Goal: Task Accomplishment & Management: Use online tool/utility

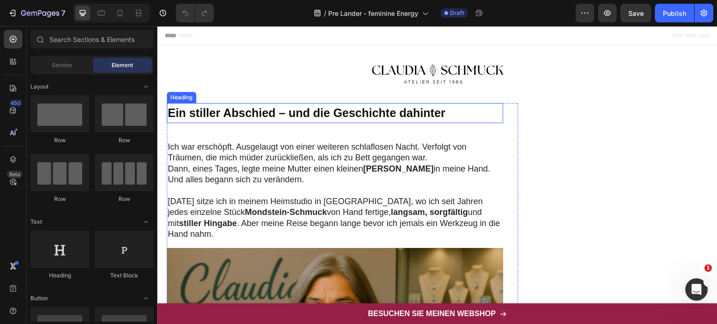
click at [314, 115] on strong "Ein stiller Abschied – und die Geschichte dahinter" at bounding box center [307, 112] width 278 height 13
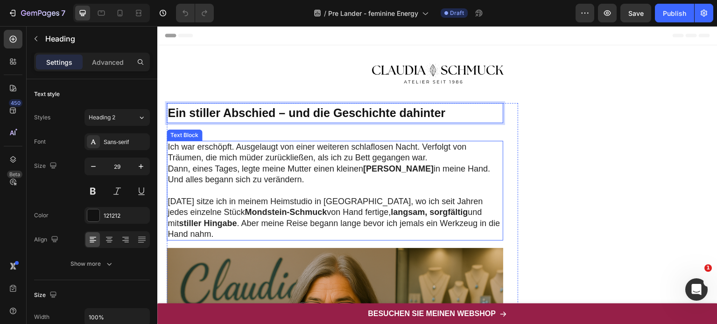
click at [293, 225] on p "Heute sitze ich in meinem Heimstudio in Freiburg, wo ich seit Jahren jedes einz…" at bounding box center [335, 219] width 335 height 44
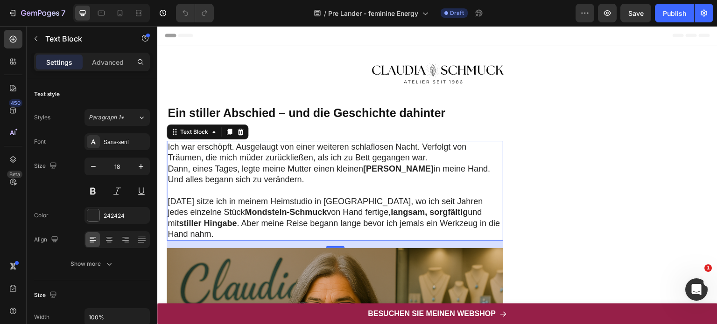
click at [280, 197] on p "Heute sitze ich in meinem Heimstudio in Freiburg, wo ich seit Jahren jedes einz…" at bounding box center [335, 219] width 335 height 44
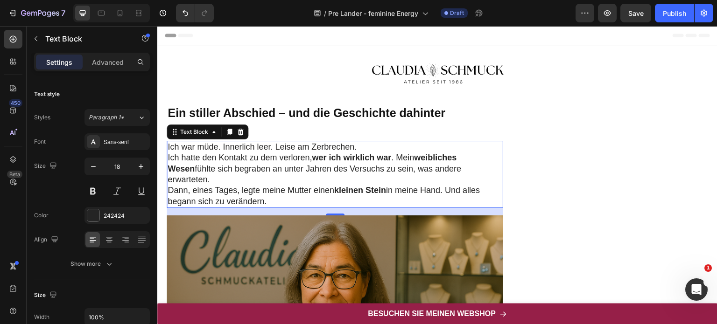
click at [485, 170] on p "Ich hatte den Kontakt zu dem verloren, wer ich wirklich war . Mein weibliches W…" at bounding box center [335, 169] width 335 height 33
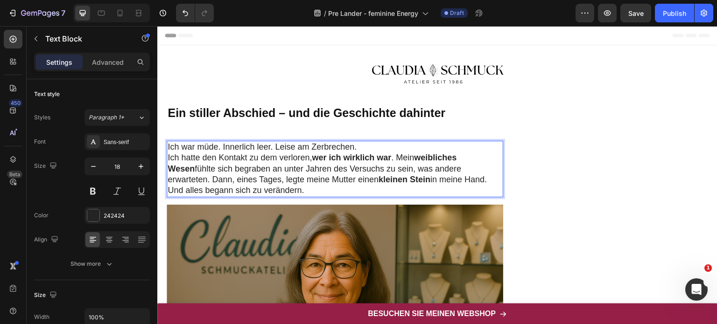
click at [282, 191] on p "Ich hatte den Kontakt zu dem verloren, wer ich wirklich war . Mein weibliches W…" at bounding box center [335, 175] width 335 height 44
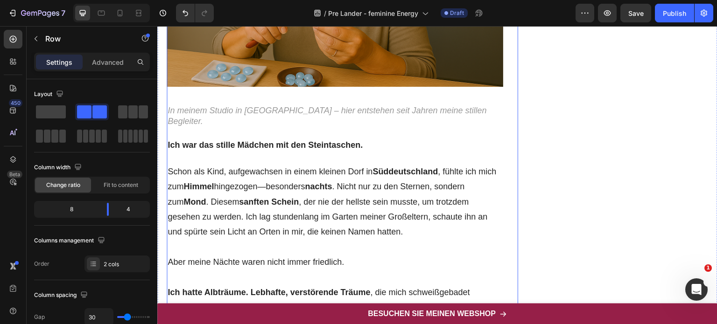
scroll to position [406, 0]
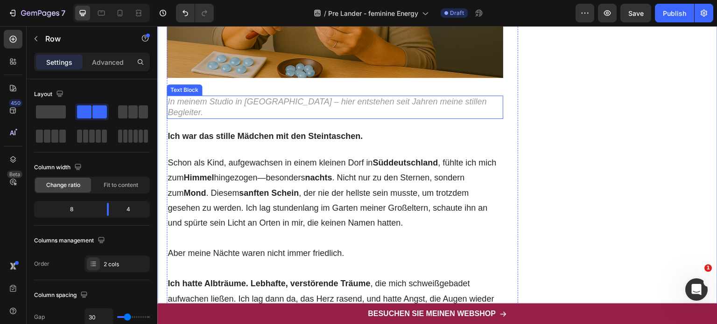
click at [282, 99] on p "In meinem Studio in [GEOGRAPHIC_DATA] – hier entstehen seit Jahren meine stille…" at bounding box center [335, 108] width 335 height 22
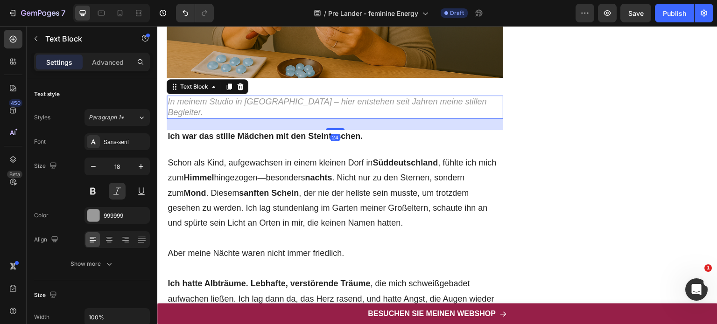
click at [282, 99] on p "In meinem Studio in [GEOGRAPHIC_DATA] – hier entstehen seit Jahren meine stille…" at bounding box center [335, 108] width 335 height 22
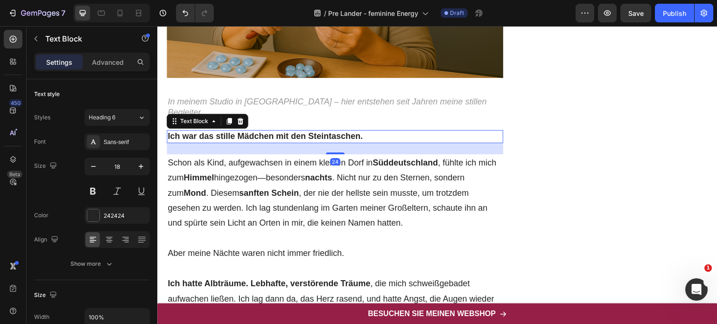
click at [241, 130] on div "Ich war das stille Mädchen mit den Steintaschen." at bounding box center [335, 136] width 337 height 13
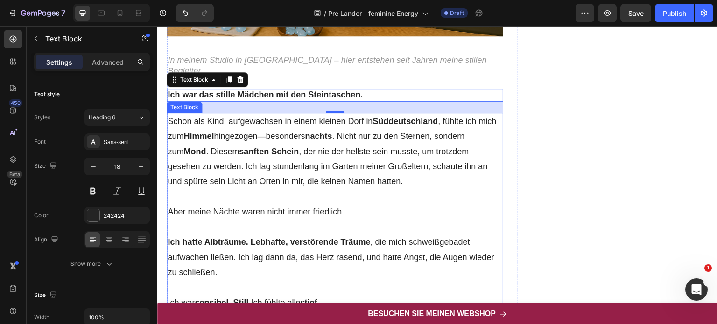
scroll to position [447, 0]
click at [286, 155] on p "Schon als Kind, aufgewachsen in einem kleinen Dorf in Süddeutschland , fühlte i…" at bounding box center [335, 152] width 335 height 76
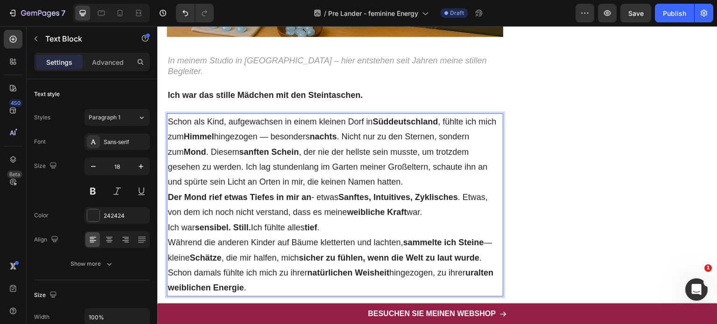
click at [409, 168] on p "Schon als Kind, aufgewachsen in einem kleinen Dorf in [GEOGRAPHIC_DATA] , fühlt…" at bounding box center [335, 152] width 335 height 76
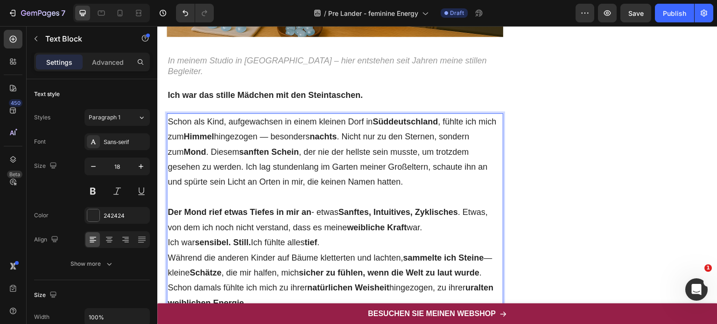
click at [340, 235] on p "Ich war sensibel. Still. Ich fühlte alles tief ." at bounding box center [335, 242] width 335 height 15
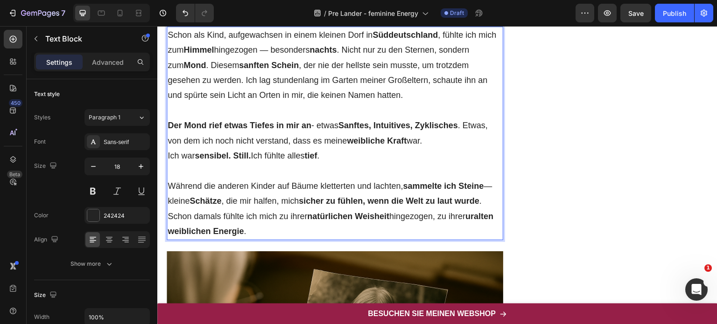
scroll to position [534, 0]
click at [490, 189] on p "Während die anderen Kinder auf Bäume kletterten und lachten, sammelte ich Stein…" at bounding box center [335, 209] width 335 height 61
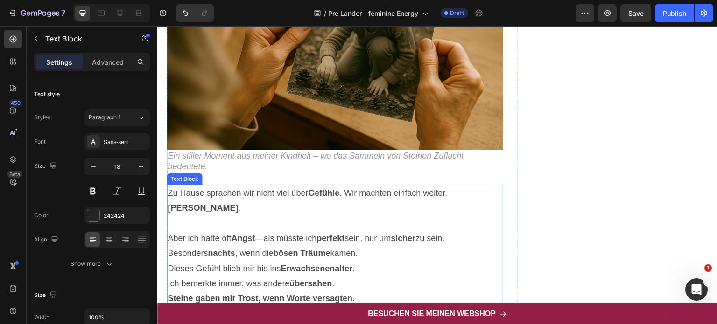
scroll to position [876, 0]
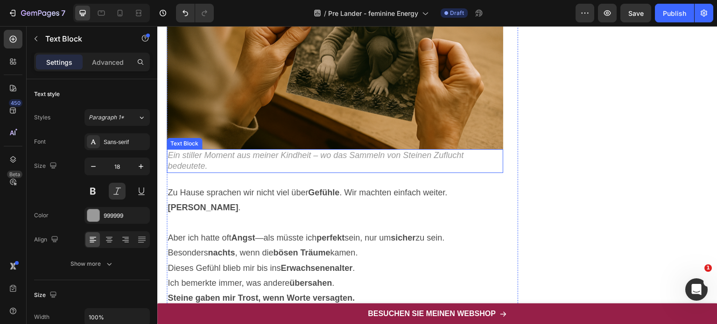
click at [220, 150] on p "Ein stiller Moment aus meiner Kindheit – wo das Sammeln von Steinen Zuflucht be…" at bounding box center [335, 161] width 335 height 22
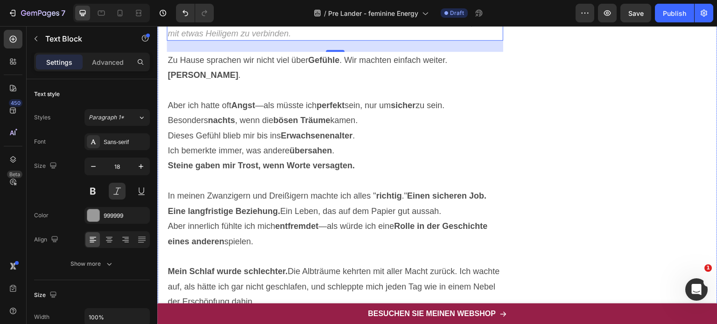
scroll to position [1007, 0]
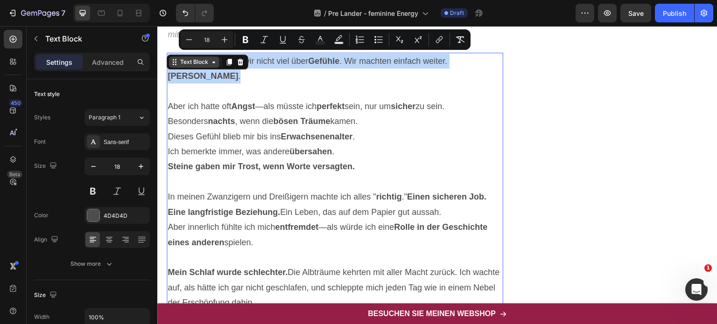
drag, startPoint x: 194, startPoint y: 61, endPoint x: 169, endPoint y: 46, distance: 29.5
click at [169, 53] on div "Zu Hause sprachen wir nicht viel über Gefühle . Wir machten einfach weiter. Bli…" at bounding box center [335, 265] width 337 height 425
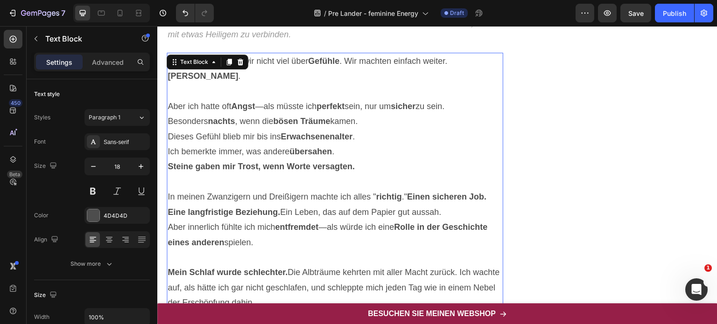
click at [393, 190] on p "In meinen Zwanzigern und Dreißigern machte ich alles " richtig ." Einen sichere…" at bounding box center [335, 205] width 335 height 30
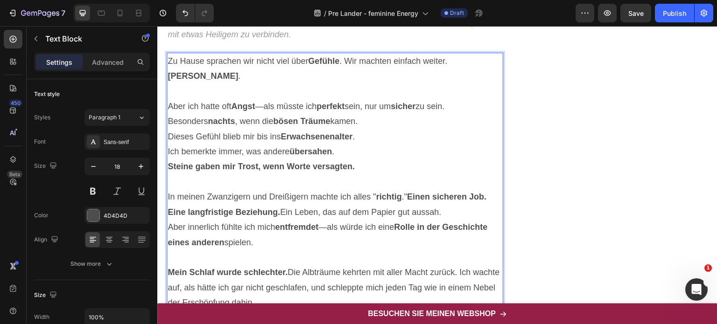
click at [197, 58] on p "Zu Hause sprachen wir nicht viel über Gefühle . Wir machten einfach weiter. Bli…" at bounding box center [335, 69] width 335 height 30
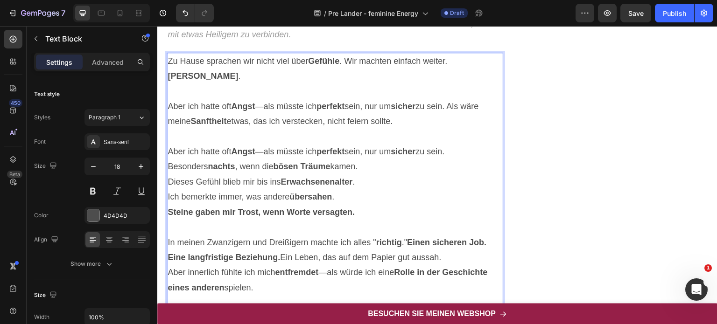
click at [172, 84] on p "Rich Text Editor. Editing area: main" at bounding box center [335, 91] width 335 height 15
click at [399, 104] on p "Aber ich hatte oft Angst —als müsste ich perfekt sein, nur um sicher zu sein. A…" at bounding box center [335, 114] width 335 height 30
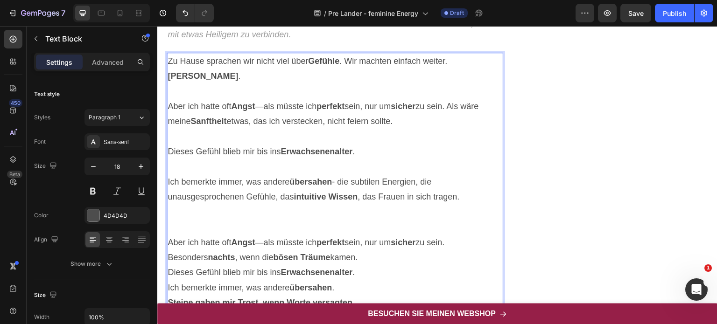
click at [371, 144] on p "Dieses Gefühl blieb mir bis ins Erwachsenenalter ." at bounding box center [335, 151] width 335 height 15
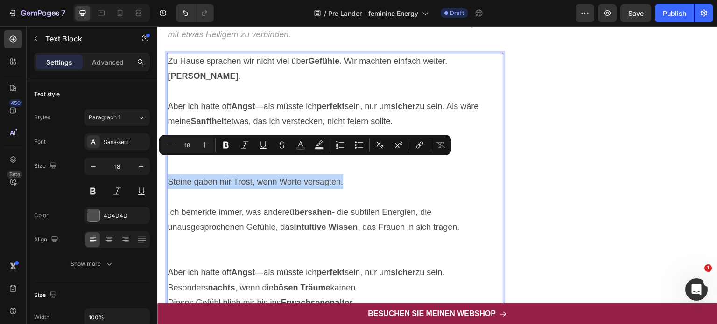
drag, startPoint x: 349, startPoint y: 163, endPoint x: 168, endPoint y: 162, distance: 180.7
click at [168, 175] on p "Steine gaben mir Trost, wenn Worte versagten." at bounding box center [335, 182] width 335 height 15
click at [229, 146] on icon "Editor contextual toolbar" at bounding box center [225, 145] width 9 height 9
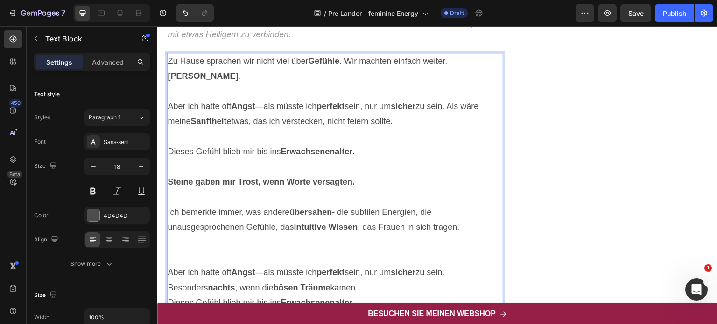
click at [362, 175] on p "Steine gaben mir Trost, wenn Worte versagten." at bounding box center [335, 182] width 335 height 15
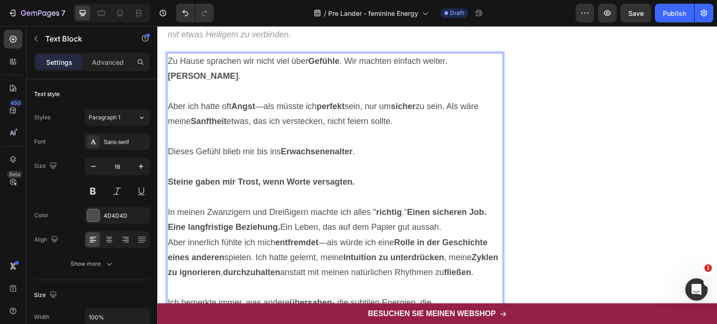
click at [455, 210] on p "In meinen Zwanzigern und Dreißigern machte ich alles " richtig ." Einen sichere…" at bounding box center [335, 220] width 335 height 30
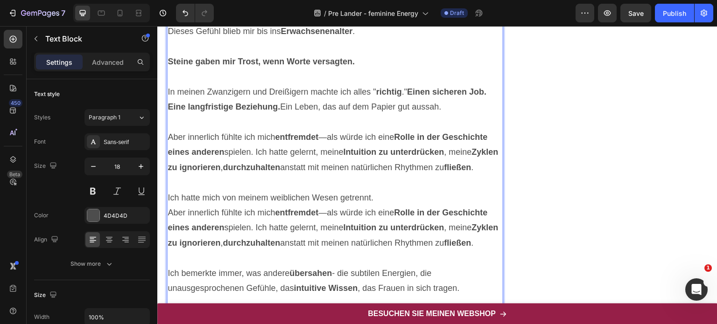
scroll to position [1131, 0]
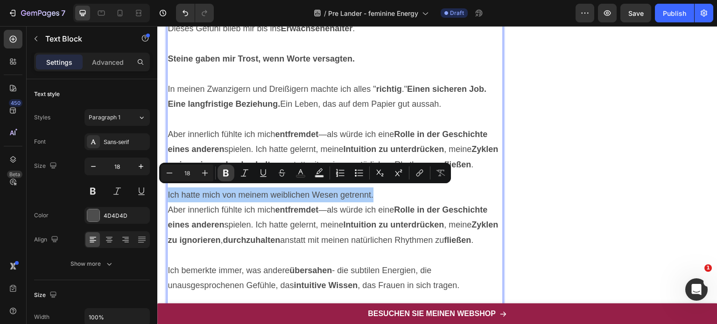
click at [228, 171] on icon "Editor contextual toolbar" at bounding box center [226, 173] width 6 height 7
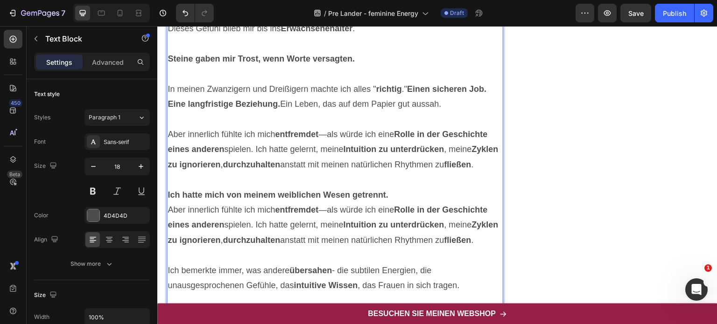
click at [401, 192] on p "Ich hatte mich von meinem weiblichen Wesen getrennt." at bounding box center [335, 195] width 335 height 15
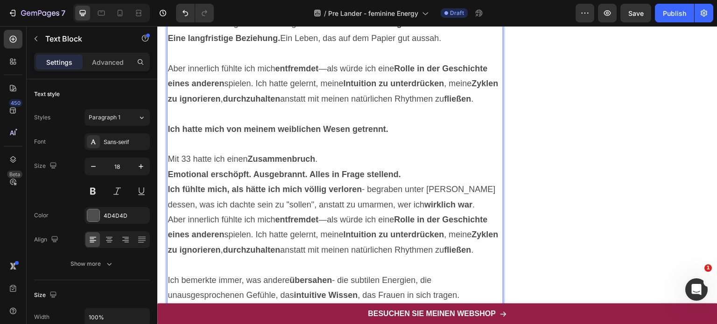
scroll to position [1197, 0]
click at [330, 155] on p "Mit 33 hatte ich einen Zusammenbruch ." at bounding box center [335, 158] width 335 height 15
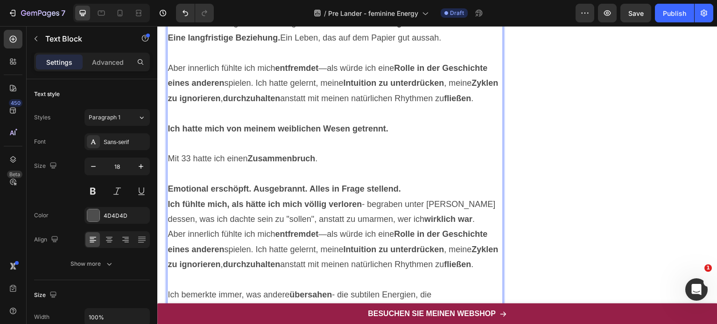
click at [450, 214] on p "Ich fühlte mich, als hätte ich mich völlig verloren - begraben unter Schichten …" at bounding box center [335, 212] width 335 height 30
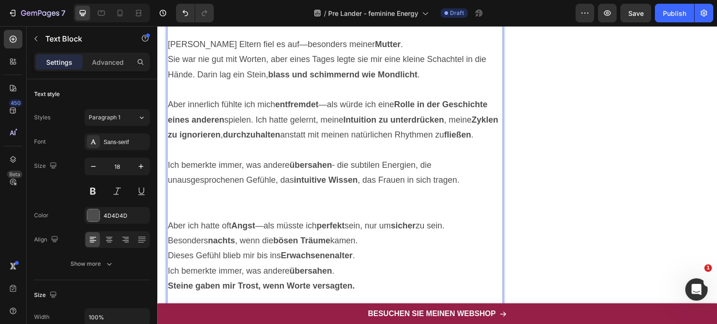
scroll to position [1402, 0]
click at [169, 99] on p "Aber innerlich fühlte ich mich entfremdet —als würde ich eine Rolle in der Gesc…" at bounding box center [335, 119] width 335 height 45
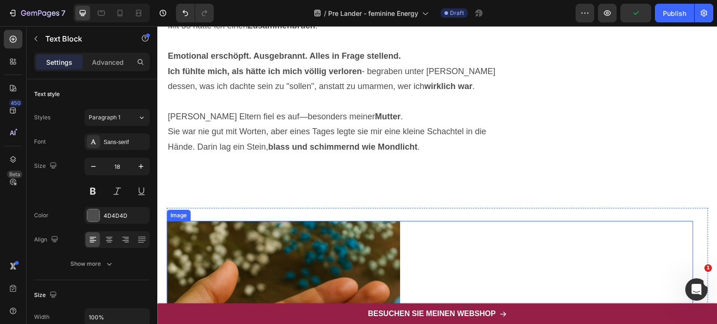
scroll to position [1330, 0]
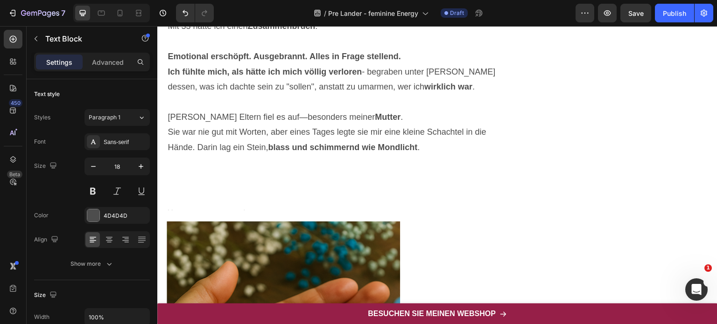
click at [303, 170] on p at bounding box center [335, 177] width 335 height 15
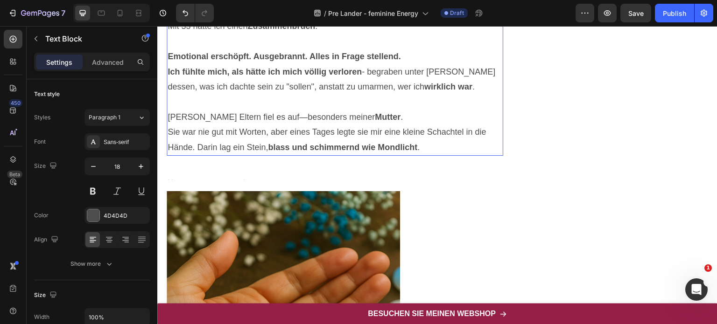
click at [312, 152] on p "Sie war nie gut mit Worten, aber eines Tages legte sie mir eine kleine Schachte…" at bounding box center [335, 140] width 335 height 30
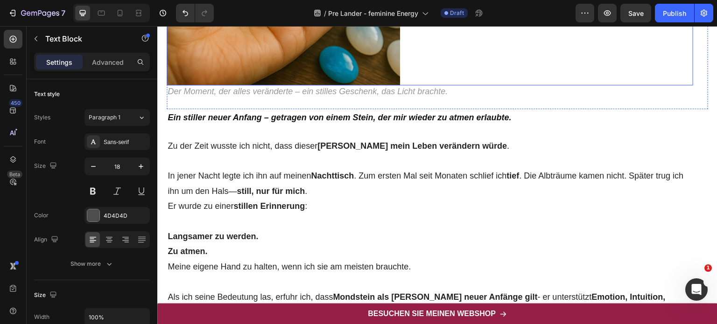
scroll to position [1668, 0]
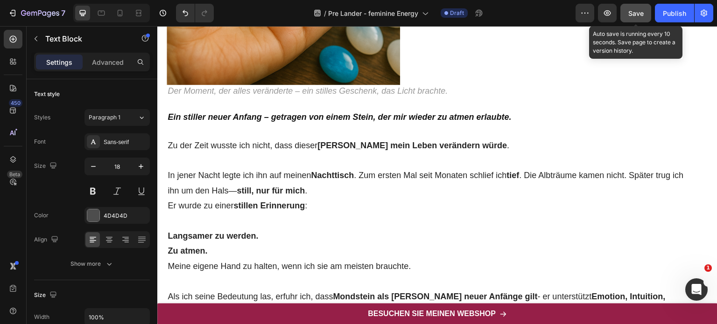
click at [634, 9] on span "Save" at bounding box center [635, 13] width 15 height 8
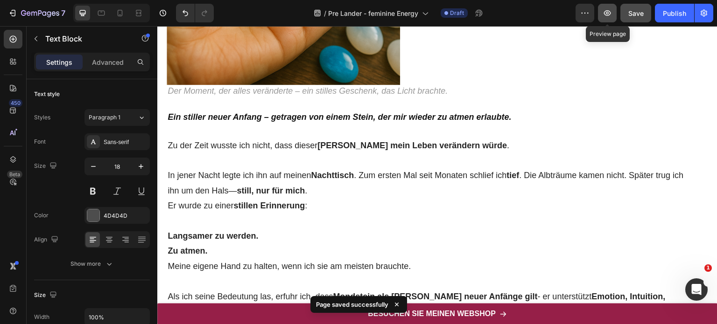
click at [602, 15] on button "button" at bounding box center [607, 13] width 19 height 19
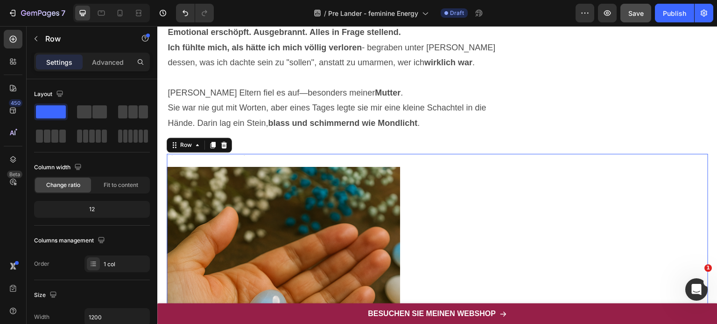
scroll to position [1200, 0]
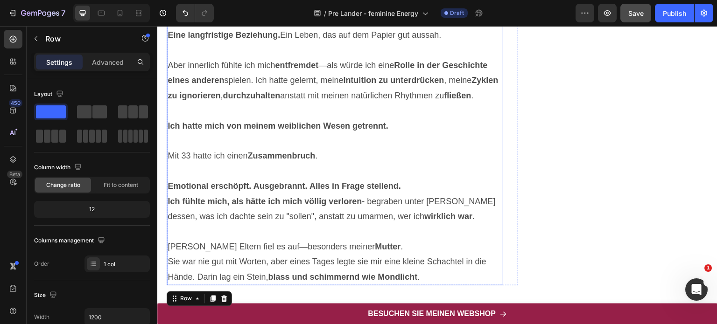
click at [429, 254] on p "Sie war nie gut mit Worten, aber eines Tages legte sie mir eine kleine Schachte…" at bounding box center [335, 269] width 335 height 30
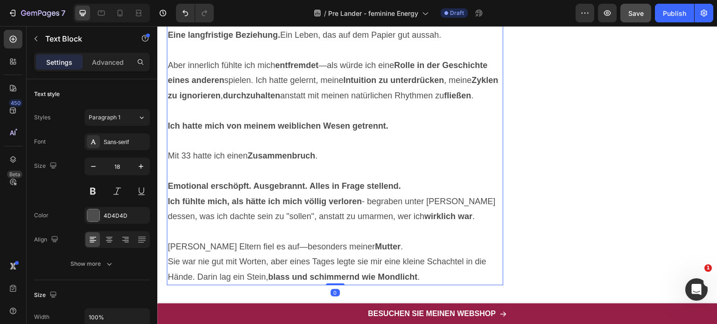
click at [429, 254] on p "Sie war nie gut mit Worten, aber eines Tages legte sie mir eine kleine Schachte…" at bounding box center [335, 269] width 335 height 30
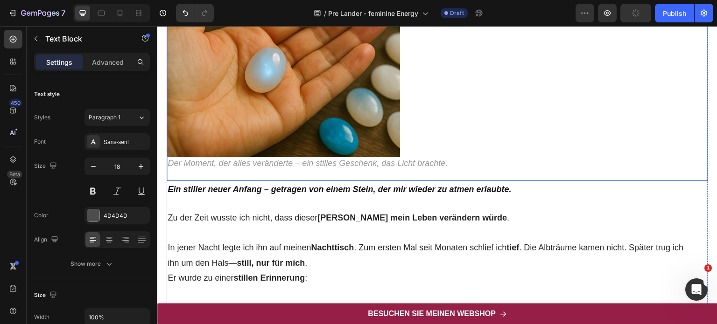
scroll to position [1420, 0]
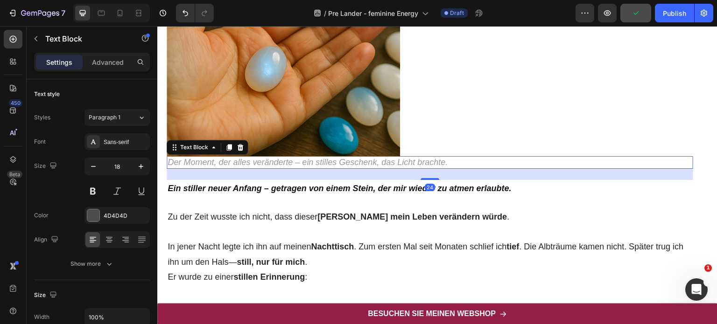
click at [389, 163] on icon "Der Moment, der alles veränderte – ein stilles Geschenk, das Licht brachte." at bounding box center [308, 162] width 280 height 9
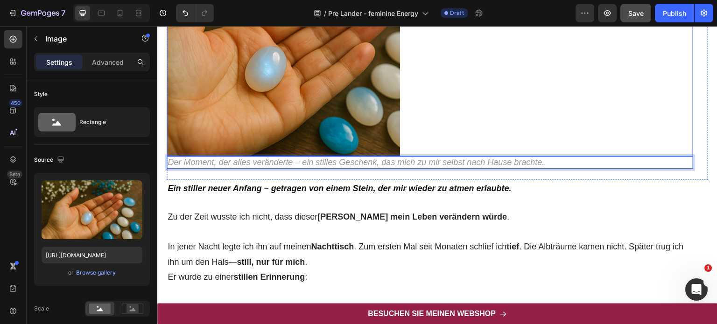
click at [481, 108] on div at bounding box center [430, 39] width 527 height 233
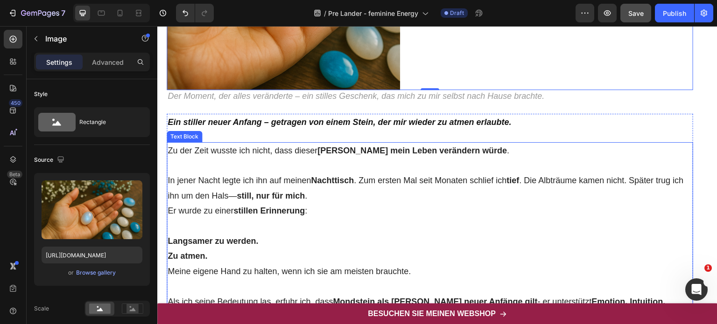
scroll to position [1484, 0]
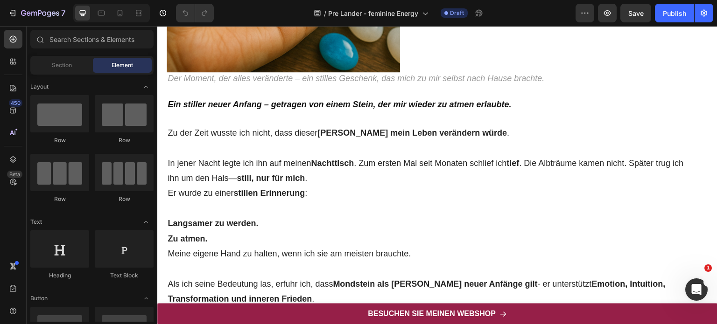
scroll to position [1726, 0]
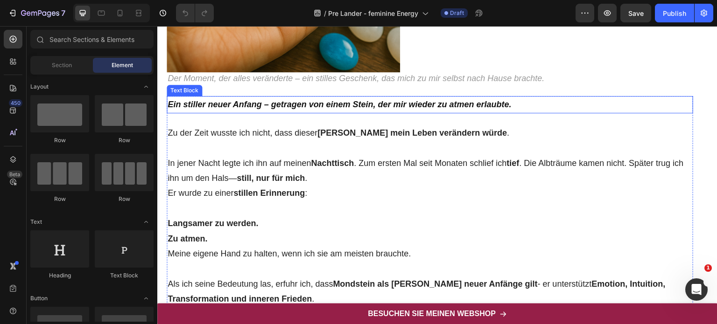
click at [320, 102] on strong "Ein stiller neuer Anfang – getragen von einem Stein, der mir wieder zu atmen er…" at bounding box center [340, 104] width 344 height 9
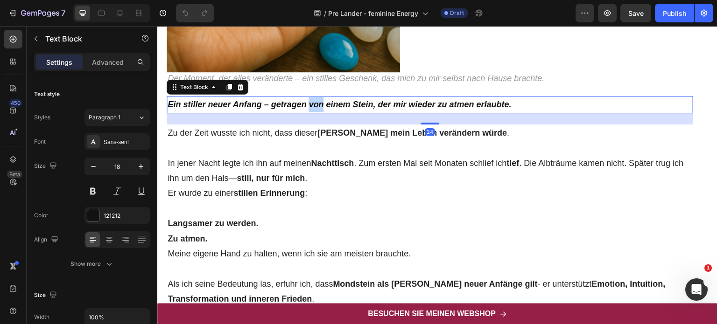
click at [320, 102] on strong "Ein stiller neuer Anfang – getragen von einem Stein, der mir wieder zu atmen er…" at bounding box center [340, 104] width 344 height 9
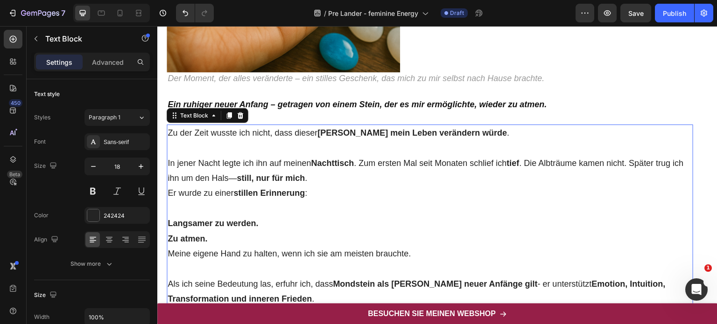
click at [238, 137] on p "Zu der Zeit wusste ich nicht, dass dieser Stein mein Leben verändern würde ." at bounding box center [430, 133] width 525 height 15
click at [220, 132] on p "Zu der Zeit wusste ich nicht, dass dieser Stein mein Leben verändern würde ." at bounding box center [430, 133] width 525 height 15
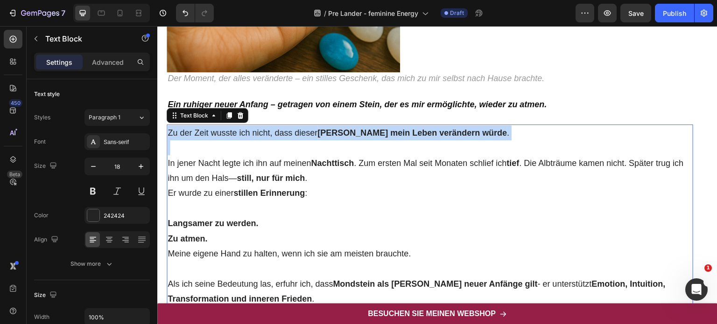
click at [220, 132] on p "Zu der Zeit wusste ich nicht, dass dieser Stein mein Leben verändern würde ." at bounding box center [430, 133] width 525 height 15
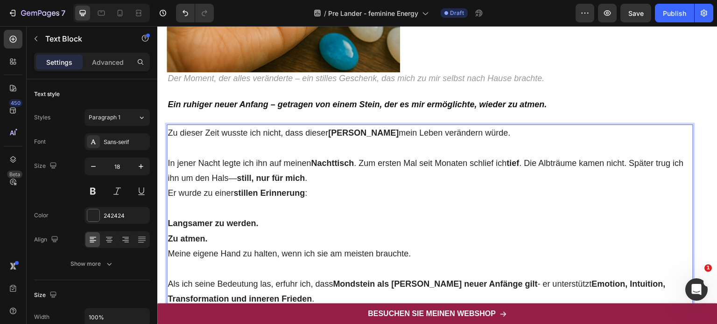
click at [324, 178] on p "In jener Nacht legte ich ihn auf meinen Nachttisch . Zum ersten Mal seit Monate…" at bounding box center [430, 171] width 525 height 30
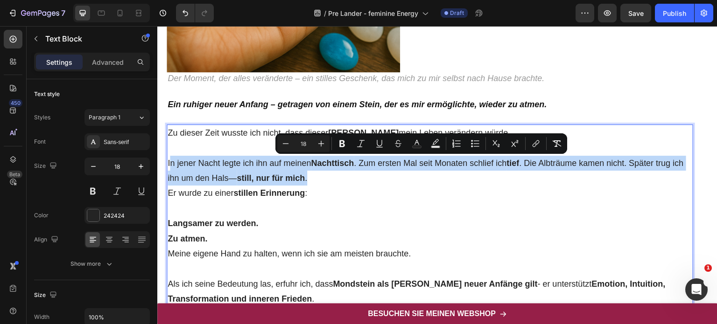
drag, startPoint x: 324, startPoint y: 178, endPoint x: 169, endPoint y: 167, distance: 155.4
click at [169, 167] on p "In jener Nacht legte ich ihn auf meinen Nachttisch . Zum ersten Mal seit Monate…" at bounding box center [430, 171] width 525 height 30
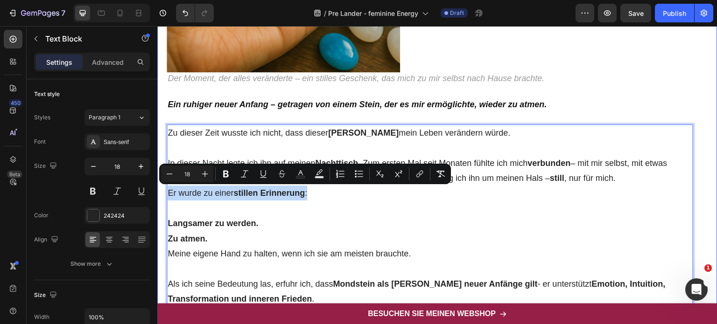
drag, startPoint x: 315, startPoint y: 193, endPoint x: 164, endPoint y: 195, distance: 150.3
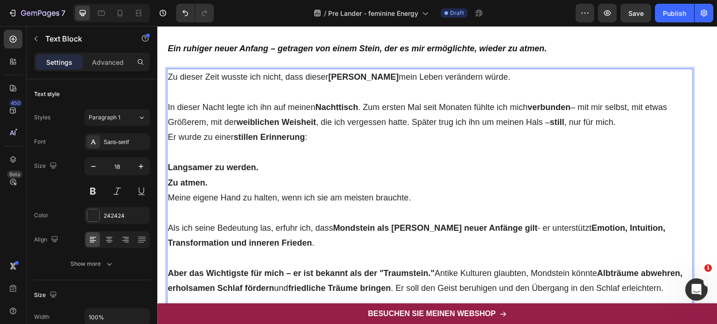
scroll to position [1782, 0]
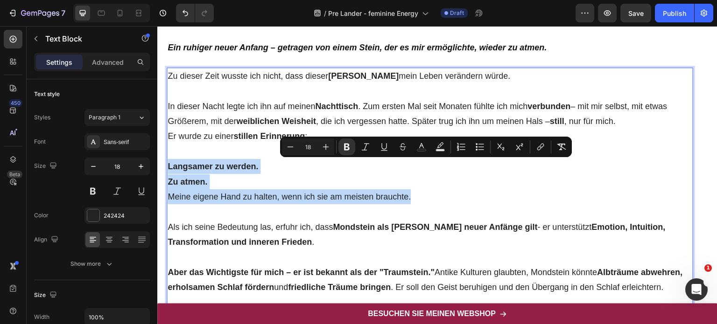
drag, startPoint x: 411, startPoint y: 198, endPoint x: 167, endPoint y: 166, distance: 246.2
click at [167, 166] on div "Zu dieser Zeit wusste ich nicht, dass dieser Stein mein Leben verändern würde. …" at bounding box center [430, 288] width 527 height 441
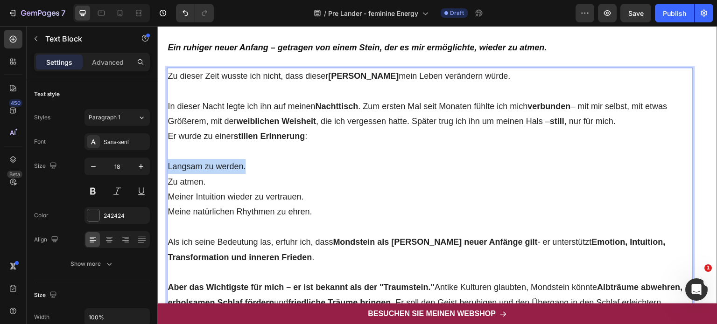
drag, startPoint x: 252, startPoint y: 165, endPoint x: 161, endPoint y: 164, distance: 91.5
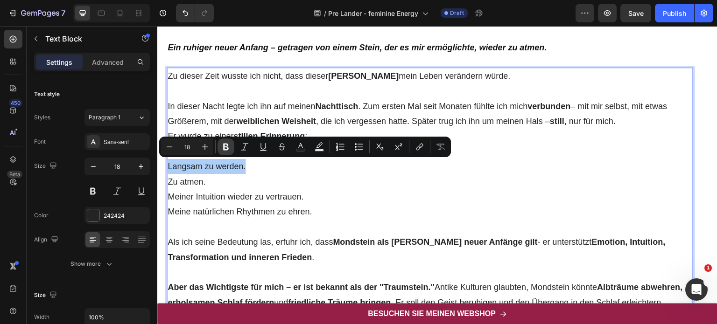
drag, startPoint x: 225, startPoint y: 147, endPoint x: 59, endPoint y: 134, distance: 165.8
click at [225, 147] on icon "Editor contextual toolbar" at bounding box center [226, 147] width 6 height 7
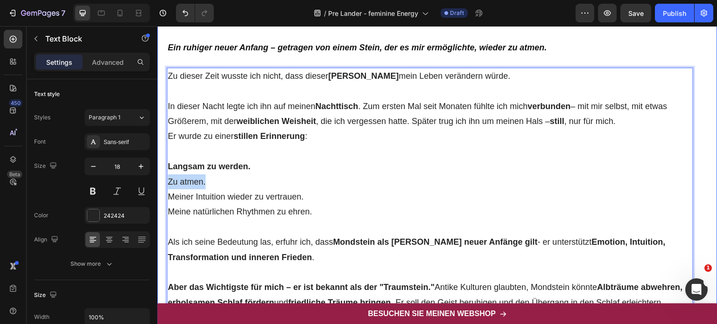
drag, startPoint x: 215, startPoint y: 183, endPoint x: 164, endPoint y: 183, distance: 50.9
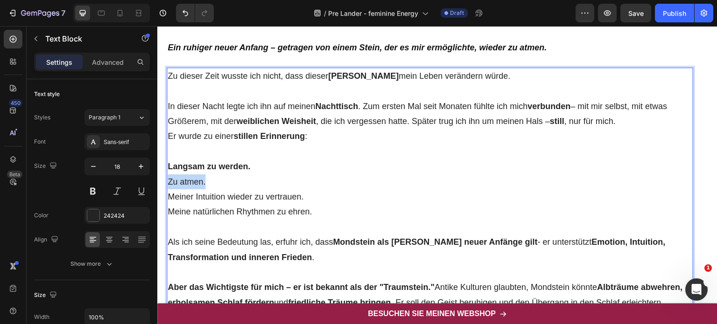
click at [212, 182] on p "Langsam zu werden. Zu atmen. Meiner Intuition wieder zu vertrauen. Meine natürl…" at bounding box center [430, 189] width 525 height 61
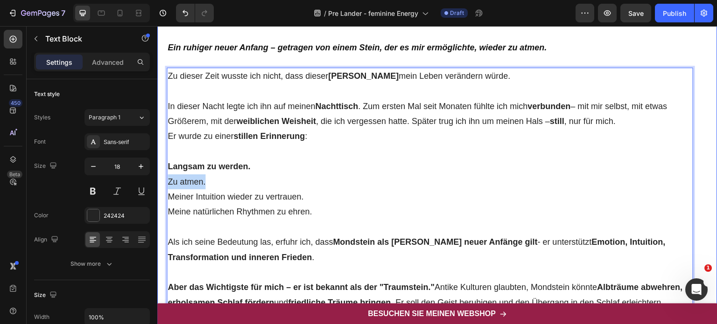
drag, startPoint x: 212, startPoint y: 182, endPoint x: 159, endPoint y: 184, distance: 53.7
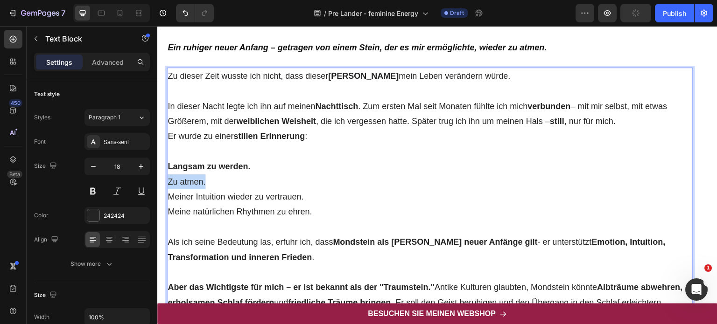
click at [194, 183] on p "Langsam zu werden. Zu atmen. Meiner Intuition wieder zu vertrauen. Meine natürl…" at bounding box center [430, 189] width 525 height 61
click at [170, 183] on p "Langsam zu werden. Zu atmen. Meiner Intuition wieder zu vertrauen. Meine natürl…" at bounding box center [430, 189] width 525 height 61
click at [92, 190] on button at bounding box center [93, 191] width 17 height 17
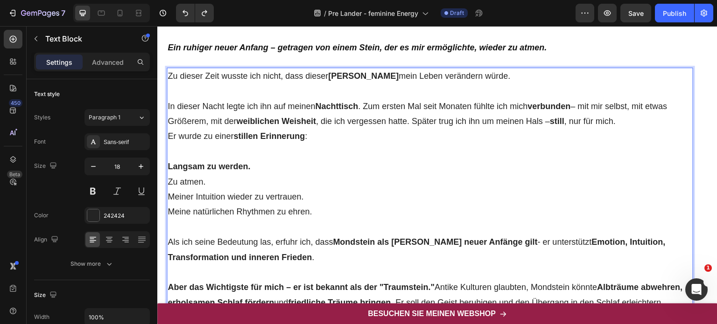
click at [210, 183] on p "Langsam zu werden. Zu atmen. Meiner Intuition wieder zu vertrauen. Meine natürl…" at bounding box center [430, 189] width 525 height 61
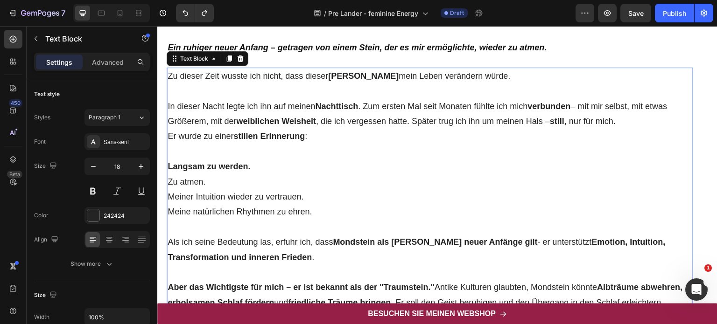
click at [184, 182] on p "Langsam zu werden. Zu atmen. Meiner Intuition wieder zu vertrauen. Meine natürl…" at bounding box center [430, 189] width 525 height 61
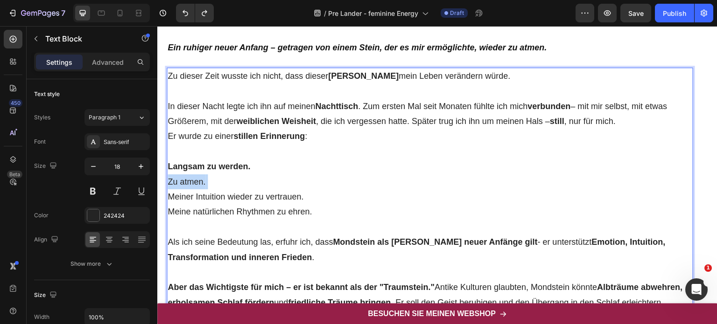
click at [184, 182] on p "Langsam zu werden. Zu atmen. Meiner Intuition wieder zu vertrauen. Meine natürl…" at bounding box center [430, 189] width 525 height 61
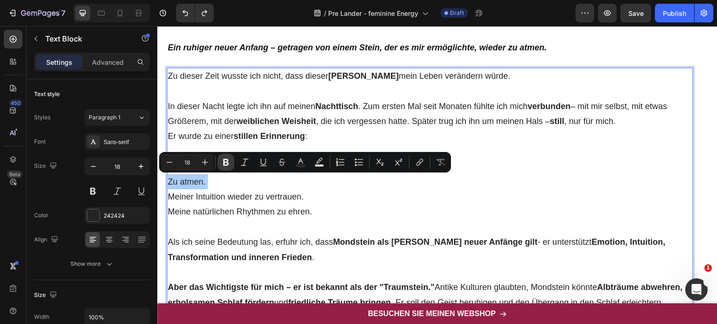
click at [225, 163] on icon "Editor contextual toolbar" at bounding box center [225, 162] width 9 height 9
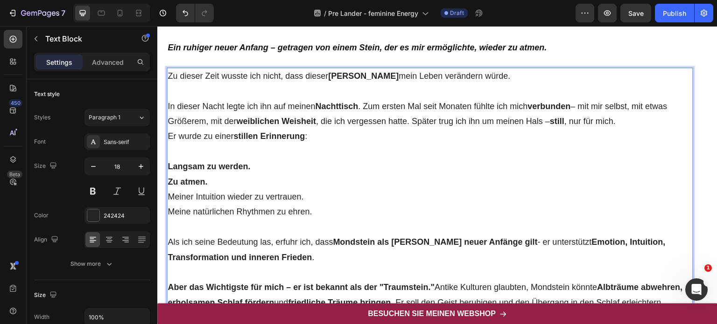
click at [328, 196] on p "Langsam zu werden. Zu atmen. Meiner Intuition wieder zu vertrauen. Meine natürl…" at bounding box center [430, 189] width 525 height 61
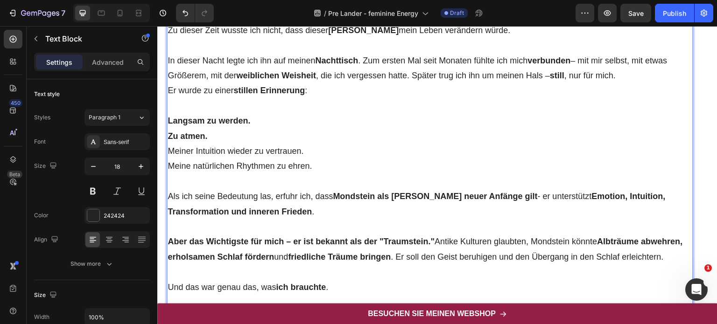
scroll to position [1830, 0]
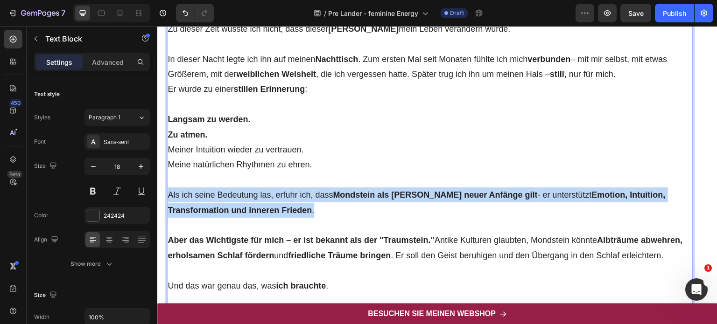
drag, startPoint x: 167, startPoint y: 193, endPoint x: 345, endPoint y: 211, distance: 178.7
click at [345, 211] on div "Zu dieser Zeit wusste ich nicht, dass dieser Stein mein Leben verändern würde. …" at bounding box center [430, 249] width 527 height 456
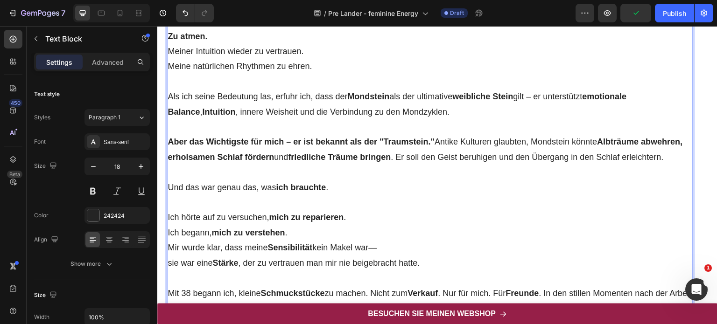
scroll to position [1929, 0]
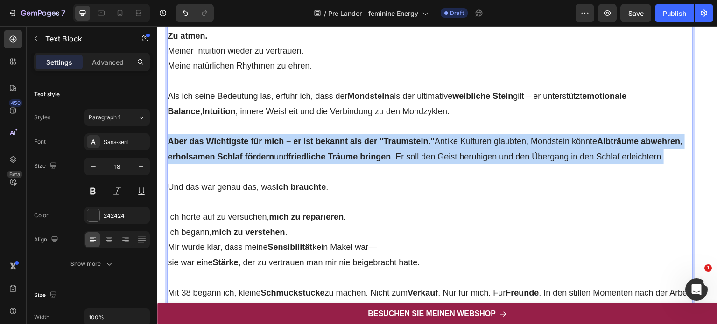
drag, startPoint x: 167, startPoint y: 139, endPoint x: 228, endPoint y: 171, distance: 69.1
click at [228, 171] on div "Zu dieser Zeit wusste ich nicht, dass dieser Stein mein Leben verändern würde. …" at bounding box center [430, 150] width 527 height 456
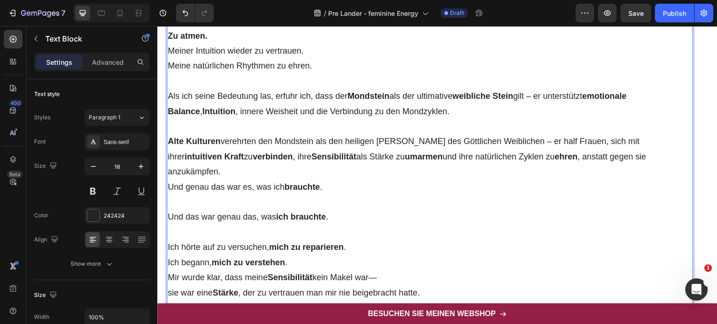
click at [640, 157] on p "Alte Kulturen verehrten den Mondstein als den heiligen Stein des Göttlichen Wei…" at bounding box center [430, 156] width 525 height 45
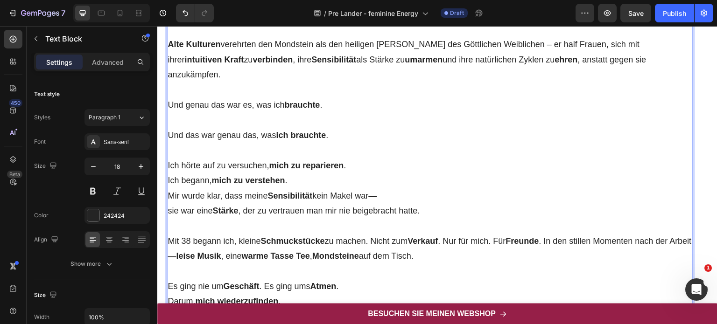
scroll to position [2030, 0]
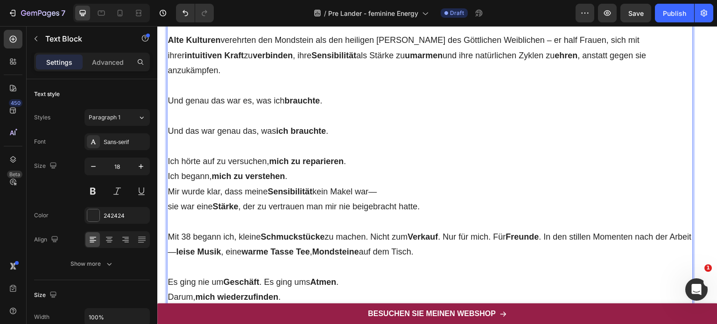
click at [168, 124] on p "Und das war genau das, was ich brauchte ." at bounding box center [430, 131] width 525 height 15
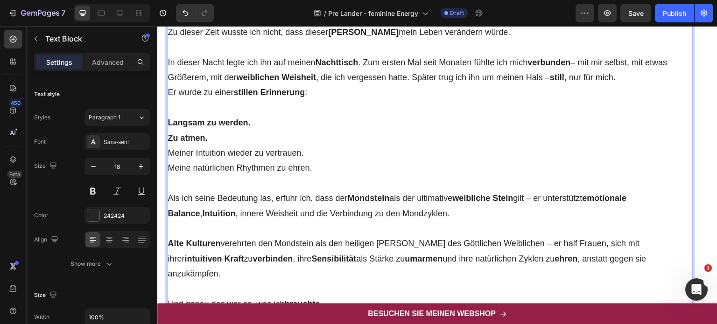
scroll to position [1824, 0]
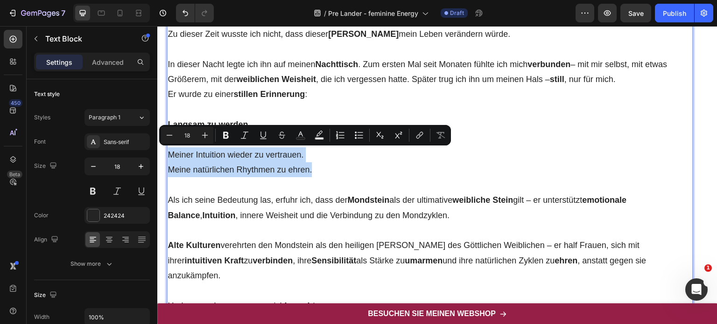
drag, startPoint x: 315, startPoint y: 171, endPoint x: 167, endPoint y: 158, distance: 148.1
click at [168, 158] on p "Langsam zu werden. Zu atmen. Meiner Intuition wieder zu vertrauen. Meine natürl…" at bounding box center [430, 147] width 525 height 61
click at [230, 137] on icon "Editor contextual toolbar" at bounding box center [225, 135] width 9 height 9
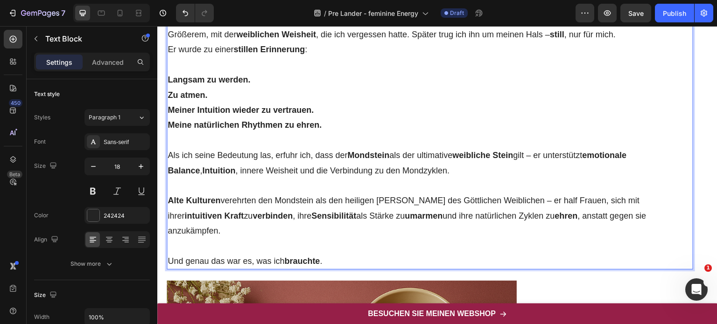
scroll to position [1879, 0]
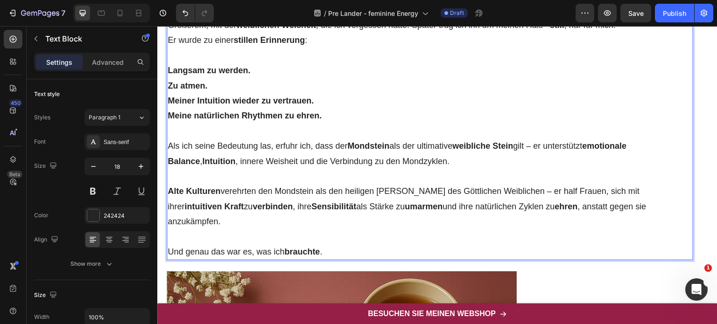
click at [339, 245] on p "Und genau das war es, was ich brauchte ." at bounding box center [430, 252] width 525 height 15
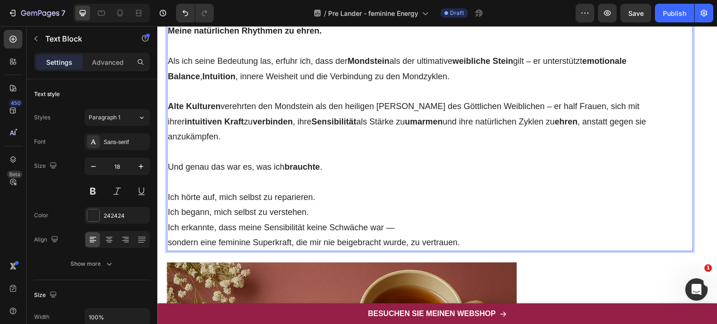
scroll to position [1969, 0]
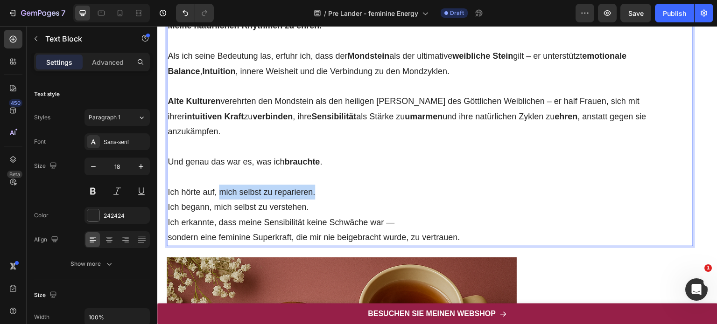
drag, startPoint x: 220, startPoint y: 175, endPoint x: 318, endPoint y: 171, distance: 98.6
click at [318, 185] on p "Ich hörte auf, mich selbst zu reparieren. Ich begann, mich selbst zu verstehen." at bounding box center [430, 200] width 525 height 30
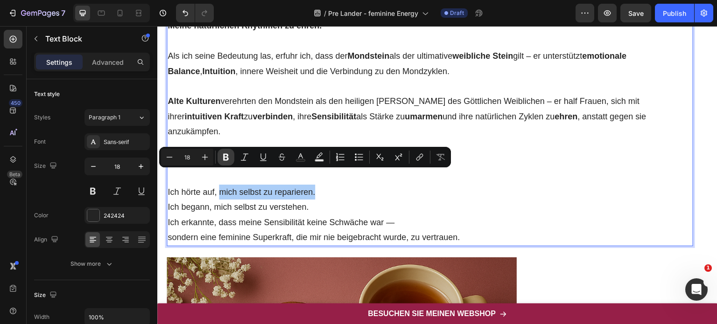
click at [227, 159] on icon "Editor contextual toolbar" at bounding box center [225, 157] width 9 height 9
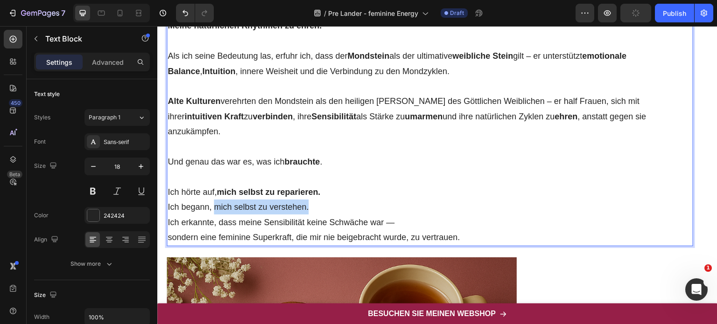
drag, startPoint x: 216, startPoint y: 189, endPoint x: 311, endPoint y: 189, distance: 95.7
click at [311, 189] on p "Ich hörte auf, mich selbst zu reparieren. Ich begann, mich selbst zu verstehen." at bounding box center [430, 200] width 525 height 30
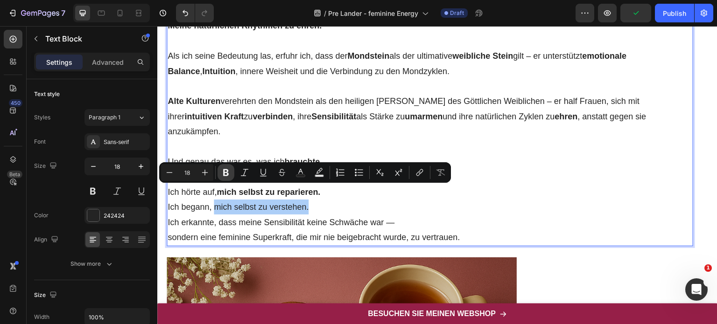
click at [224, 173] on icon "Editor contextual toolbar" at bounding box center [226, 172] width 6 height 7
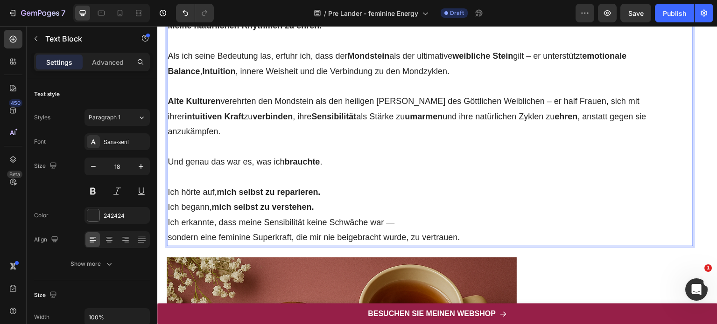
click at [293, 215] on p "Ich erkannte, dass meine Sensibilität keine Schwäche war — sondern eine feminin…" at bounding box center [430, 230] width 525 height 30
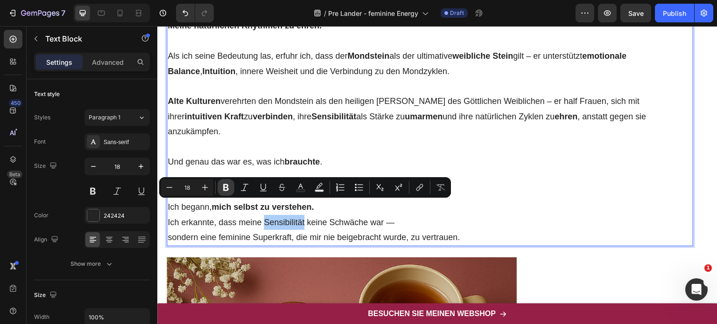
click at [232, 186] on button "Bold" at bounding box center [226, 187] width 17 height 17
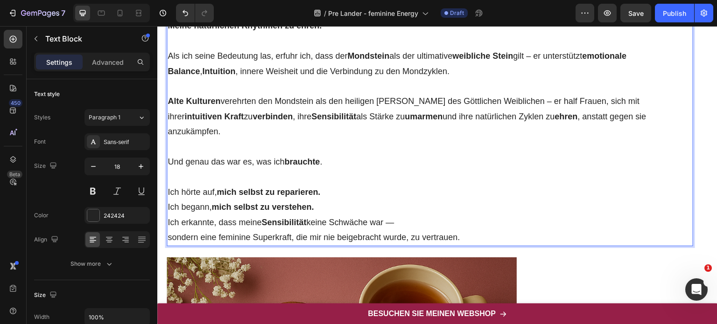
click at [224, 224] on p "Ich erkannte, dass meine Sensibilität keine Schwäche war — sondern eine feminin…" at bounding box center [430, 230] width 525 height 30
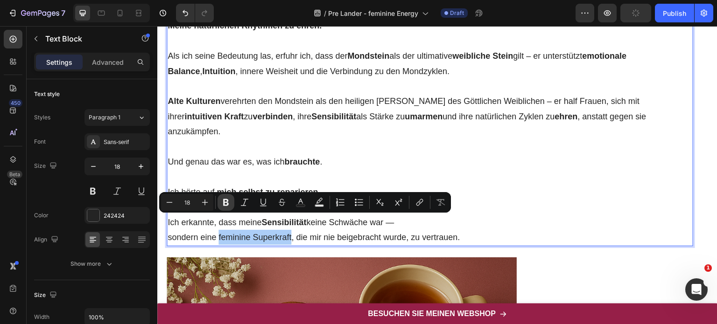
click at [229, 201] on icon "Editor contextual toolbar" at bounding box center [225, 202] width 9 height 9
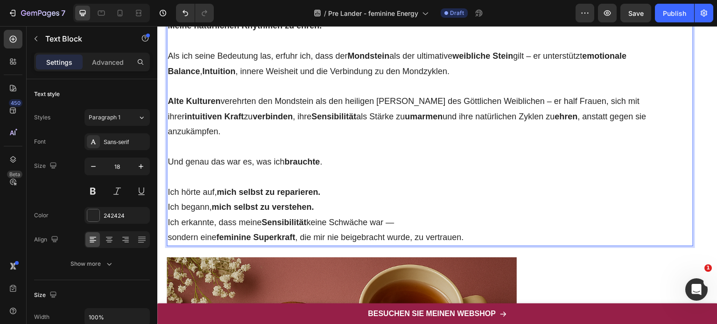
click at [478, 225] on p "Ich erkannte, dass meine Sensibilität keine Schwäche war — sondern eine feminin…" at bounding box center [430, 230] width 525 height 30
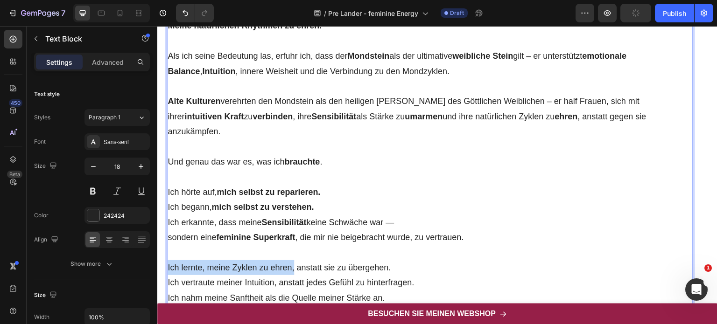
drag, startPoint x: 294, startPoint y: 254, endPoint x: 164, endPoint y: 249, distance: 130.3
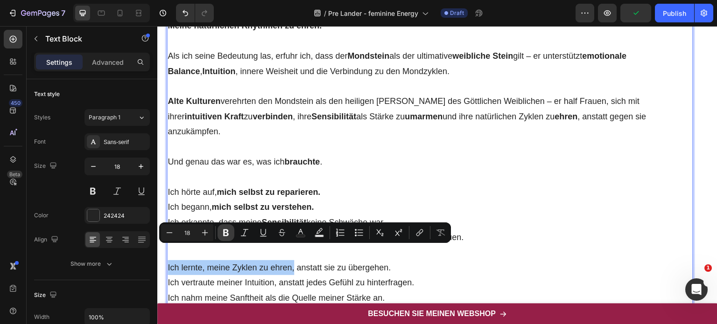
drag, startPoint x: 220, startPoint y: 236, endPoint x: 100, endPoint y: 241, distance: 120.1
click at [220, 236] on button "Bold" at bounding box center [226, 233] width 17 height 17
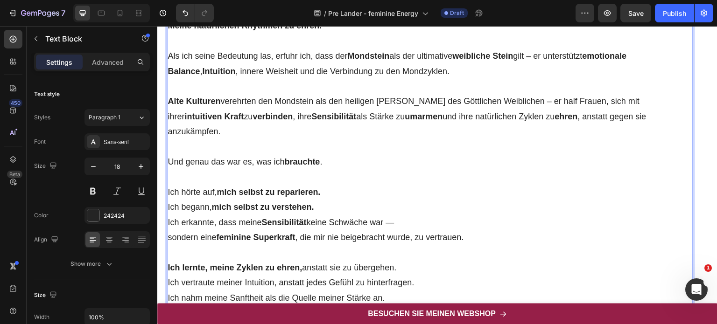
click at [277, 270] on p "Ich lernte, meine Zyklen zu ehren, anstatt sie zu übergehen. Ich vertraute mein…" at bounding box center [430, 283] width 525 height 45
drag, startPoint x: 277, startPoint y: 270, endPoint x: 161, endPoint y: 269, distance: 116.3
click at [242, 270] on p "Ich lernte, meine Zyklen zu ehren, anstatt sie zu übergehen. Ich vertraute mein…" at bounding box center [430, 283] width 525 height 45
drag, startPoint x: 277, startPoint y: 269, endPoint x: 165, endPoint y: 261, distance: 112.3
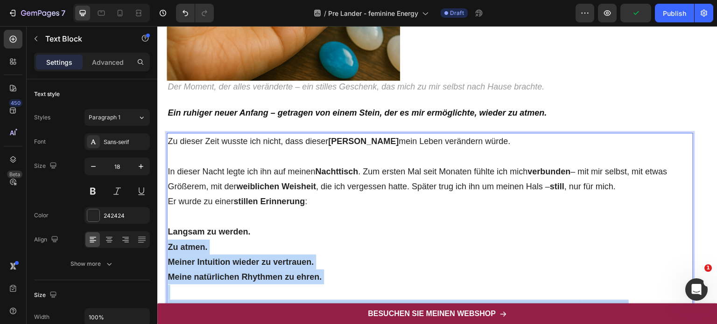
scroll to position [1683, 0]
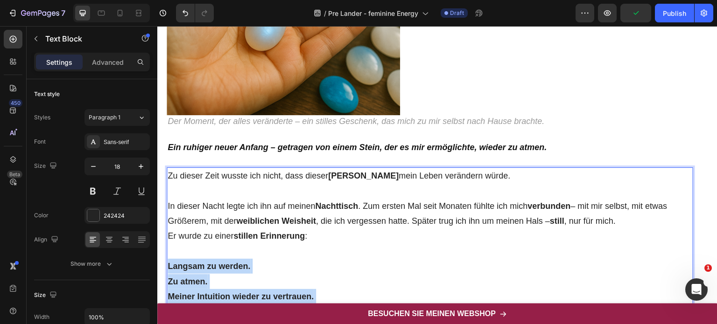
drag, startPoint x: 276, startPoint y: 269, endPoint x: 256, endPoint y: 268, distance: 20.1
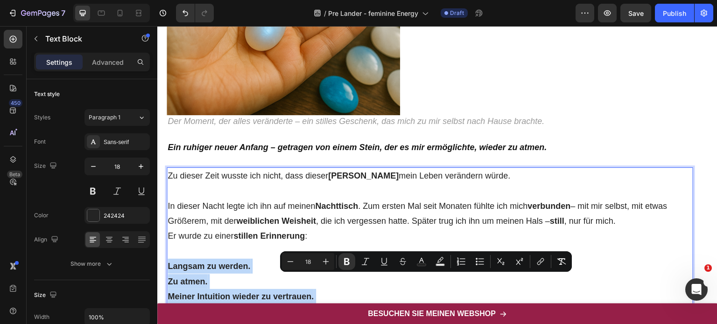
click at [256, 268] on p "Langsam zu werden. Zu atmen. Meiner Intuition wieder zu vertrauen. Meine natürl…" at bounding box center [430, 289] width 525 height 61
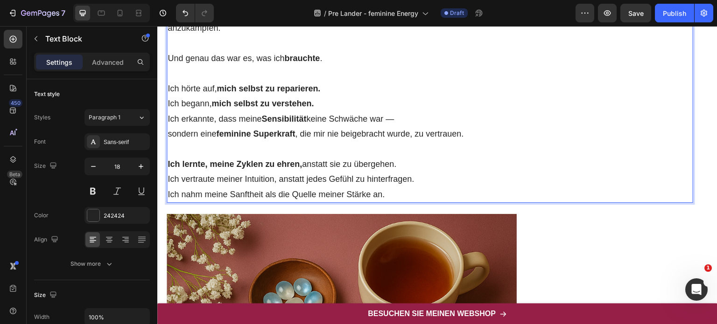
scroll to position [2073, 0]
click at [276, 166] on p "Ich lernte, meine Zyklen zu ehren, anstatt sie zu übergehen. Ich vertraute mein…" at bounding box center [430, 178] width 525 height 45
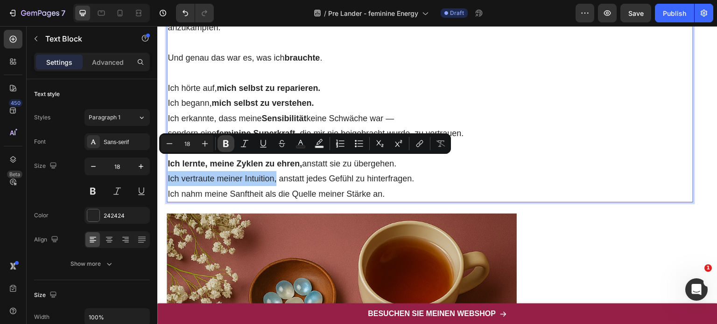
click at [225, 143] on icon "Editor contextual toolbar" at bounding box center [226, 144] width 6 height 7
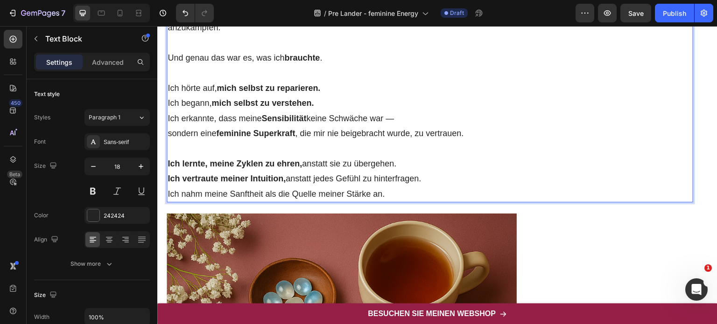
click at [399, 176] on p "Ich lernte, meine Zyklen zu ehren, anstatt sie zu übergehen. Ich vertraute mein…" at bounding box center [430, 178] width 525 height 45
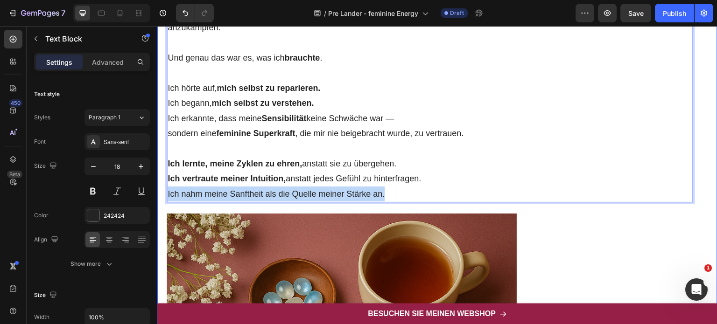
drag, startPoint x: 399, startPoint y: 176, endPoint x: 166, endPoint y: 180, distance: 232.5
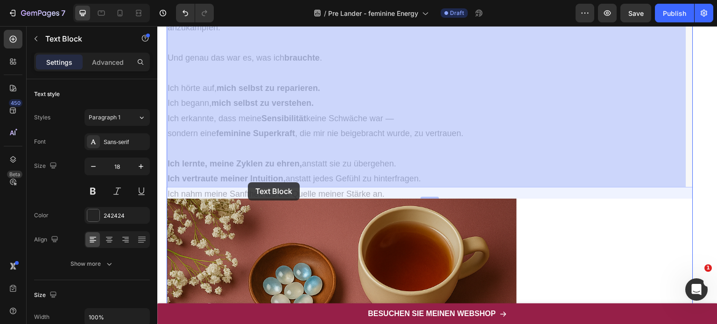
drag, startPoint x: 391, startPoint y: 179, endPoint x: 249, endPoint y: 183, distance: 142.0
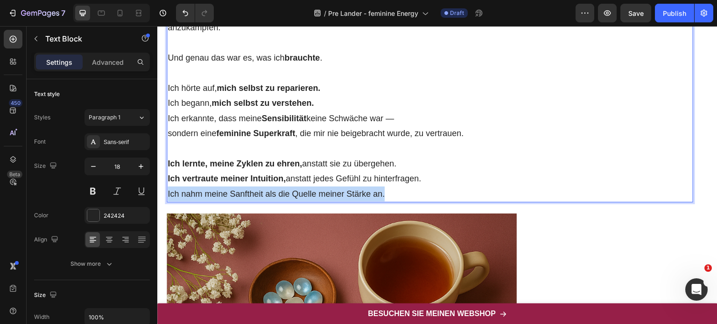
drag, startPoint x: 388, startPoint y: 180, endPoint x: 166, endPoint y: 177, distance: 222.2
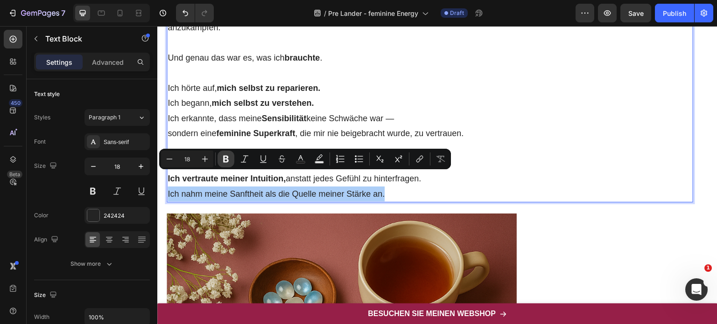
click at [225, 160] on icon "Editor contextual toolbar" at bounding box center [225, 159] width 9 height 9
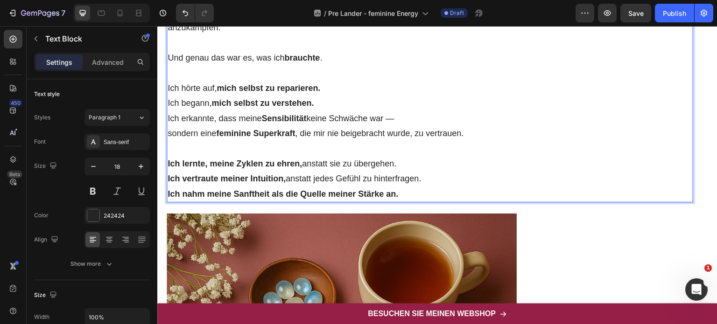
click at [430, 177] on p "Ich lernte, meine Zyklen zu ehren, anstatt sie zu übergehen. Ich vertraute mein…" at bounding box center [430, 178] width 525 height 45
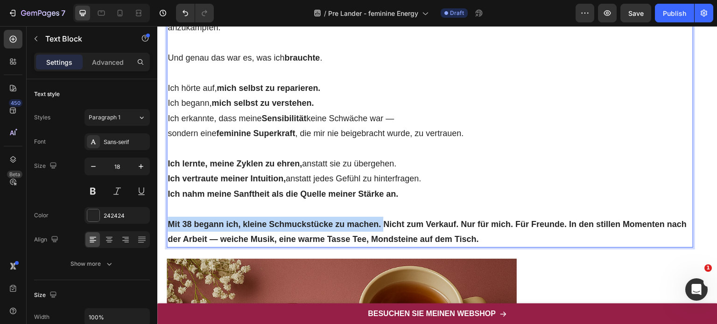
drag, startPoint x: 169, startPoint y: 205, endPoint x: 383, endPoint y: 212, distance: 213.5
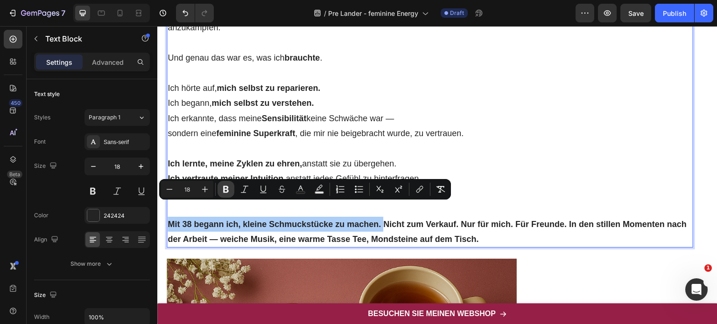
click at [222, 190] on icon "Editor contextual toolbar" at bounding box center [225, 189] width 9 height 9
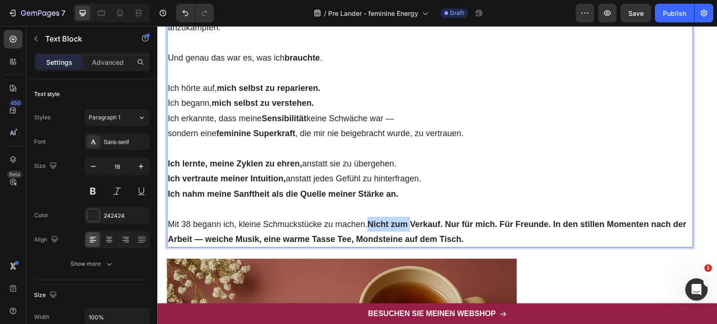
drag, startPoint x: 371, startPoint y: 209, endPoint x: 411, endPoint y: 209, distance: 40.6
click at [411, 220] on strong "Nicht zum Verkauf. Nur für mich. Für Freunde. In den stillen Momenten nach der …" at bounding box center [427, 232] width 519 height 24
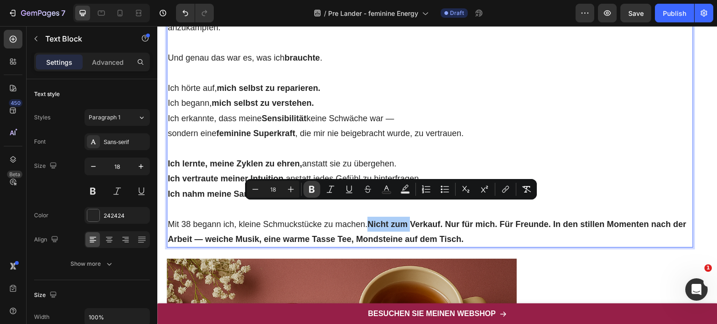
click at [310, 187] on icon "Editor contextual toolbar" at bounding box center [312, 189] width 6 height 7
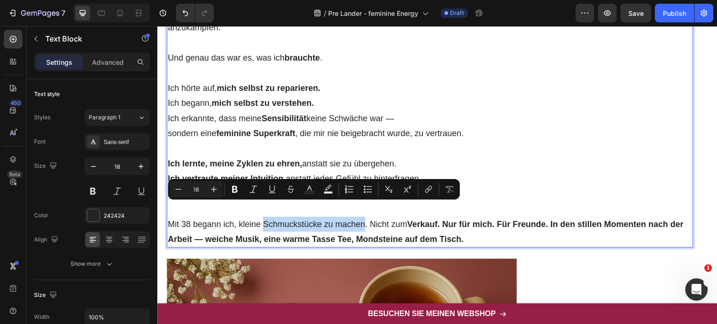
drag, startPoint x: 263, startPoint y: 205, endPoint x: 364, endPoint y: 207, distance: 101.3
click at [364, 217] on p "Mit 38 begann ich, kleine Schmuckstücke zu machen. Nicht zum Verkauf. Nur für m…" at bounding box center [430, 232] width 525 height 30
click at [233, 190] on icon "Editor contextual toolbar" at bounding box center [235, 189] width 6 height 7
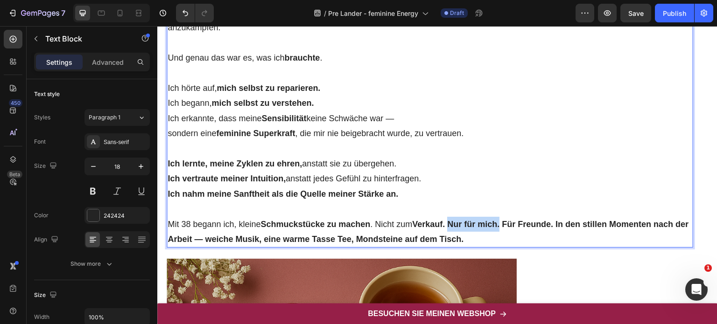
drag, startPoint x: 452, startPoint y: 204, endPoint x: 504, endPoint y: 205, distance: 51.8
click at [504, 220] on strong "Verkauf. Nur für mich. Für Freunde. In den stillen Momenten nach der Arbeit — w…" at bounding box center [428, 232] width 521 height 24
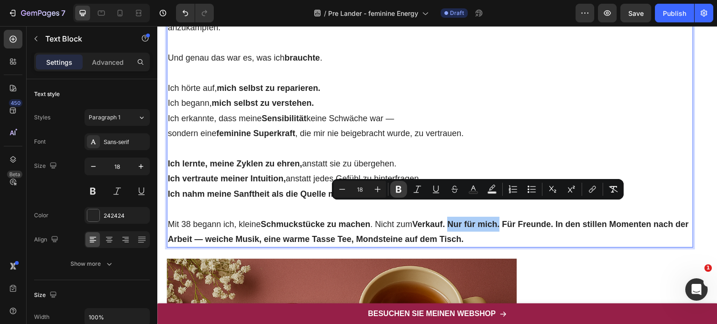
click at [398, 190] on icon "Editor contextual toolbar" at bounding box center [398, 189] width 9 height 9
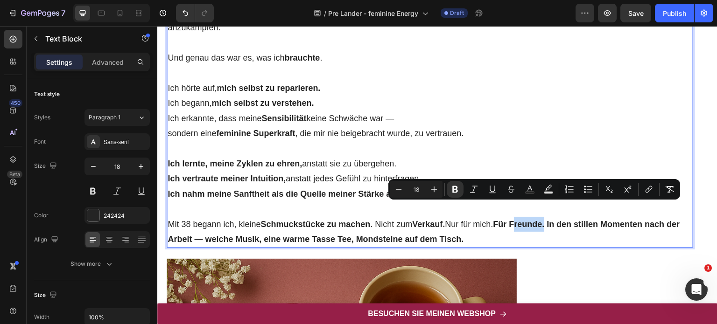
drag, startPoint x: 519, startPoint y: 205, endPoint x: 552, endPoint y: 204, distance: 33.2
click at [552, 220] on strong "Für Freunde. In den stillen Momenten nach der Arbeit — weiche Musik, eine warme…" at bounding box center [424, 232] width 512 height 24
click at [456, 190] on icon "Editor contextual toolbar" at bounding box center [455, 189] width 6 height 7
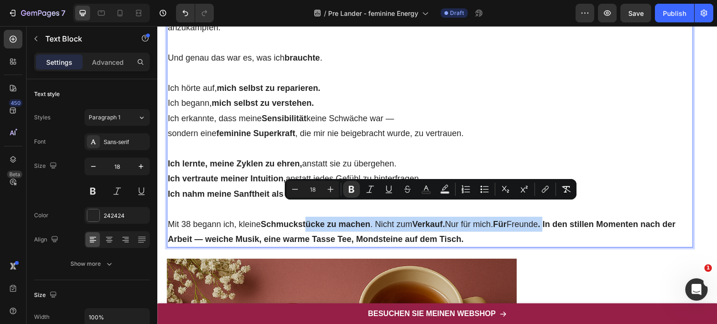
drag, startPoint x: 555, startPoint y: 207, endPoint x: 307, endPoint y: 215, distance: 248.5
click at [307, 217] on p "Mit 38 begann ich, kleine Schmuckstücke zu machen . Nicht zum Verkauf. Nur für …" at bounding box center [430, 232] width 525 height 30
click at [553, 220] on strong ". In den stillen Momenten nach der Arbeit — weiche Musik, eine warme Tasse Tee,…" at bounding box center [422, 232] width 508 height 24
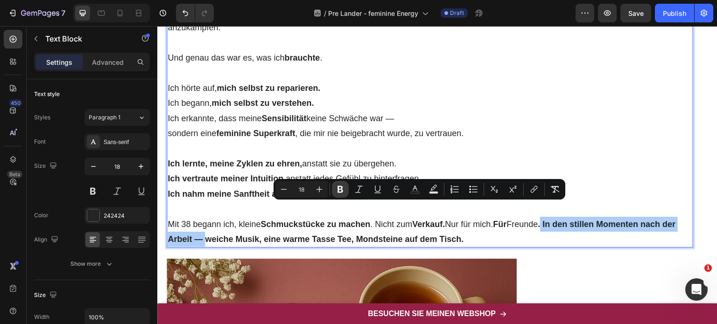
click at [340, 190] on icon "Editor contextual toolbar" at bounding box center [341, 189] width 6 height 7
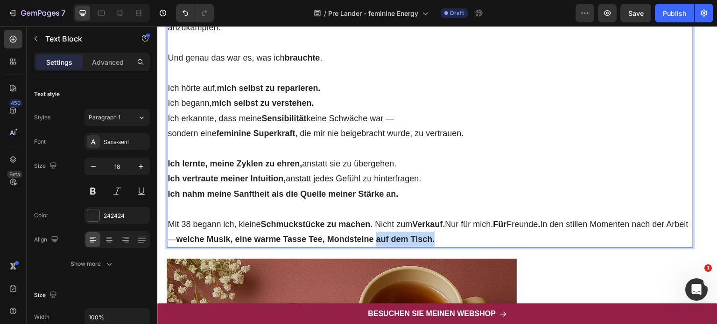
drag, startPoint x: 402, startPoint y: 225, endPoint x: 479, endPoint y: 225, distance: 76.1
click at [479, 225] on p "Mit 38 begann ich, kleine Schmuckstücke zu machen . Nicht zum Verkauf. Nur für …" at bounding box center [430, 232] width 525 height 30
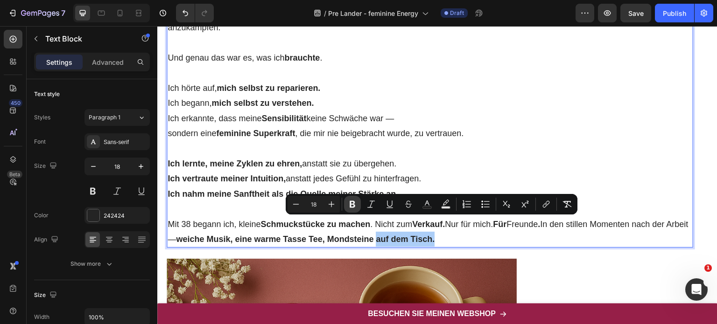
click at [356, 201] on icon "Editor contextual toolbar" at bounding box center [352, 204] width 9 height 9
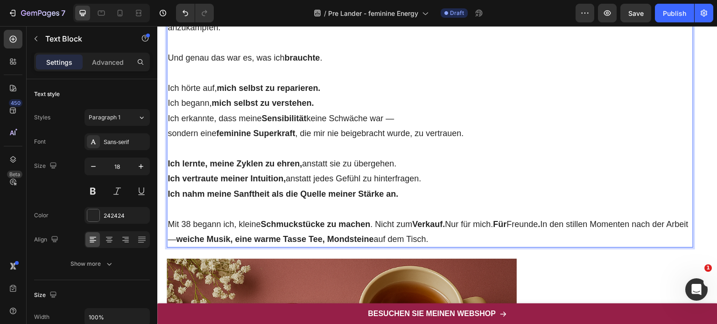
click at [535, 156] on p "Ich lernte, meine Zyklen zu ehren, anstatt sie zu übergehen. Ich vertraute mein…" at bounding box center [430, 178] width 525 height 45
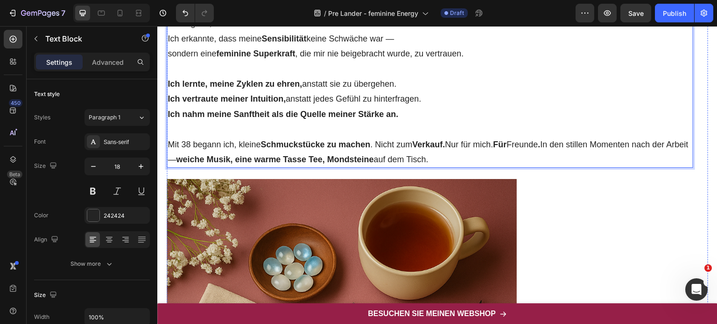
scroll to position [2156, 0]
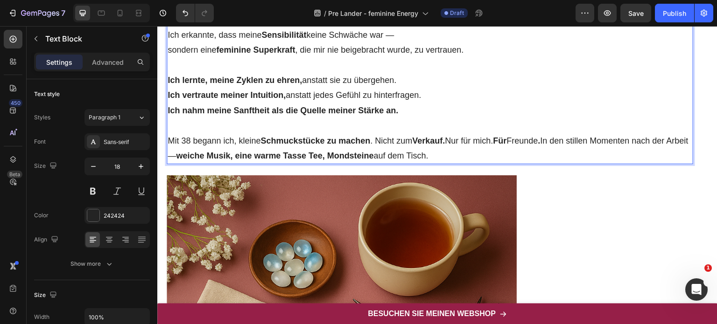
click at [461, 141] on p "Mit 38 begann ich, kleine Schmuckstücke zu machen . Nicht zum Verkauf. Nur für …" at bounding box center [430, 149] width 525 height 30
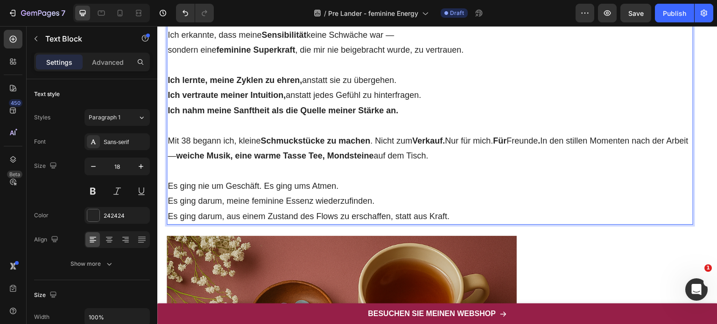
click at [239, 179] on p "Es ging nie um Geschäft. Es ging ums Atmen. Es ging darum, meine feminine Essen…" at bounding box center [430, 201] width 525 height 45
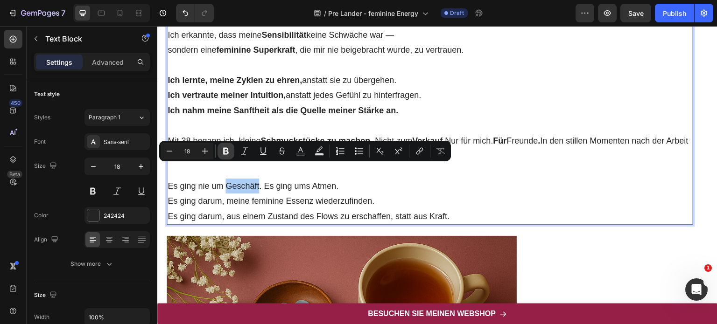
click at [225, 148] on icon "Editor contextual toolbar" at bounding box center [225, 151] width 9 height 9
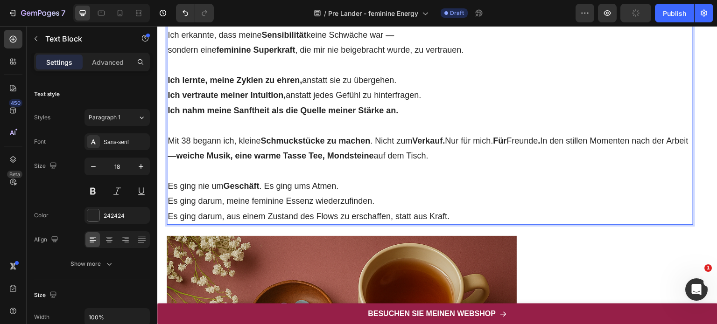
click at [321, 179] on p "Es ging nie um Geschäft . Es ging ums Atmen. Es ging darum, meine feminine Esse…" at bounding box center [430, 201] width 525 height 45
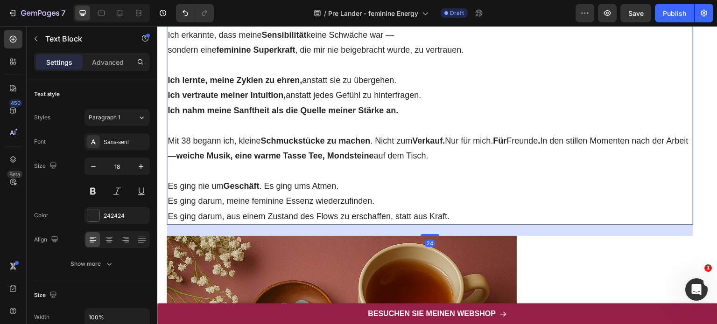
click at [326, 179] on p "Es ging nie um Geschäft . Es ging ums Atmen. Es ging darum, meine feminine Esse…" at bounding box center [430, 201] width 525 height 45
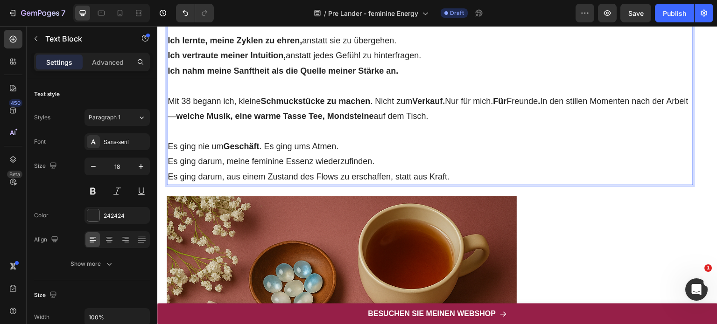
scroll to position [2197, 0]
click at [327, 139] on p "Es ging nie um Geschäft . Es ging ums Atmen. Es ging darum, meine feminine Esse…" at bounding box center [430, 161] width 525 height 45
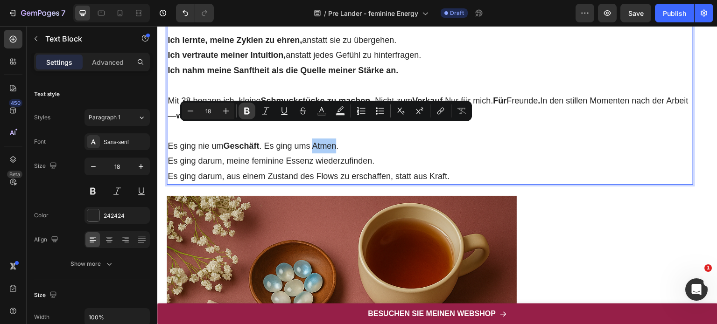
click at [244, 113] on icon "Editor contextual toolbar" at bounding box center [246, 110] width 9 height 9
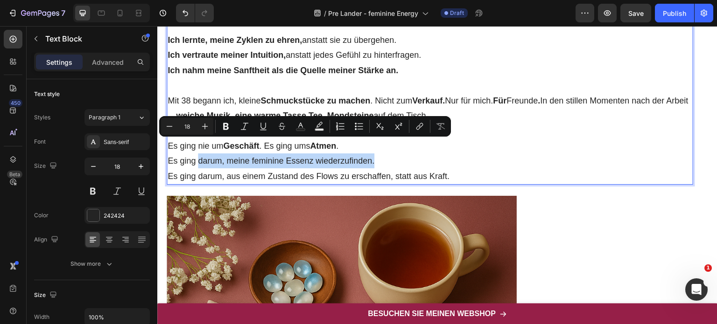
drag, startPoint x: 198, startPoint y: 146, endPoint x: 380, endPoint y: 141, distance: 182.6
click at [380, 141] on p "Es ging nie um Geschäft . Es ging ums Atmen . Es ging darum, meine feminine Ess…" at bounding box center [430, 161] width 525 height 45
click at [223, 125] on icon "Editor contextual toolbar" at bounding box center [225, 126] width 9 height 9
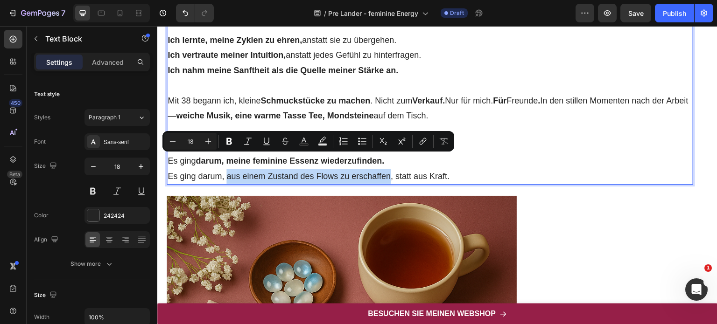
drag, startPoint x: 226, startPoint y: 160, endPoint x: 388, endPoint y: 162, distance: 162.5
click at [388, 162] on p "Es ging nie um Geschäft . Es ging ums Atmen . Es ging darum, meine feminine Ess…" at bounding box center [430, 161] width 525 height 45
click at [230, 140] on icon "Editor contextual toolbar" at bounding box center [229, 141] width 6 height 7
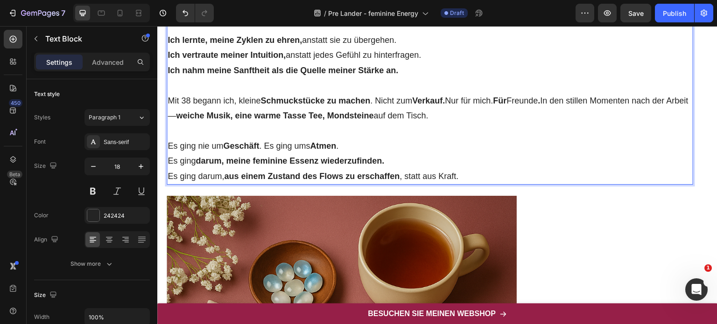
click at [466, 162] on p "Es ging nie um Geschäft . Es ging ums Atmen . Es ging darum, meine feminine Ess…" at bounding box center [430, 161] width 525 height 45
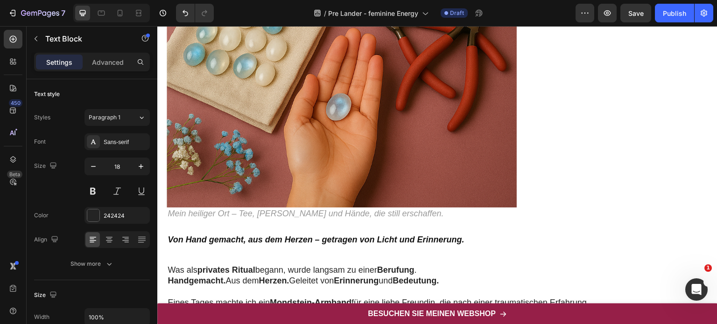
scroll to position [2536, 0]
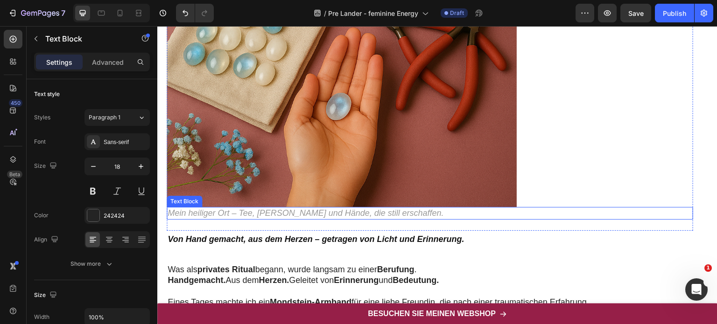
click at [420, 208] on p "Mein heiliger Ort – Tee, [PERSON_NAME] und Hände, die still erschaffen." at bounding box center [430, 213] width 525 height 11
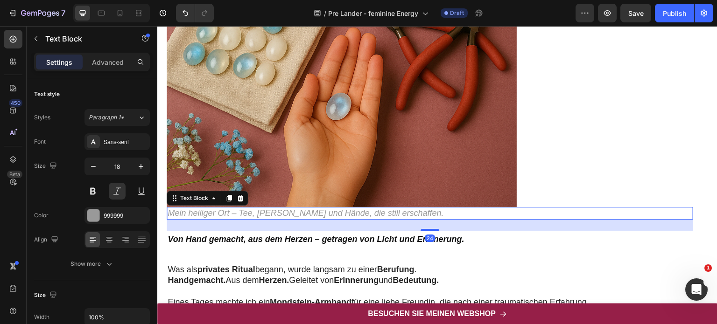
click at [420, 208] on p "Mein heiliger Ort – Tee, [PERSON_NAME] und Hände, die still erschaffen." at bounding box center [430, 213] width 525 height 11
click at [172, 209] on icon "„Mein heiliger Raum — wo feminine Energie durch sanfte Hände fließt, die erscha…" at bounding box center [328, 213] width 320 height 9
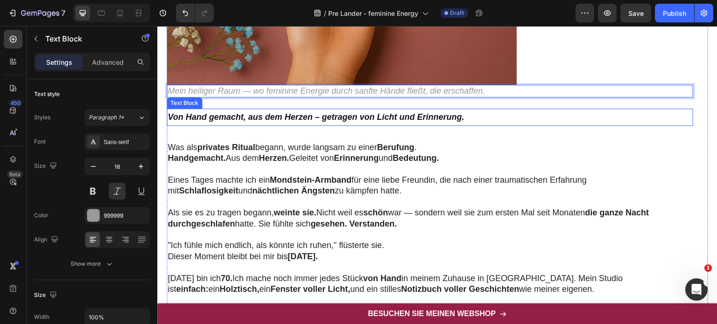
scroll to position [2659, 0]
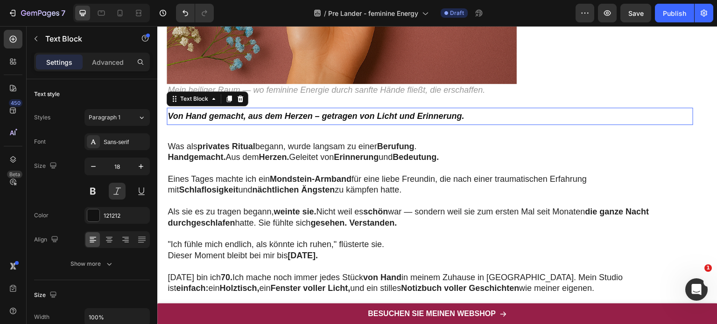
click at [363, 112] on strong "Von Hand gemacht, aus dem Herzen – getragen von Licht und Erinnerung." at bounding box center [316, 116] width 296 height 9
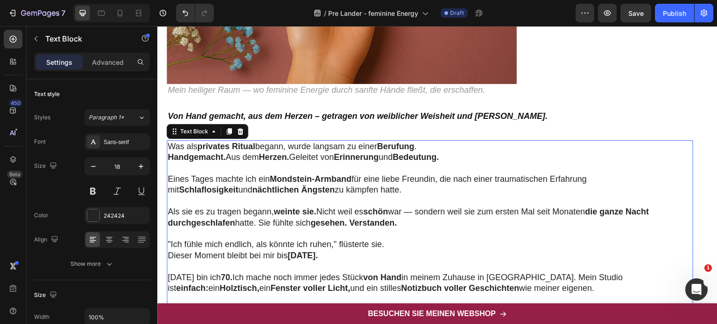
click at [332, 152] on p "Handgemacht. Aus dem Herzen. Geleitet von Erinnerung und Bedeutung." at bounding box center [430, 157] width 525 height 11
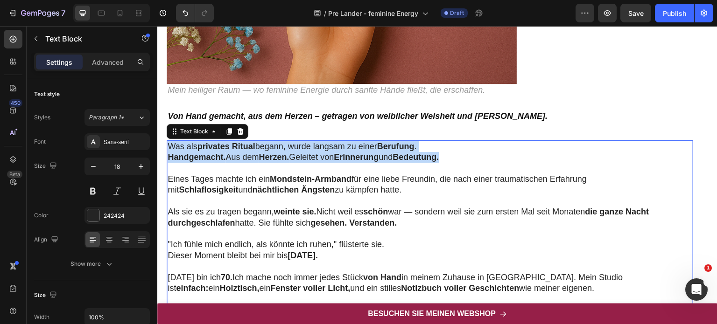
drag, startPoint x: 456, startPoint y: 143, endPoint x: 169, endPoint y: 132, distance: 286.4
click at [169, 141] on div "Was als privates Ritual begann, wurde langsam zu einer Berufung . Handgemacht. …" at bounding box center [430, 300] width 527 height 319
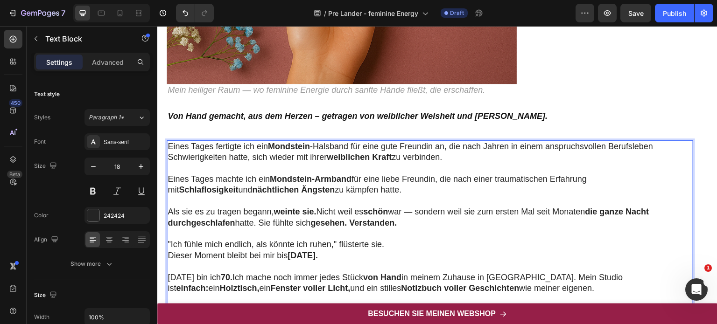
drag, startPoint x: 321, startPoint y: 176, endPoint x: 166, endPoint y: 162, distance: 156.1
click at [166, 162] on div "Text Block Image Der Moment, der alles veränderte – ein stilles Geschenk, das m…" at bounding box center [437, 67] width 560 height 2349
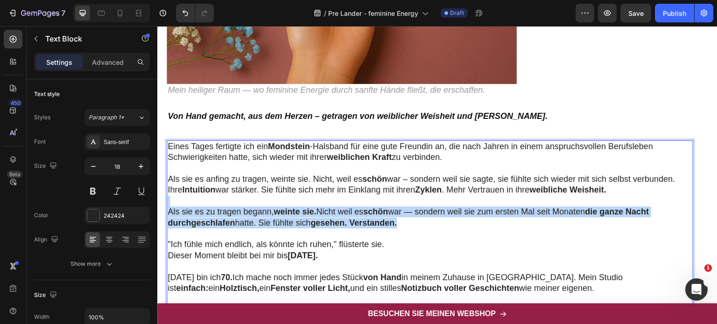
drag, startPoint x: 406, startPoint y: 210, endPoint x: 169, endPoint y: 189, distance: 238.1
click at [169, 189] on div "Eines Tages fertigte ich ein Mondstein -Halsband für eine gute Freundin an, die…" at bounding box center [430, 300] width 527 height 319
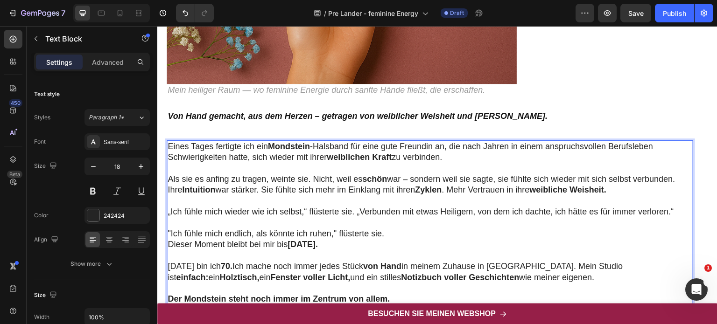
click at [171, 207] on p "„Ich fühle mich wieder wie ich selbst,“ flüsterte sie. „Verbunden mit etwas Hei…" at bounding box center [430, 212] width 525 height 11
click at [357, 207] on p ""Ich fühle mich wieder wie ich selbst,“ flüsterte sie. „Verbunden mit etwas Hei…" at bounding box center [430, 212] width 525 height 11
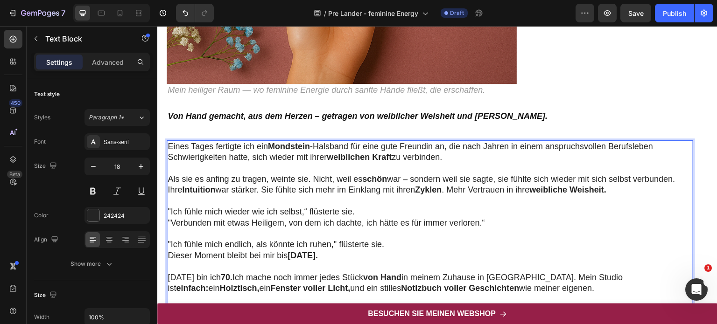
click at [500, 207] on p ""Ich fühle mich wieder wie ich selbst,“ flüsterte sie. "Verbunden mit etwas Hei…" at bounding box center [430, 218] width 525 height 22
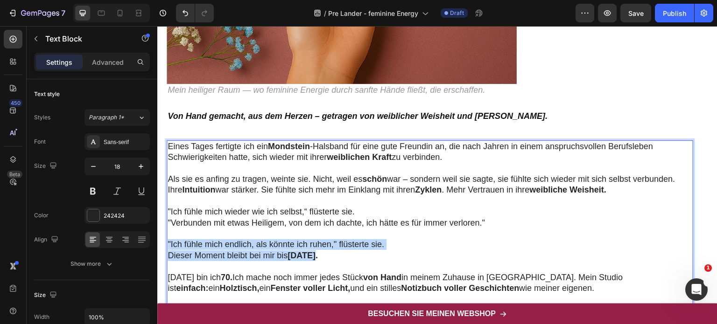
drag, startPoint x: 316, startPoint y: 241, endPoint x: 168, endPoint y: 226, distance: 148.7
click at [168, 226] on div "Eines Tages fertigte ich ein Mondstein -Halsband für eine gute Freundin an, die…" at bounding box center [430, 300] width 527 height 319
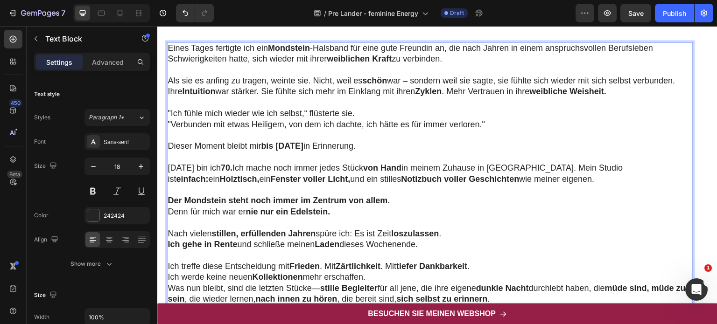
scroll to position [2763, 0]
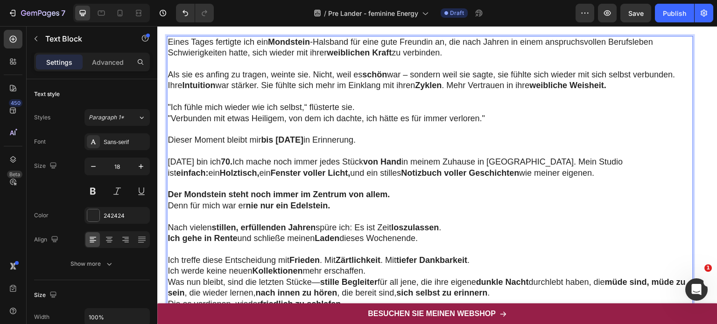
drag, startPoint x: 168, startPoint y: 147, endPoint x: 513, endPoint y: 162, distance: 344.9
click at [513, 162] on p "Heute bin ich 70. Ich mache noch immer jedes Stück von Hand in meinem Zuhause i…" at bounding box center [430, 168] width 525 height 22
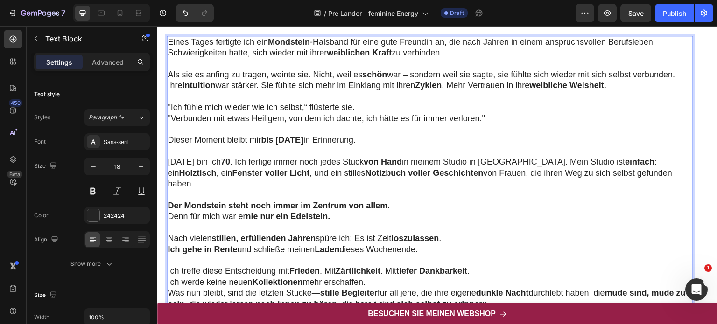
click at [337, 211] on p "Denn für mich war er nie nur ein Edelstein." at bounding box center [430, 216] width 525 height 11
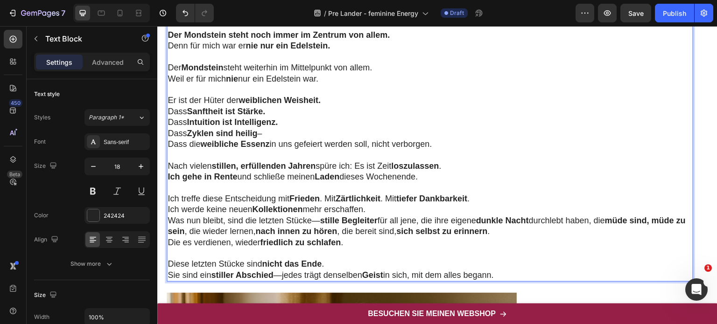
scroll to position [2935, 0]
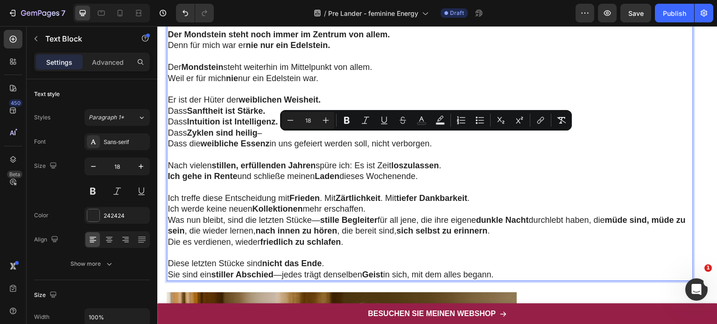
drag, startPoint x: 168, startPoint y: 137, endPoint x: 511, endPoint y: 248, distance: 360.2
click at [511, 248] on div "Eines Tages fertigte ich ein Mondstein -Halsband für eine gute Freundin an, die…" at bounding box center [430, 73] width 527 height 417
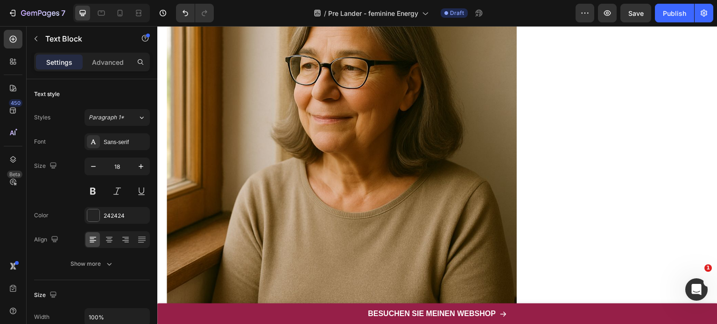
scroll to position [3462, 0]
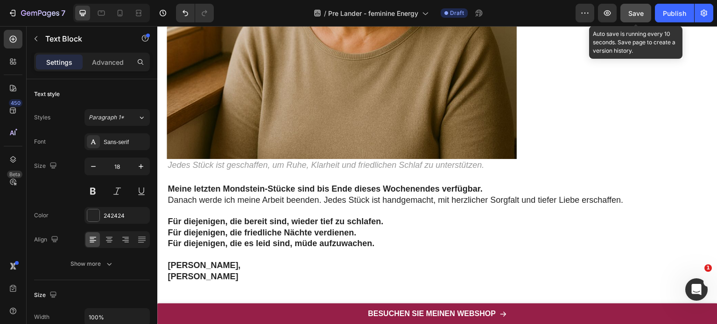
click at [640, 13] on span "Save" at bounding box center [635, 13] width 15 height 8
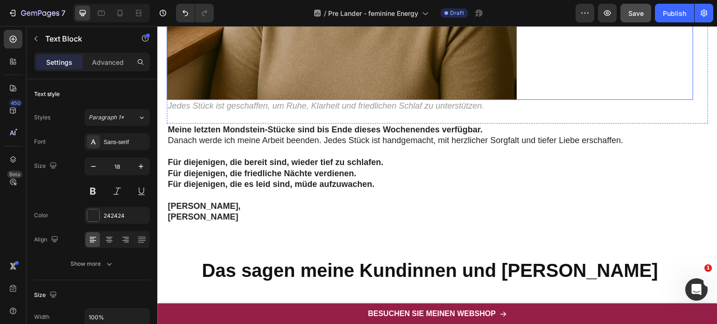
scroll to position [3074, 0]
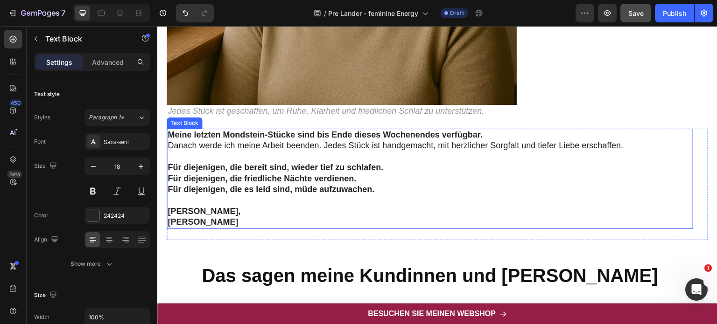
click at [199, 130] on strong "Meine letzten Mondstein-Stücke sind bis Ende dieses Wochenendes verfügbar." at bounding box center [325, 134] width 315 height 9
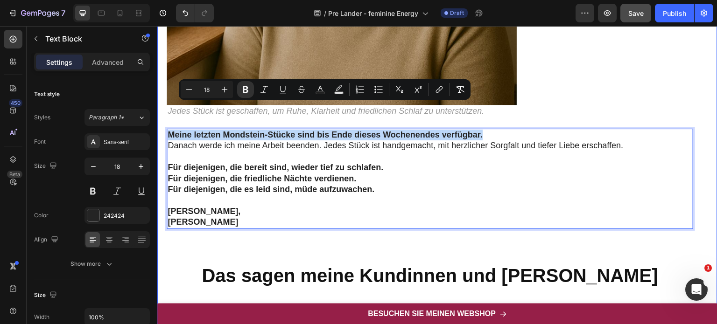
drag, startPoint x: 487, startPoint y: 108, endPoint x: 162, endPoint y: 108, distance: 324.5
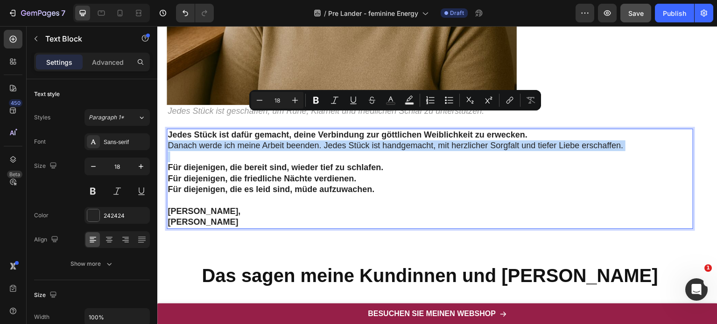
drag, startPoint x: 166, startPoint y: 118, endPoint x: 619, endPoint y: 134, distance: 452.7
click at [619, 134] on div "Jedes Stück ist dafür gemacht, deine Verbindung zur göttlichen Weiblichkeit zu …" at bounding box center [430, 179] width 527 height 100
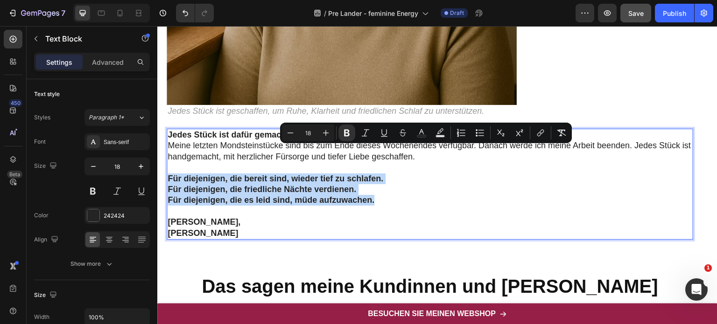
drag, startPoint x: 378, startPoint y: 174, endPoint x: 167, endPoint y: 149, distance: 212.0
click at [167, 149] on div "Jedes Stück ist dafür gemacht, deine Verbindung zur göttlichen Weiblichkeit zu …" at bounding box center [430, 184] width 527 height 111
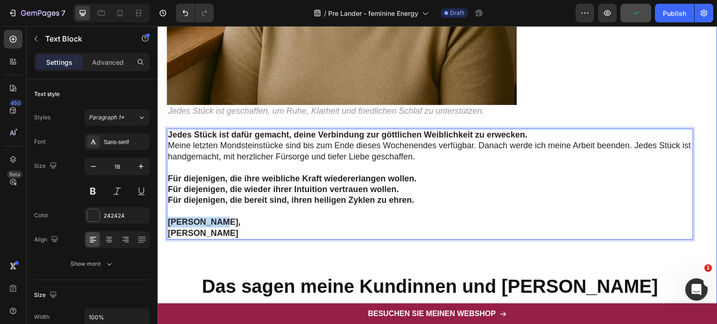
drag, startPoint x: 220, startPoint y: 196, endPoint x: 159, endPoint y: 197, distance: 61.6
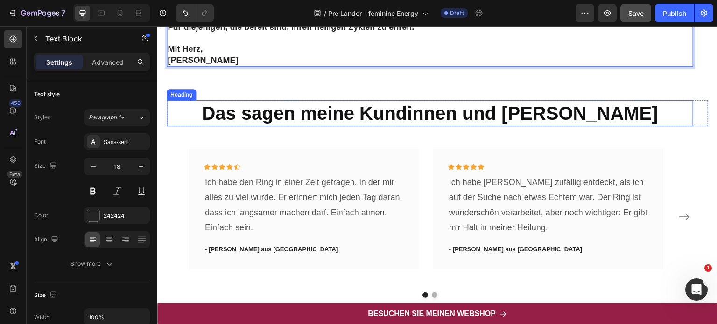
scroll to position [3484, 0]
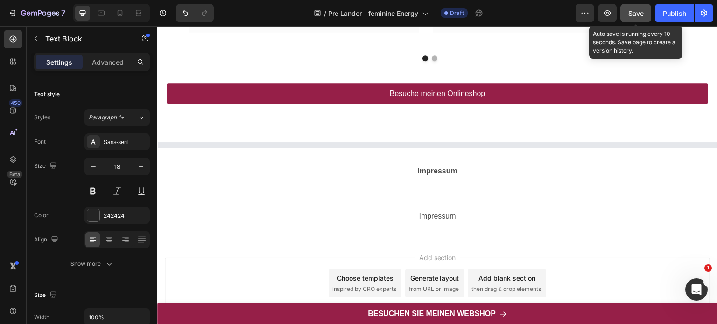
click at [630, 14] on span "Save" at bounding box center [635, 13] width 15 height 8
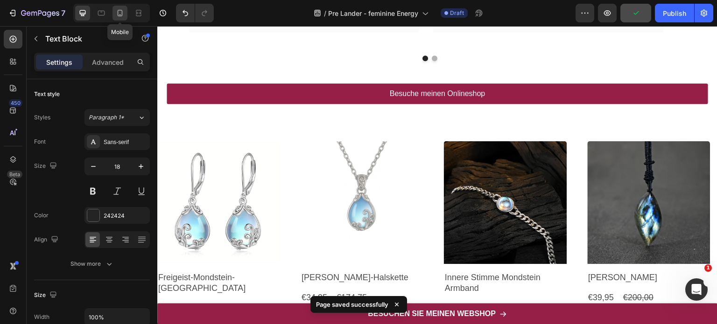
click at [118, 13] on icon at bounding box center [120, 13] width 5 height 7
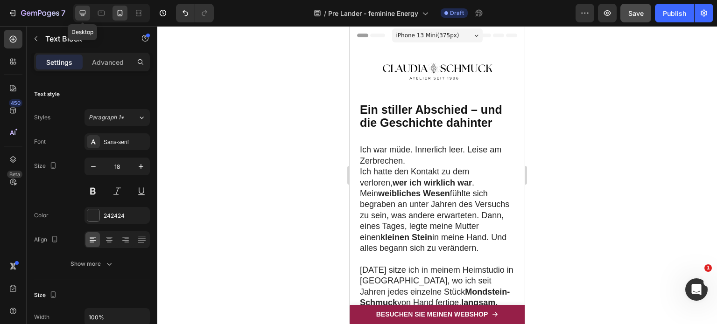
click at [86, 9] on icon at bounding box center [82, 12] width 9 height 9
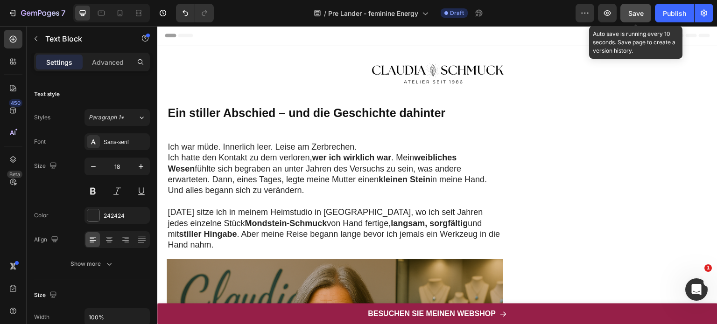
click at [639, 14] on span "Save" at bounding box center [635, 13] width 15 height 8
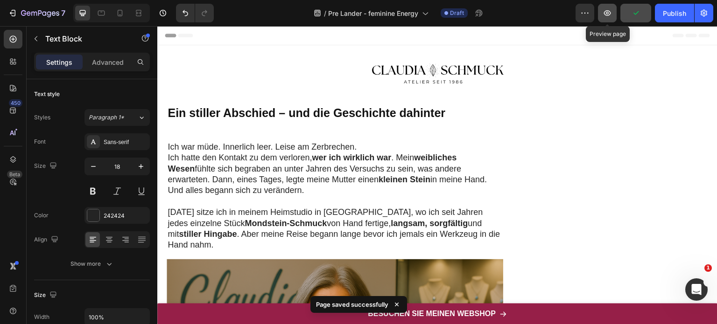
click at [605, 14] on icon "button" at bounding box center [607, 13] width 7 height 6
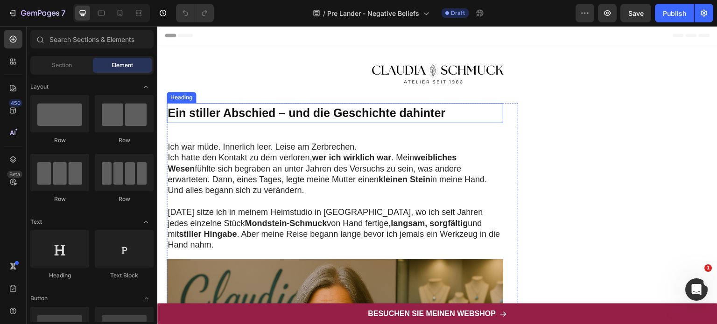
click at [351, 112] on strong "Ein stiller Abschied – und die Geschichte dahinter" at bounding box center [307, 112] width 278 height 13
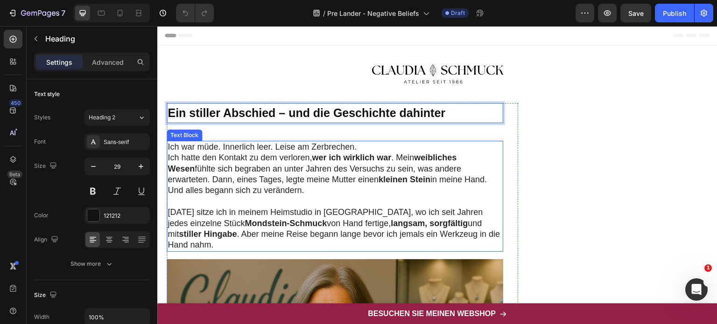
click at [271, 187] on p "Ich hatte den Kontakt zu dem verloren, wer ich wirklich war . Mein weibliches W…" at bounding box center [335, 175] width 335 height 44
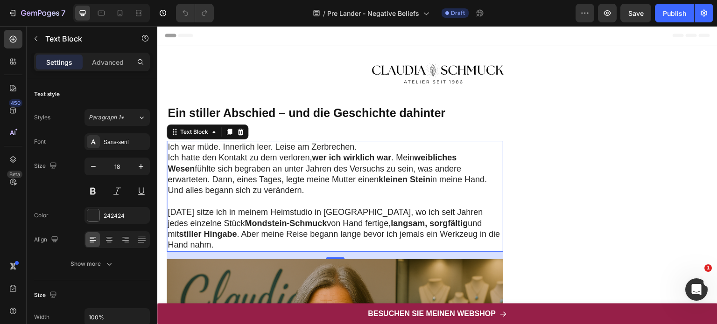
click at [271, 187] on p "Ich hatte den Kontakt zu dem verloren, wer ich wirklich war . Mein weibliches W…" at bounding box center [335, 175] width 335 height 44
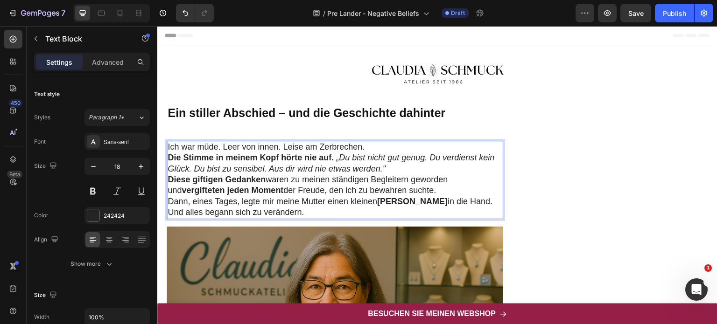
click at [374, 147] on p "Ich war müde. Leer von innen. Leise am Zerbrechen." at bounding box center [335, 147] width 335 height 11
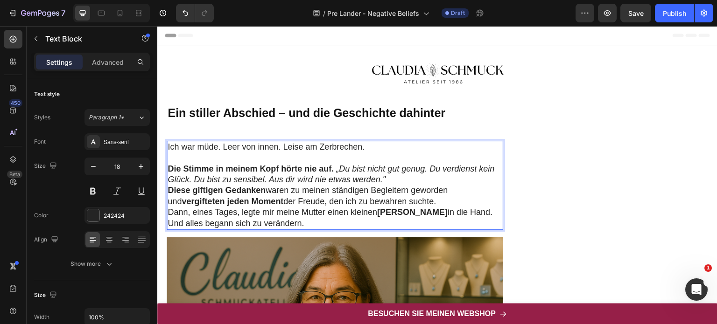
click at [342, 170] on icon "„Du bist nicht gut genug. Du verdienst kein Glück. Du bist zu sensibel. Aus dir…" at bounding box center [331, 174] width 327 height 20
click at [394, 176] on p "Die Stimme in meinem Kopf hörte nie auf. " Du bist nicht gut genug. Du verdiens…" at bounding box center [335, 175] width 335 height 22
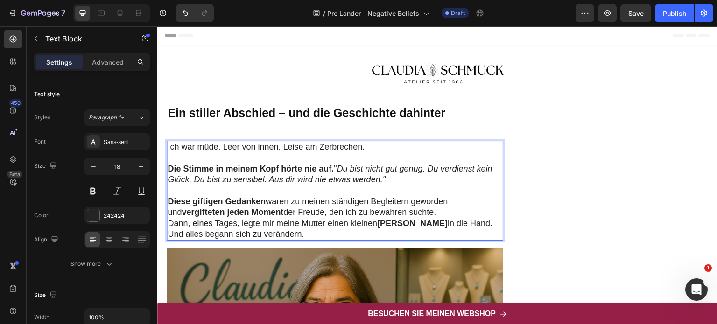
click at [430, 215] on p "Diese giftigen Gedanken waren zu meinen ständigen Begleitern geworden und vergi…" at bounding box center [335, 208] width 335 height 22
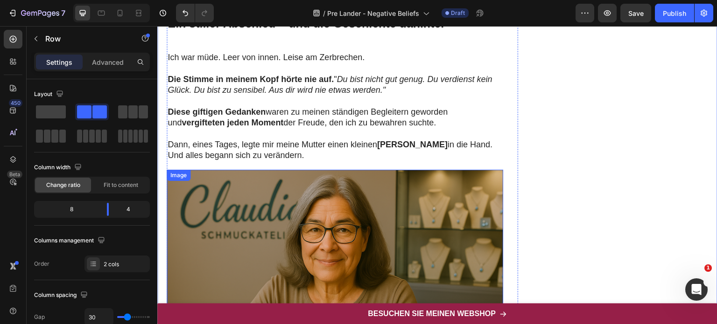
scroll to position [60, 0]
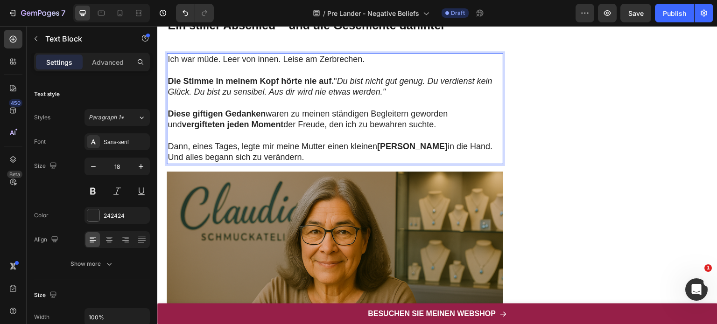
click at [273, 156] on p "Dann, eines Tages, legte mir meine Mutter einen kleinen Stein in die Hand. Und …" at bounding box center [335, 152] width 335 height 22
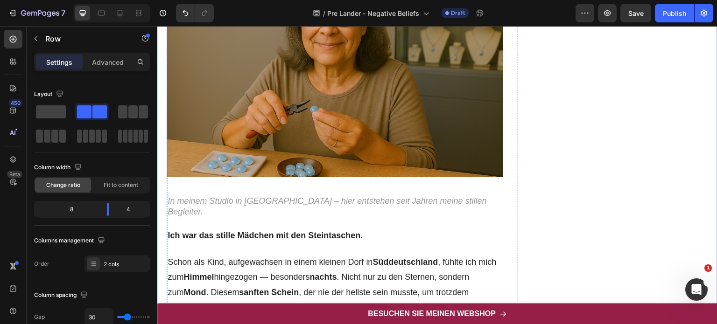
scroll to position [334, 0]
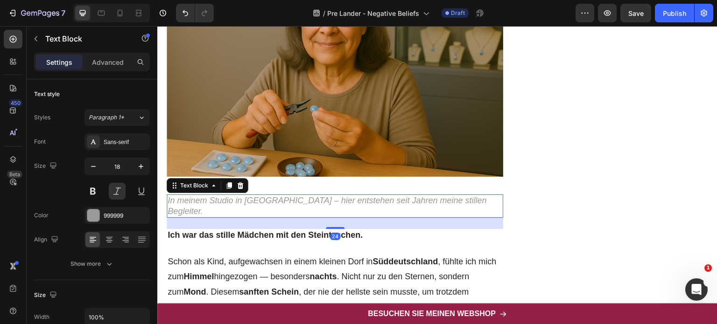
click at [232, 196] on p "In meinem Studio in [GEOGRAPHIC_DATA] – hier entstehen seit Jahren meine stille…" at bounding box center [335, 207] width 335 height 22
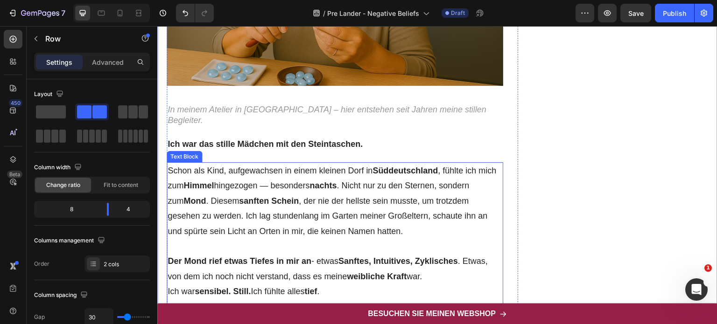
scroll to position [425, 0]
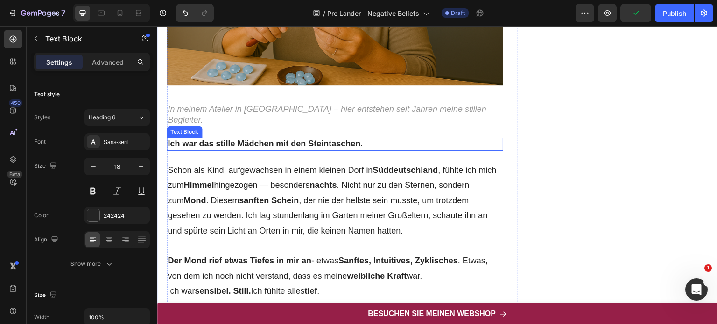
click at [259, 139] on strong "Ich war das stille Mädchen mit den Steintaschen." at bounding box center [265, 143] width 195 height 9
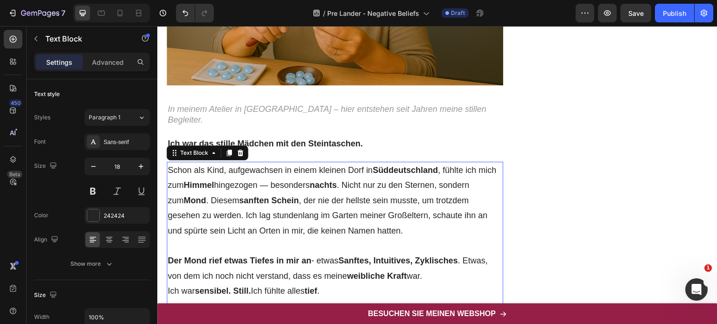
click at [255, 172] on p "Schon als Kind, aufgewachsen in einem kleinen Dorf in [GEOGRAPHIC_DATA] , fühlt…" at bounding box center [335, 201] width 335 height 76
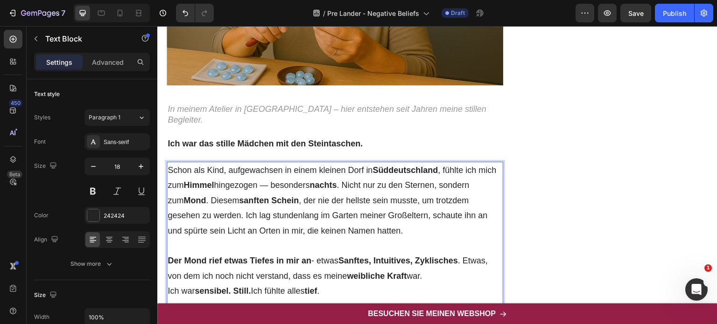
click at [408, 218] on p "Schon als Kind, aufgewachsen in einem kleinen Dorf in [GEOGRAPHIC_DATA] , fühlt…" at bounding box center [335, 201] width 335 height 76
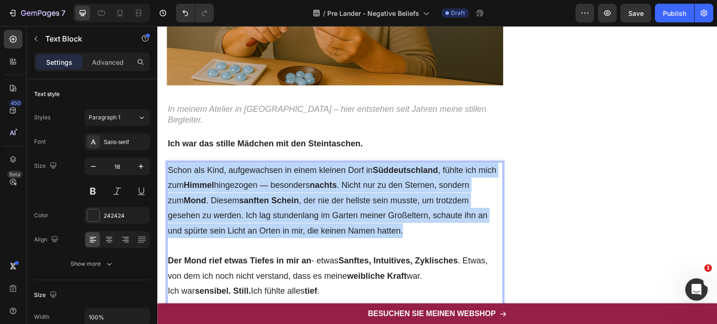
drag, startPoint x: 408, startPoint y: 218, endPoint x: 169, endPoint y: 158, distance: 246.4
click at [169, 163] on p "Schon als Kind, aufgewachsen in einem kleinen Dorf in [GEOGRAPHIC_DATA] , fühlt…" at bounding box center [335, 201] width 335 height 76
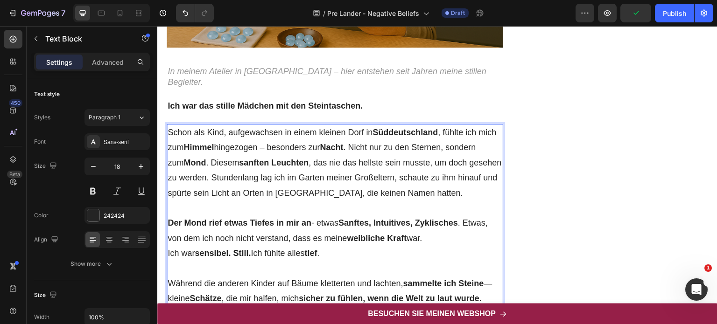
scroll to position [463, 0]
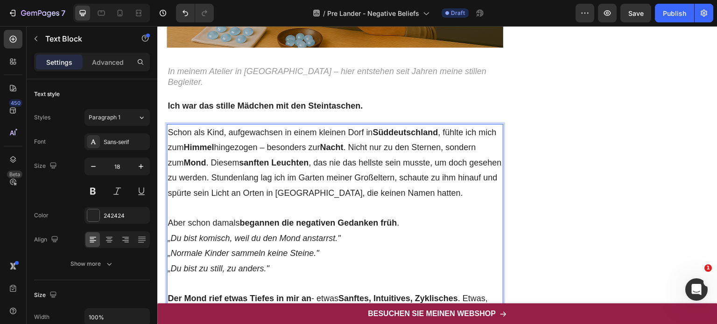
click at [173, 234] on icon "„Du bist komisch, weil du den Mond anstarrst."" at bounding box center [254, 238] width 173 height 9
click at [170, 249] on icon "„Normale Kinder sammeln keine Steine."" at bounding box center [244, 253] width 152 height 9
click at [172, 264] on icon "„Du bist zu still, zu anders."" at bounding box center [218, 268] width 101 height 9
click at [281, 250] on p ""Du bist komisch, weil du den Mond anstarrst." "Normale Kinder sammeln keine St…" at bounding box center [335, 253] width 335 height 45
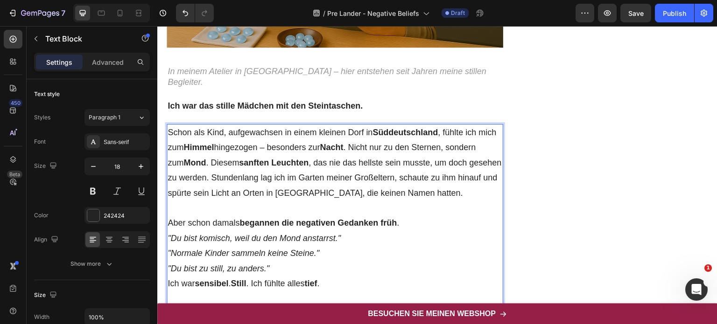
click at [281, 250] on p ""Du bist komisch, weil du den Mond anstarrst." "Normale Kinder sammeln keine St…" at bounding box center [335, 253] width 335 height 45
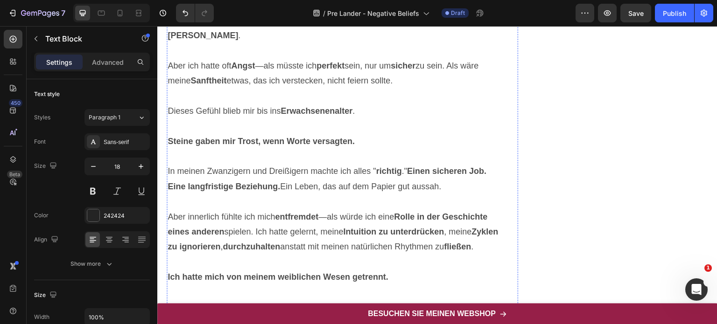
scroll to position [836, 0]
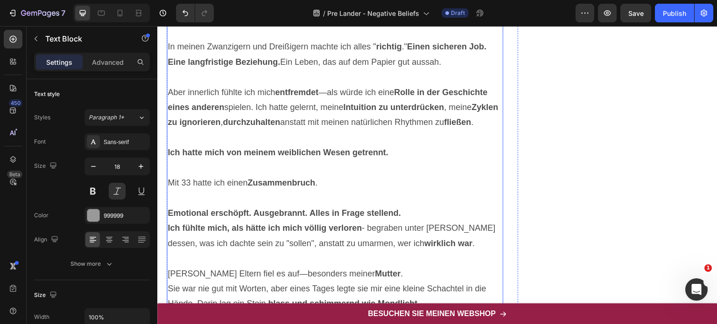
scroll to position [960, 0]
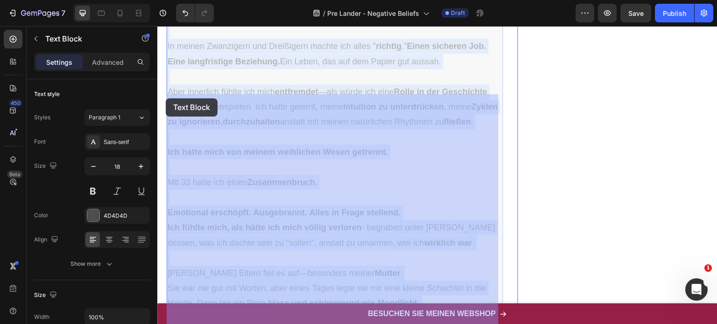
drag, startPoint x: 194, startPoint y: 118, endPoint x: 166, endPoint y: 99, distance: 34.3
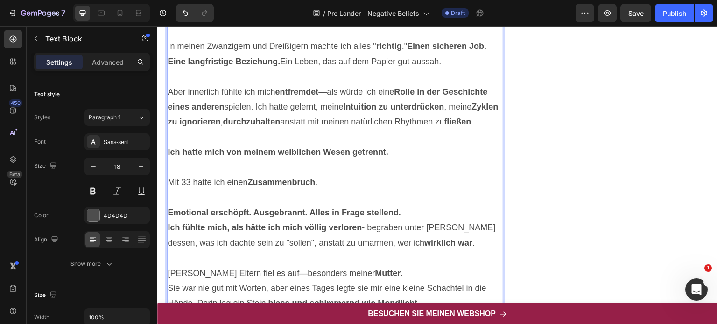
drag, startPoint x: 192, startPoint y: 117, endPoint x: 164, endPoint y: 95, distance: 35.2
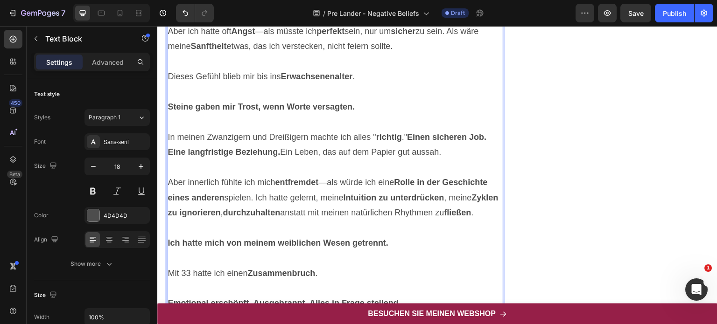
click at [172, 6] on icon "„Menschen werden dich verlassen, wenn sie sehen, wer du wirklich bist."" at bounding box center [303, 0] width 271 height 9
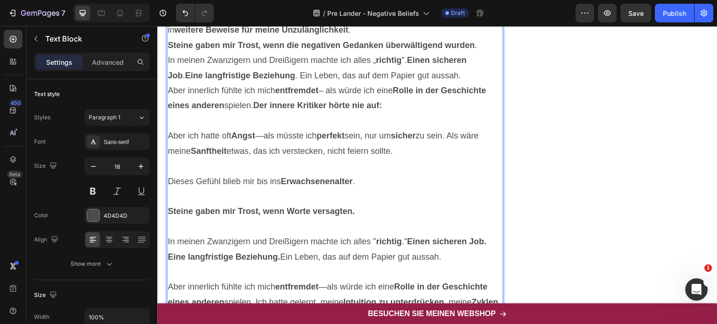
scroll to position [979, 0]
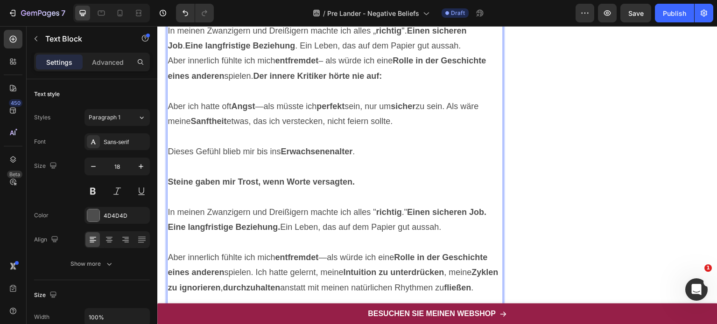
scroll to position [1023, 0]
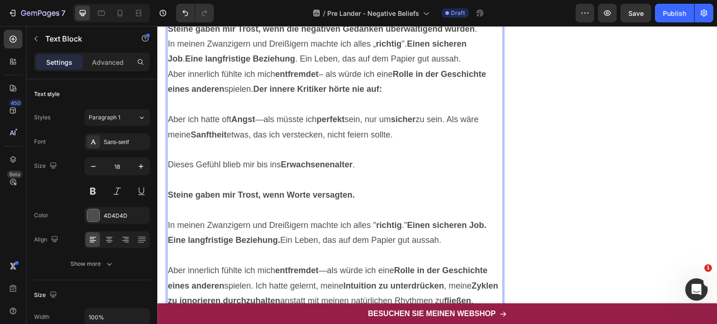
click at [361, 21] on p "Ich bemerkte immer, was andere übersahen – aber ich verwandelte jede Beobachtun…" at bounding box center [335, 6] width 335 height 30
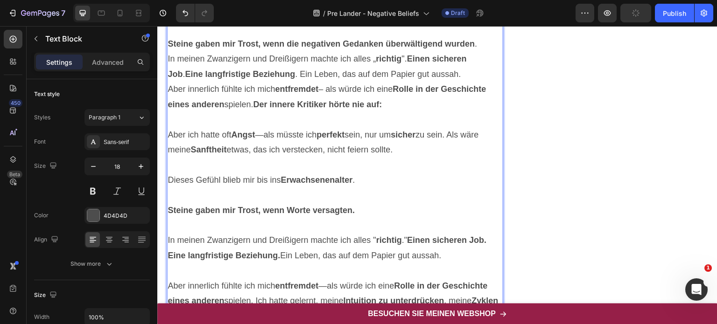
click at [481, 51] on p "Steine gaben mir Trost, wenn die negativen Gedanken überwältigend wurden ." at bounding box center [335, 43] width 335 height 15
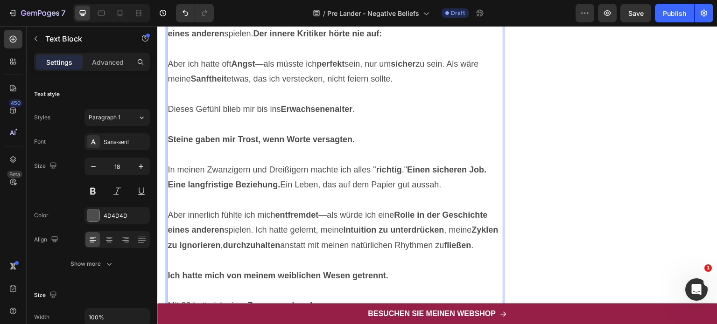
scroll to position [1111, 0]
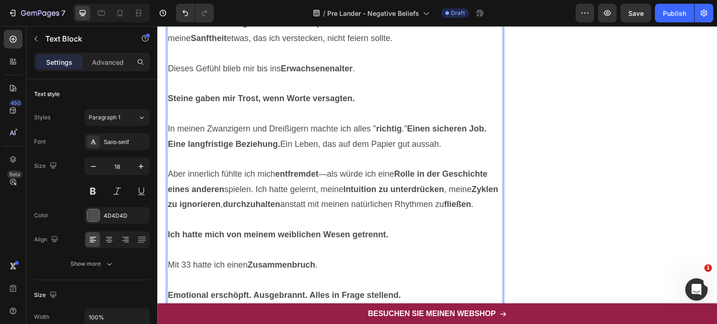
scroll to position [1167, 0]
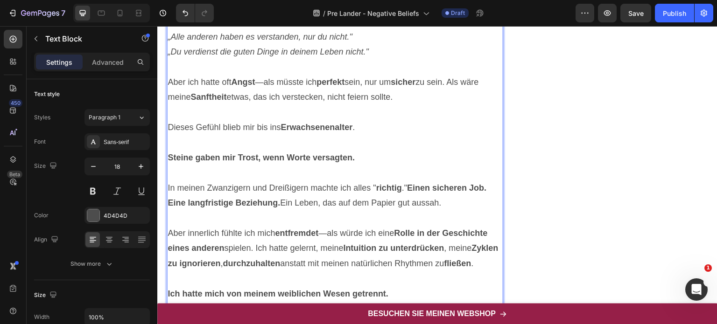
click at [172, 26] on icon "„Du tust nur so, als wärst du erfolgreich."" at bounding box center [244, 21] width 152 height 9
click at [170, 42] on icon "„Alle anderen haben es verstanden, nur du nicht."" at bounding box center [260, 36] width 185 height 9
click at [173, 56] on icon "„Du verdienst die guten Dinge in deinem Leben nicht."" at bounding box center [268, 51] width 201 height 9
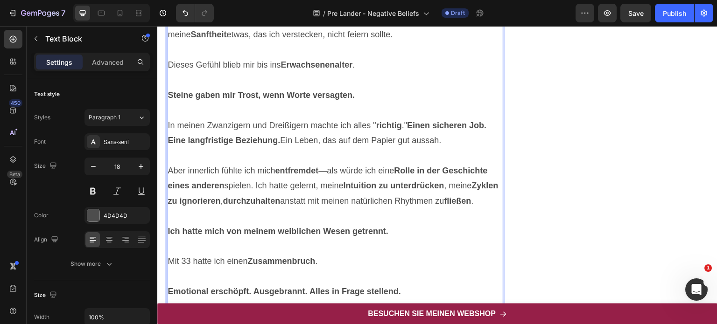
scroll to position [1240, 0]
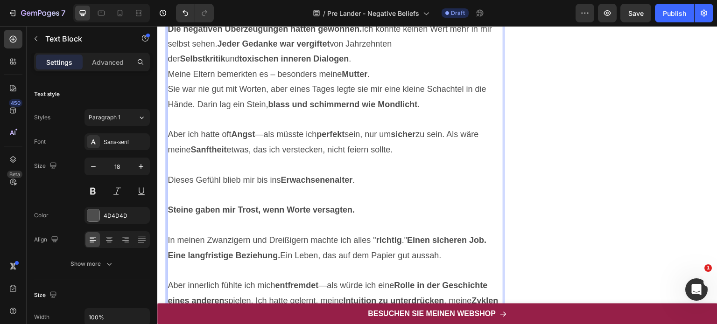
scroll to position [1281, 0]
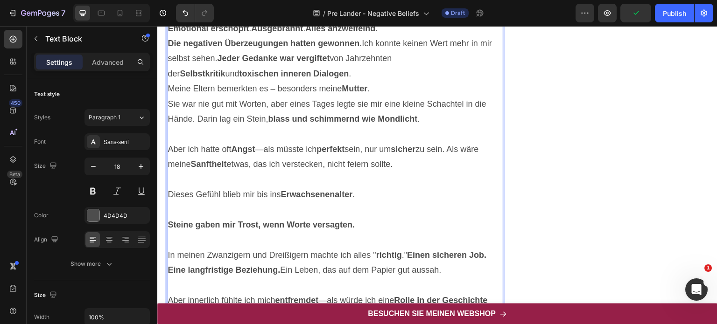
click at [332, 21] on p "Mit 33 hatte ich einen Zusammenbruch ." at bounding box center [335, 13] width 335 height 15
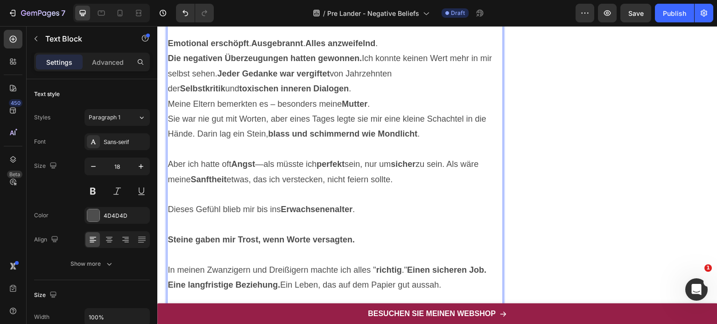
click at [398, 51] on p "Emotional erschöpft . Ausgebrannt . Alles anzweifelnd ." at bounding box center [335, 43] width 335 height 15
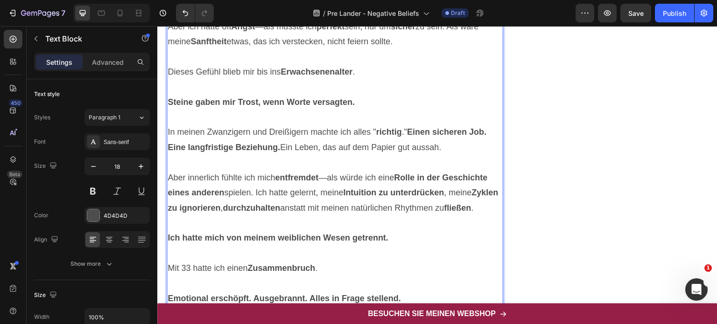
scroll to position [1435, 0]
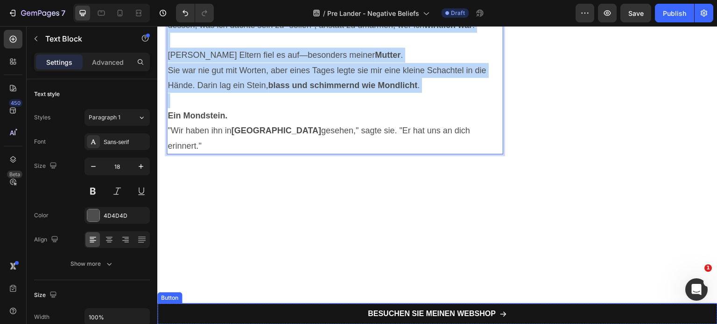
scroll to position [1770, 0]
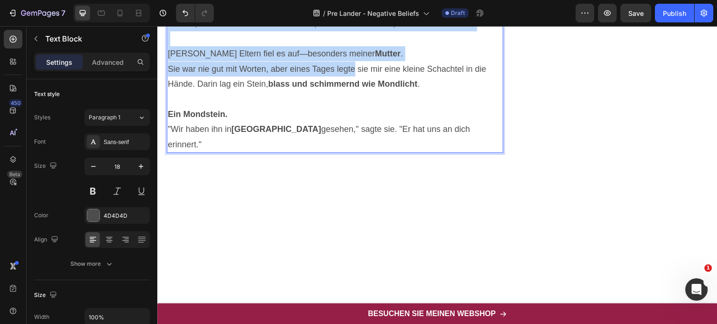
drag, startPoint x: 169, startPoint y: 161, endPoint x: 352, endPoint y: 296, distance: 227.4
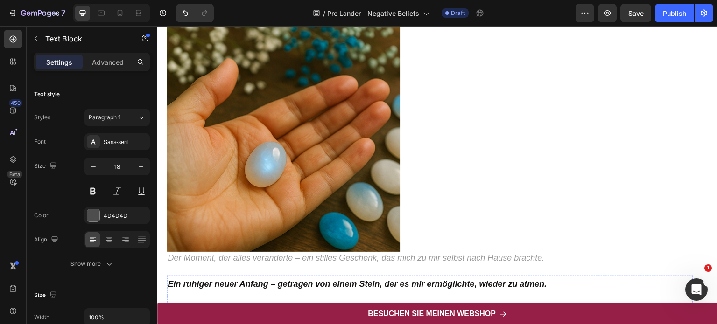
scroll to position [1516, 0]
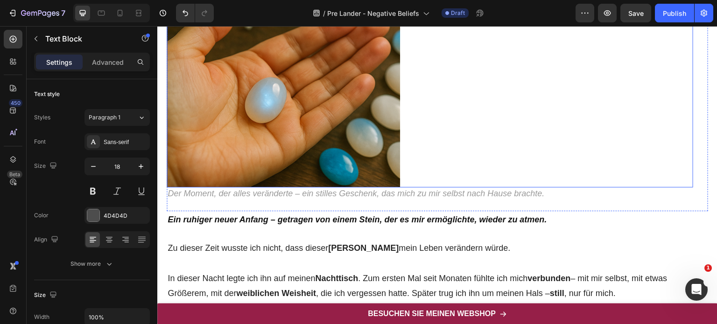
scroll to position [1549, 0]
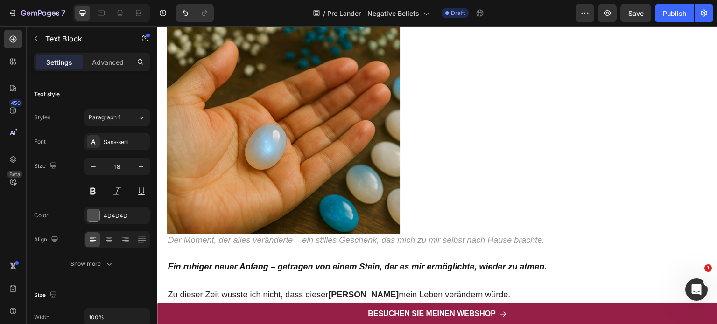
drag, startPoint x: 227, startPoint y: 147, endPoint x: 169, endPoint y: 147, distance: 58.4
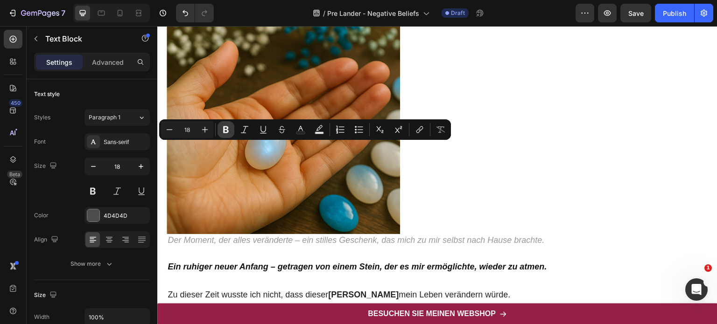
click at [224, 130] on icon "Editor contextual toolbar" at bounding box center [226, 130] width 6 height 7
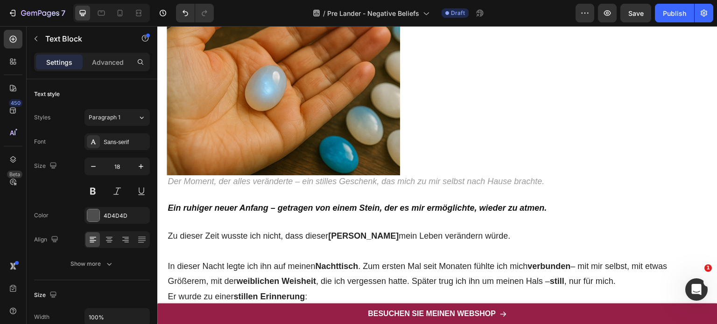
scroll to position [1909, 0]
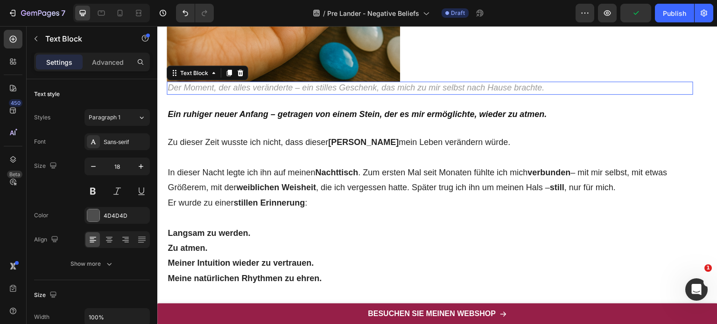
click at [256, 89] on icon "Der Moment, der alles veränderte – ein stilles Geschenk, das mich zu mir selbst…" at bounding box center [356, 87] width 377 height 9
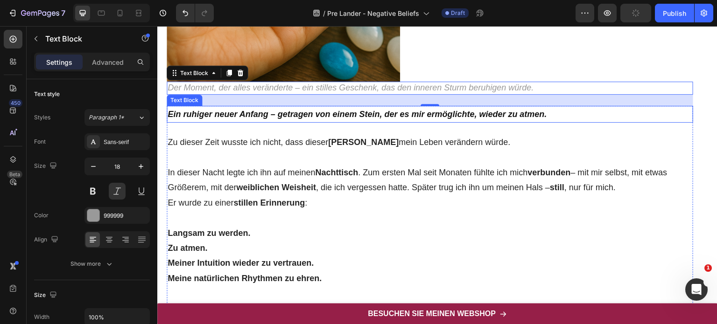
click at [289, 112] on strong "Ein ruhiger neuer Anfang – getragen von einem Stein, der es mir ermöglichte, wi…" at bounding box center [358, 114] width 380 height 9
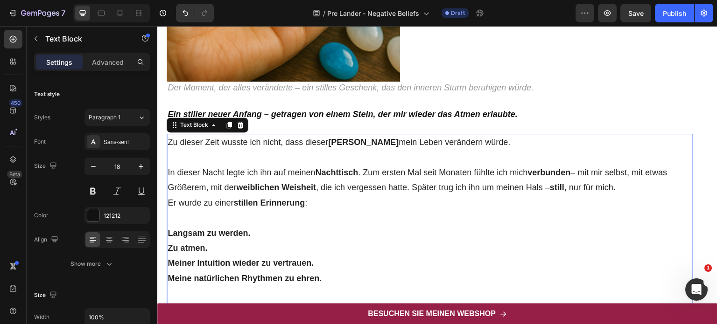
click at [294, 192] on p "In dieser Nacht legte ich ihn auf meinen Nachttisch . Zum ersten Mal seit Monat…" at bounding box center [430, 180] width 525 height 30
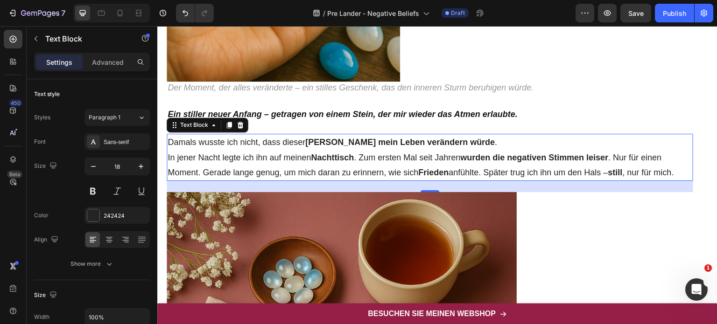
click at [455, 143] on p "Damals wusste ich nicht, dass dieser Stein mein Leben verändern würde ." at bounding box center [430, 142] width 525 height 15
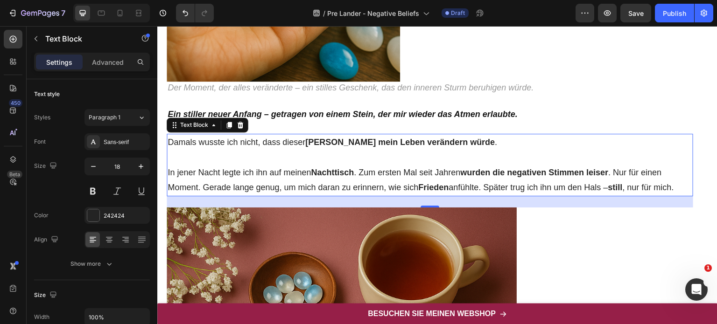
click at [683, 190] on p "In jener Nacht legte ich ihn auf meinen Nachttisch . Zum ersten Mal seit Jahren…" at bounding box center [430, 180] width 525 height 30
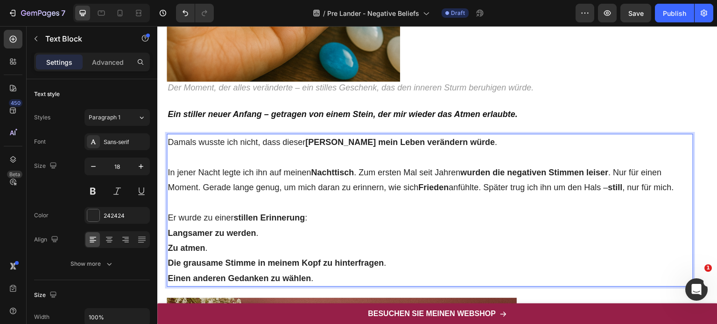
click at [320, 217] on p "Er wurde zu einer stillen Erinnerung :" at bounding box center [430, 218] width 525 height 15
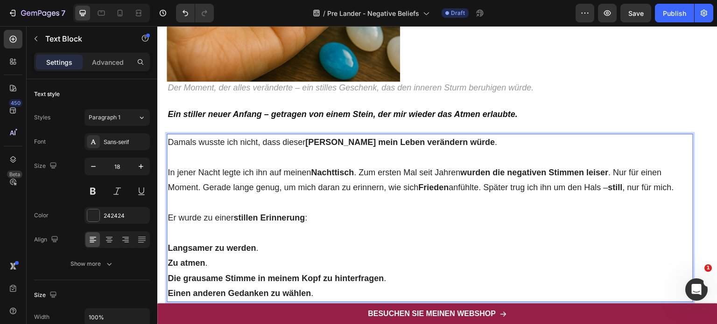
scroll to position [2046, 0]
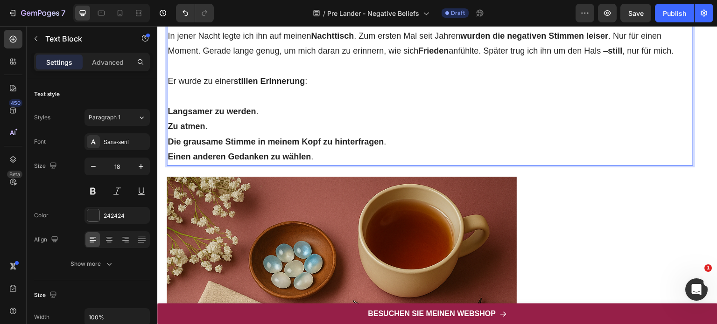
click at [330, 157] on p "Langsamer zu werden . Zu atmen . Die grausame Stimme in meinem Kopf zu hinterfr…" at bounding box center [430, 134] width 525 height 61
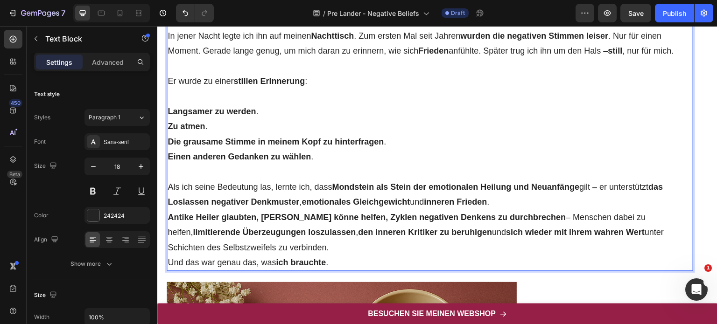
click at [511, 204] on p "Als ich seine Bedeutung las, lernte ich, dass Mondstein als Stein der emotional…" at bounding box center [430, 195] width 525 height 30
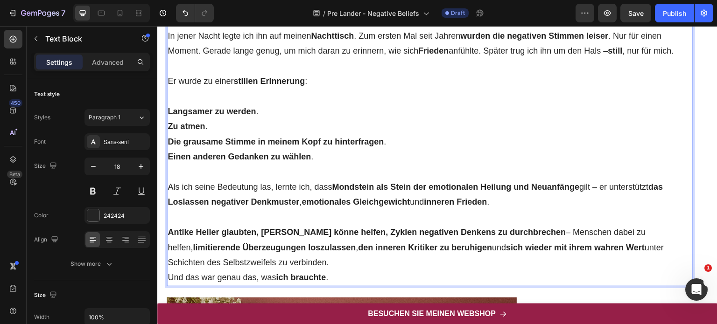
click at [342, 258] on p "Antike Heiler glaubten, Mondstein könne helfen, Zyklen negativen Denkens zu dur…" at bounding box center [430, 247] width 525 height 45
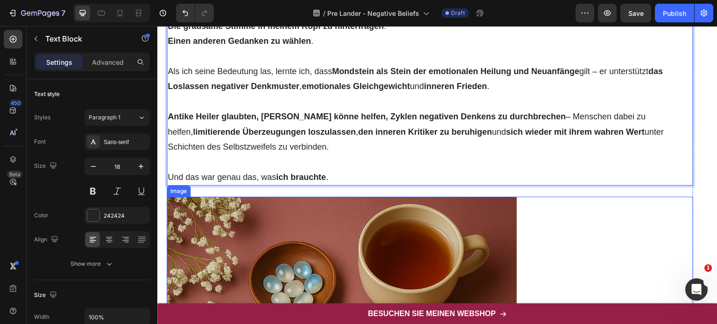
scroll to position [2160, 0]
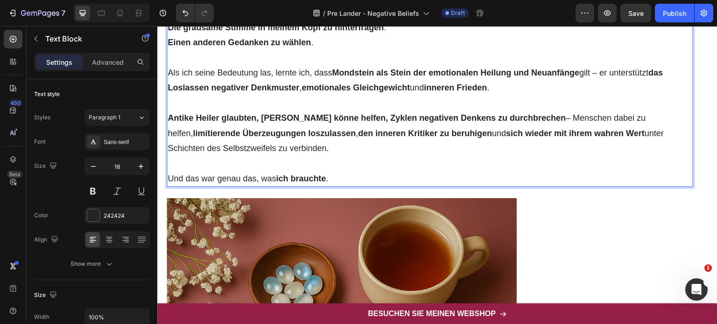
click at [338, 181] on p "Und das war genau das, was ich brauchte ." at bounding box center [430, 178] width 525 height 15
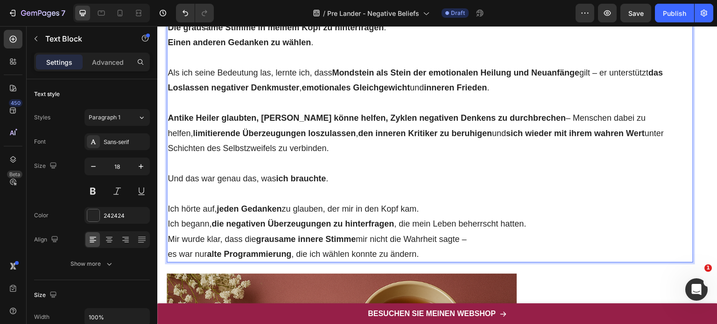
click at [538, 219] on p "Ich hörte auf, jeden Gedanken zu glauben, der mir in den Kopf kam. Ich begann, …" at bounding box center [430, 232] width 525 height 61
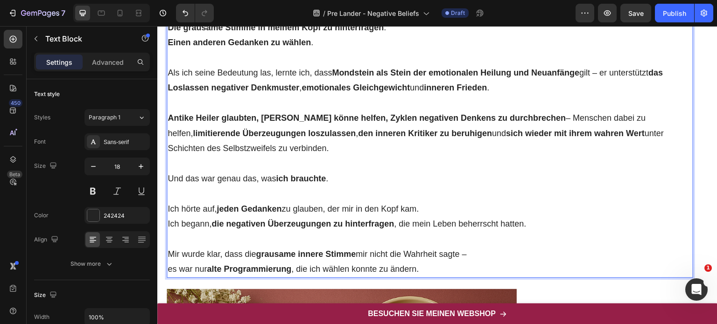
click at [428, 269] on p "⁠⁠⁠⁠⁠⁠⁠ Mir wurde klar, dass die grausame innere Stimme mir nicht die Wahrheit …" at bounding box center [430, 254] width 525 height 45
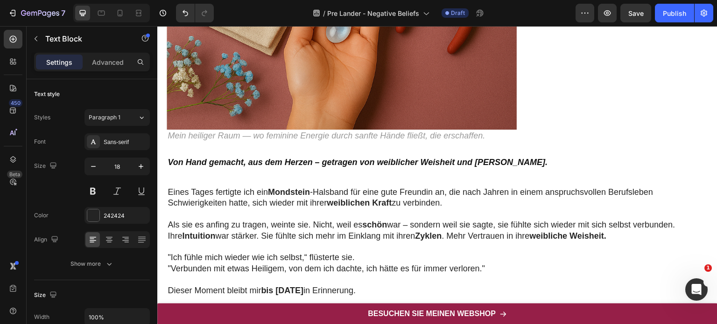
scroll to position [2837, 0]
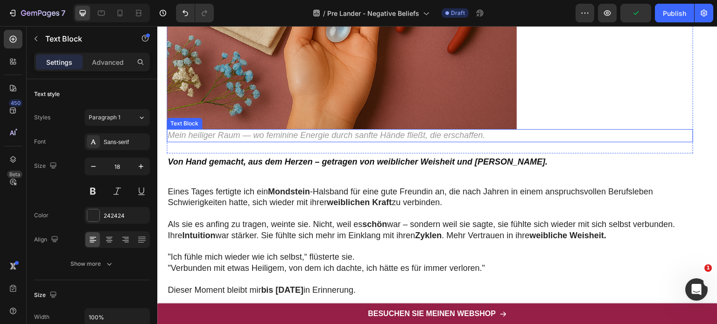
click at [327, 134] on icon "Mein heiliger Raum — wo feminine Energie durch sanfte Hände fließt, die erschaf…" at bounding box center [326, 135] width 317 height 9
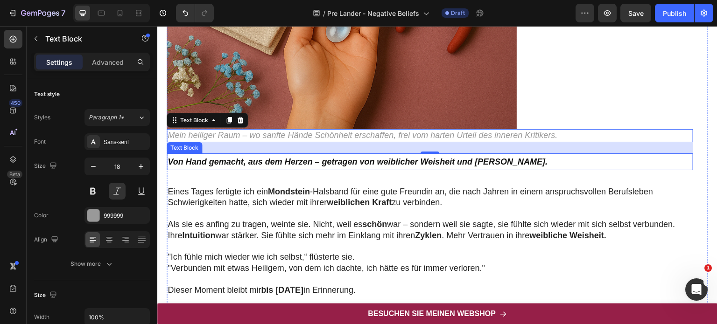
scroll to position [2880, 0]
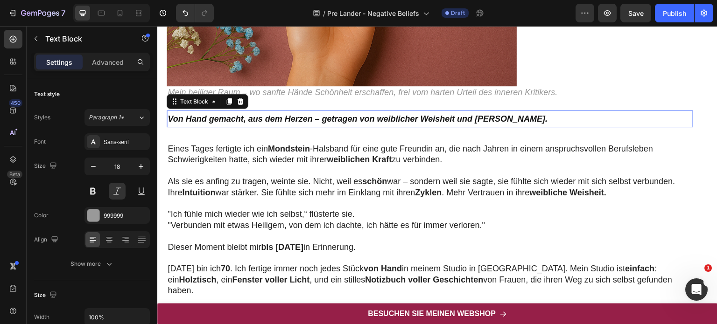
click at [281, 117] on strong "Von Hand gemacht, aus dem Herzen – getragen von weiblicher Weisheit und Mondlic…" at bounding box center [358, 118] width 380 height 9
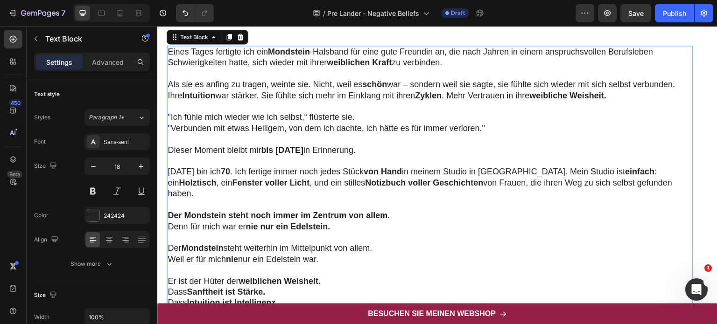
scroll to position [2977, 0]
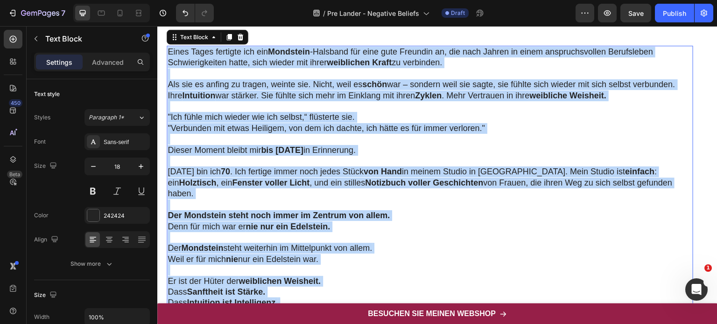
click at [282, 164] on p "Rich Text Editor. Editing area: main" at bounding box center [430, 161] width 525 height 11
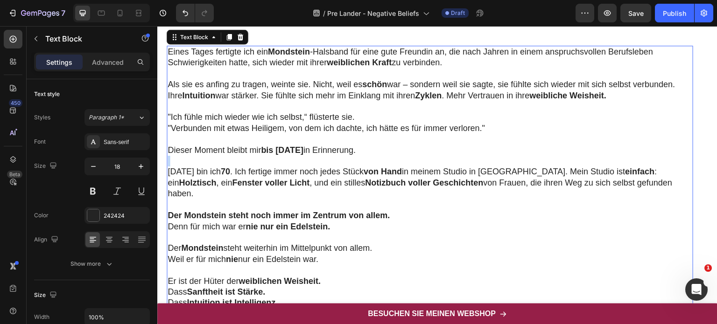
click at [282, 164] on p "Rich Text Editor. Editing area: main" at bounding box center [430, 161] width 525 height 11
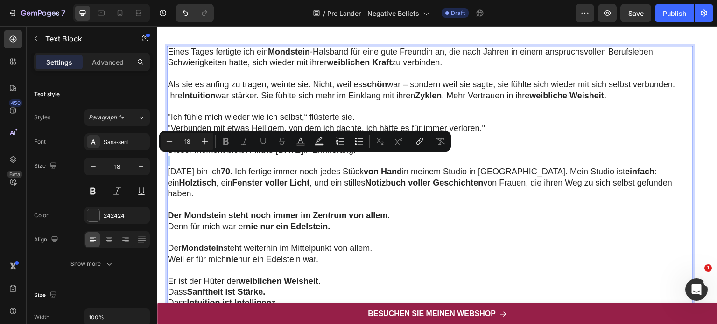
click at [282, 164] on p "Rich Text Editor. Editing area: main" at bounding box center [430, 161] width 525 height 11
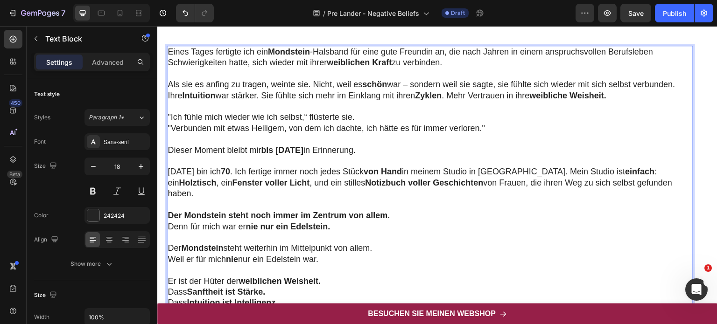
click at [282, 164] on p "Rich Text Editor. Editing area: main" at bounding box center [430, 161] width 525 height 11
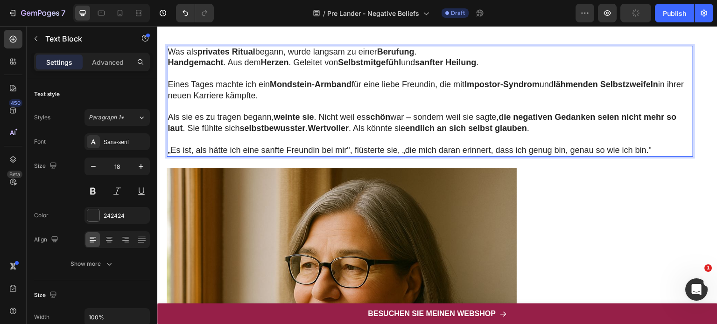
click at [173, 149] on p "„Es ist, als hätte ich eine sanfte Freundin bei mir", flüsterte sie, „die mich …" at bounding box center [430, 150] width 525 height 11
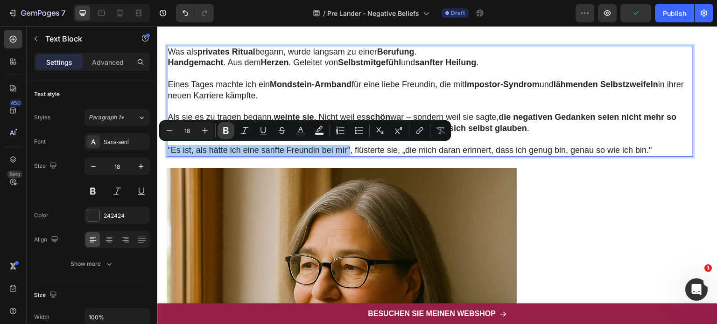
click at [218, 128] on button "Bold" at bounding box center [226, 130] width 17 height 17
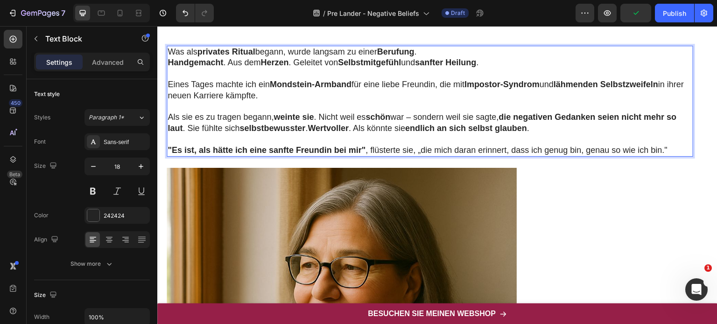
click at [421, 151] on p ""Es ist, als hätte ich eine sanfte Freundin bei mir" , flüsterte sie, „die mich…" at bounding box center [430, 150] width 525 height 11
click at [417, 149] on p ""Es ist, als hätte ich eine sanfte Freundin bei mir" , flüsterte sie, die mich …" at bounding box center [430, 150] width 525 height 11
click at [418, 149] on p ""Es ist, als hätte ich eine sanfte Freundin bei mir" , flüsterte sie, "die mich…" at bounding box center [430, 150] width 525 height 11
click at [409, 131] on p "Als sie es zu tragen begann, weinte sie . Nicht weil es schön war – sondern wei…" at bounding box center [430, 123] width 525 height 22
click at [418, 149] on p ""Es ist, als hätte ich eine sanfte Freundin bei mir" , flüsterte sie, "die mich…" at bounding box center [430, 150] width 525 height 11
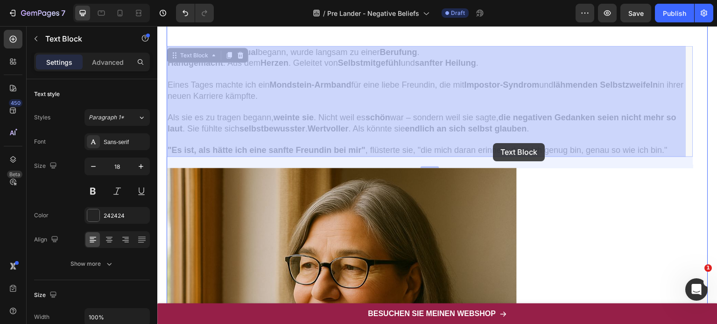
drag, startPoint x: 419, startPoint y: 148, endPoint x: 492, endPoint y: 143, distance: 73.4
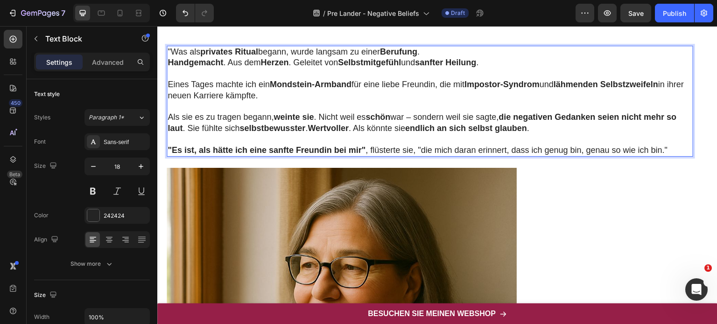
click at [430, 148] on p ""Es ist, als hätte ich eine sanfte Freundin bei mir" , flüsterte sie, "die mich…" at bounding box center [430, 150] width 525 height 11
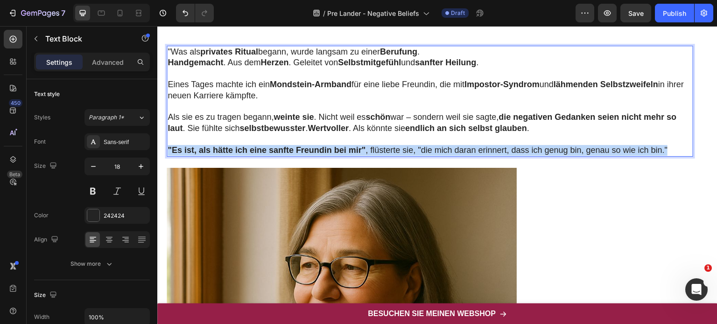
click at [430, 148] on p ""Es ist, als hätte ich eine sanfte Freundin bei mir" , flüsterte sie, "die mich…" at bounding box center [430, 150] width 525 height 11
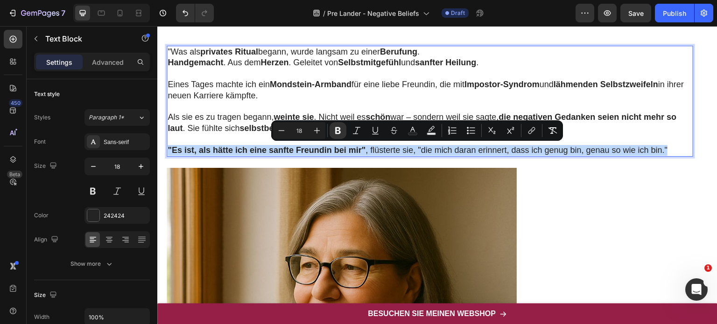
click at [430, 148] on p ""Es ist, als hätte ich eine sanfte Freundin bei mir" , flüsterte sie, "die mich…" at bounding box center [430, 150] width 525 height 11
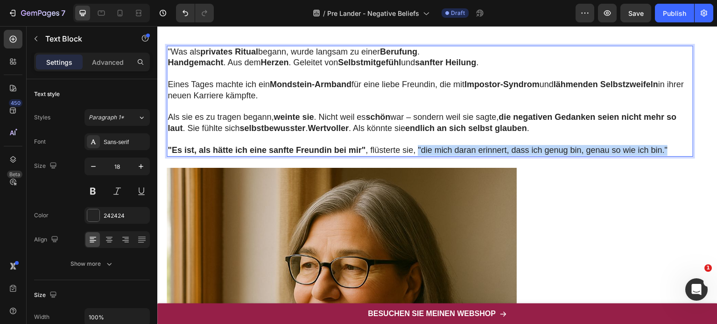
drag, startPoint x: 418, startPoint y: 148, endPoint x: 669, endPoint y: 146, distance: 251.6
click at [669, 146] on p ""Es ist, als hätte ich eine sanfte Freundin bei mir" , flüsterte sie, "die mich…" at bounding box center [430, 150] width 525 height 11
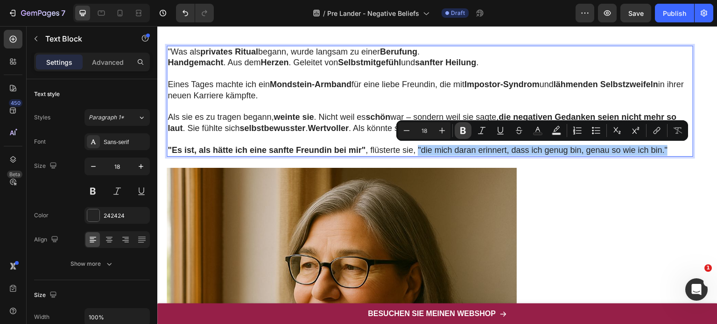
click at [460, 134] on icon "Editor contextual toolbar" at bounding box center [462, 130] width 9 height 9
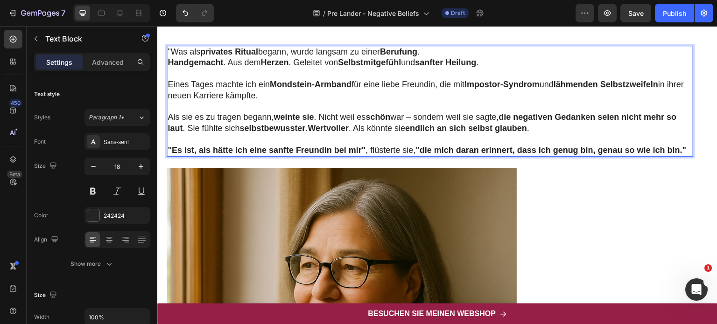
click at [217, 156] on p ""Es ist, als hätte ich eine sanfte Freundin bei mir" , flüsterte sie, "die mich…" at bounding box center [430, 150] width 525 height 11
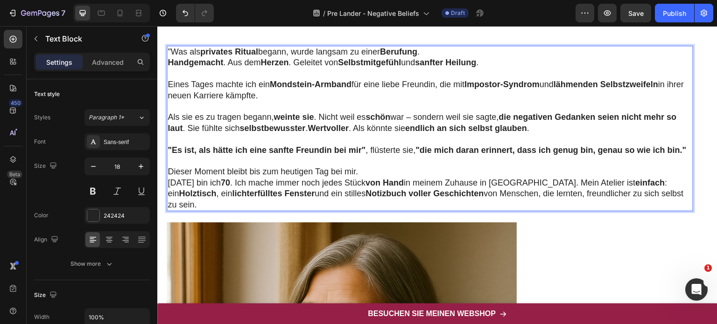
click at [372, 177] on p "Dieser Moment bleibt bis zum heutigen Tag bei mir." at bounding box center [430, 172] width 525 height 11
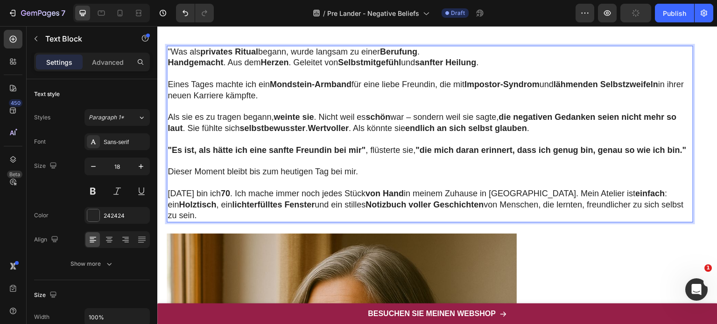
click at [676, 216] on p "Heute bin ich 70 . Ich mache immer noch jedes Stück von Hand in meinem Zuhause …" at bounding box center [430, 205] width 525 height 33
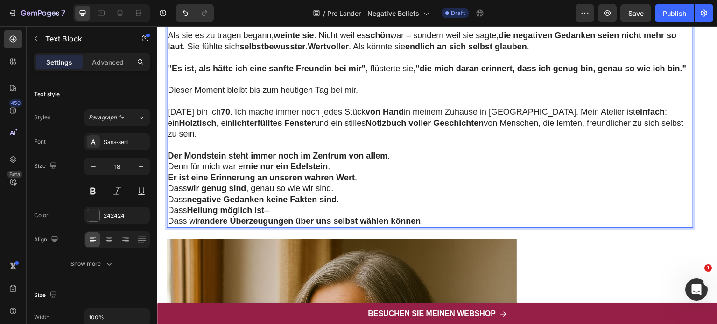
scroll to position [3059, 0]
click at [340, 167] on p "Der Mondstein steht immer noch im Zentrum von allem . Denn für mich war er nie …" at bounding box center [430, 161] width 525 height 22
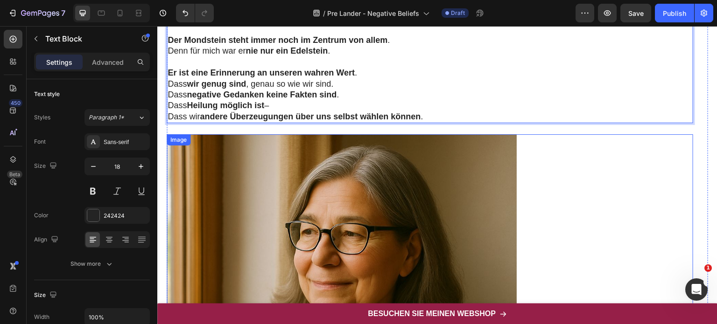
scroll to position [3173, 0]
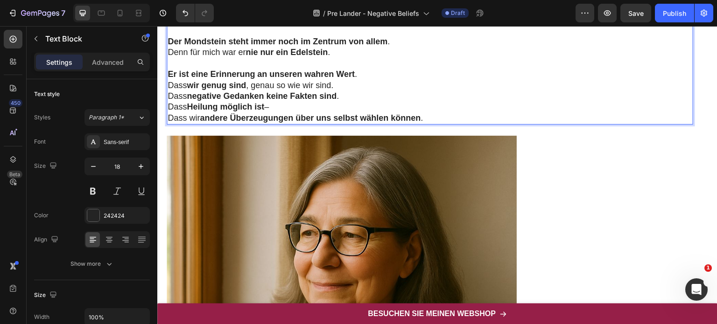
click at [430, 115] on p "Er ist eine Erinnerung an unseren wahren Wert . Dass wir genug sind , genau so …" at bounding box center [430, 96] width 525 height 55
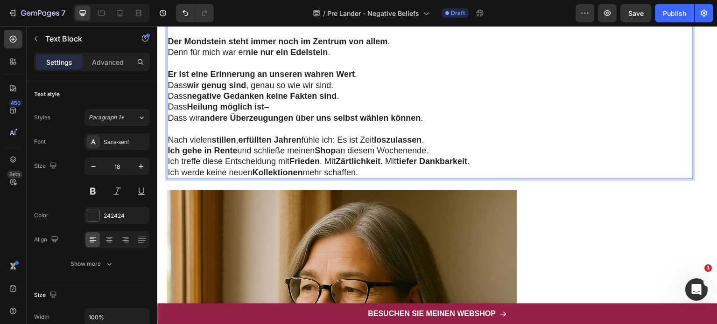
click at [437, 148] on p "Nach vielen stillen , erfüllten Jahren fühle ich: Es ist Zeit loszulassen . Ich…" at bounding box center [430, 146] width 525 height 22
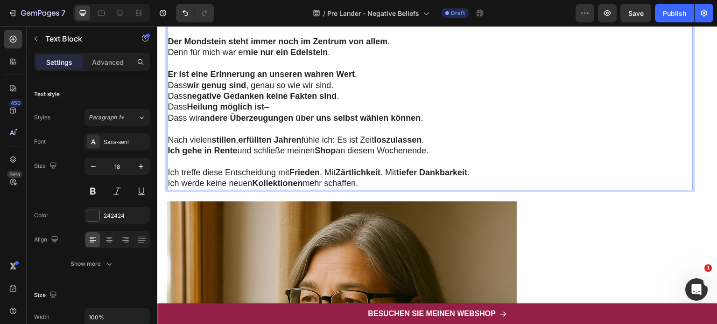
click at [382, 187] on p "Ich treffe diese Entscheidung mit Frieden . Mit Zärtlichkeit . Mit tiefer Dankb…" at bounding box center [430, 179] width 525 height 22
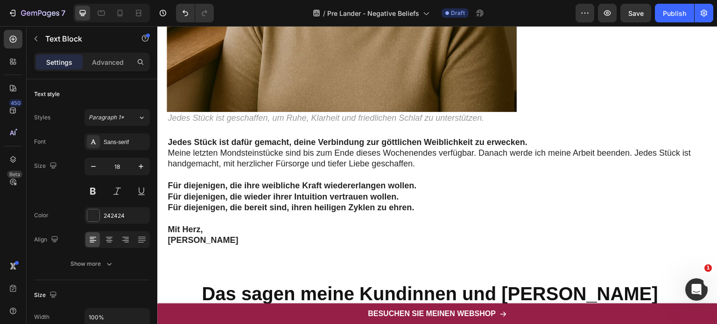
scroll to position [3712, 0]
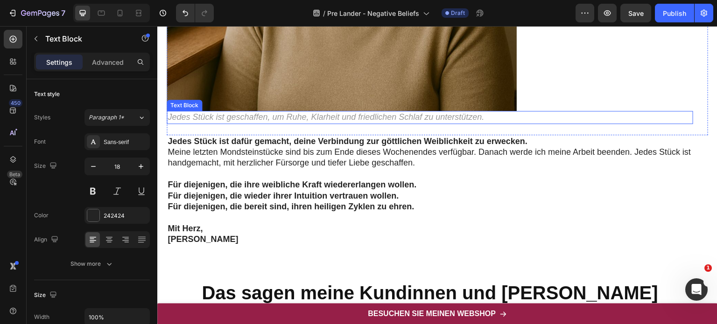
click at [291, 114] on p "Jedes Stück ist geschaffen, um Ruhe, Klarheit und friedlichen Schlaf zu unterst…" at bounding box center [430, 117] width 525 height 11
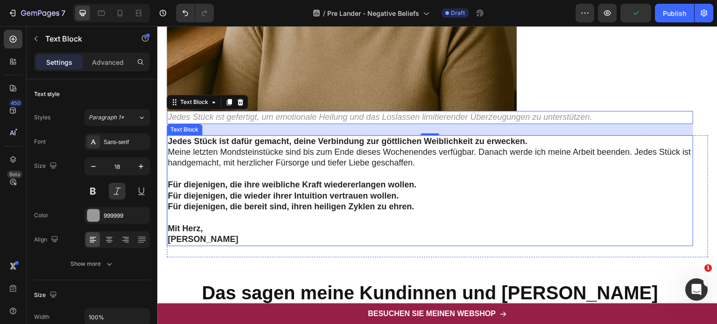
click at [218, 139] on strong "Jedes Stück ist dafür gemacht, deine Verbindung zur göttlichen Weiblichkeit zu …" at bounding box center [348, 141] width 360 height 9
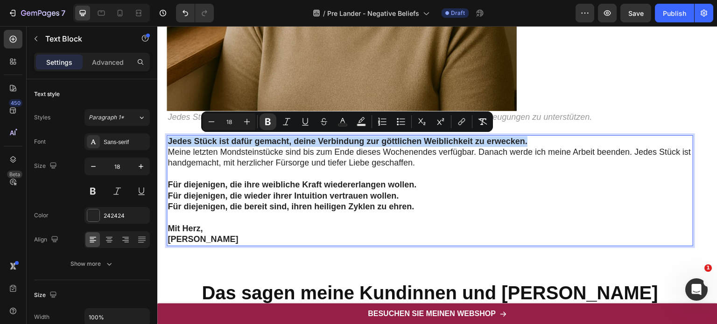
drag, startPoint x: 169, startPoint y: 139, endPoint x: 532, endPoint y: 143, distance: 362.8
click at [532, 143] on p "Jedes Stück ist dafür gemacht, deine Verbindung zur göttlichen Weiblichkeit zu …" at bounding box center [430, 141] width 525 height 11
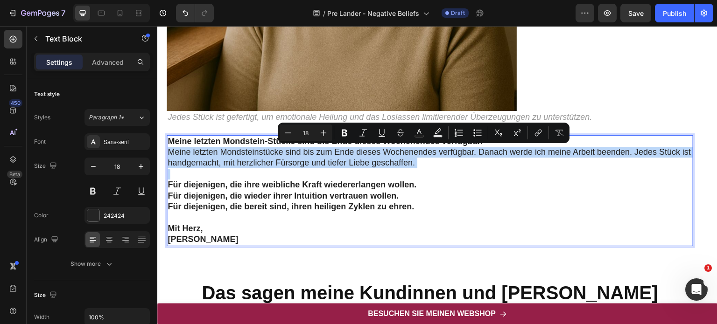
drag, startPoint x: 169, startPoint y: 150, endPoint x: 434, endPoint y: 171, distance: 266.5
click at [434, 171] on div "Meine letzten Mondstein-Stücke sind bis Ende dieses Wochenendes verfügbar. Mein…" at bounding box center [430, 190] width 527 height 111
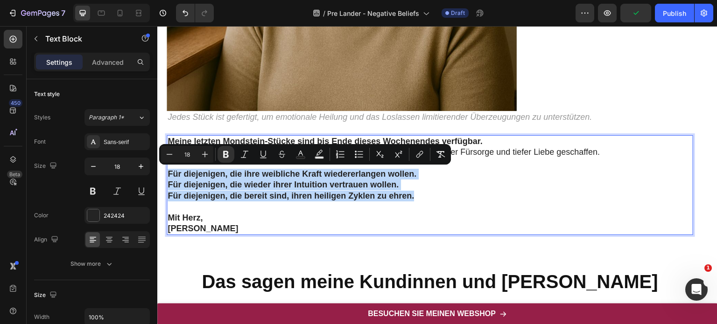
drag, startPoint x: 416, startPoint y: 197, endPoint x: 300, endPoint y: 199, distance: 115.8
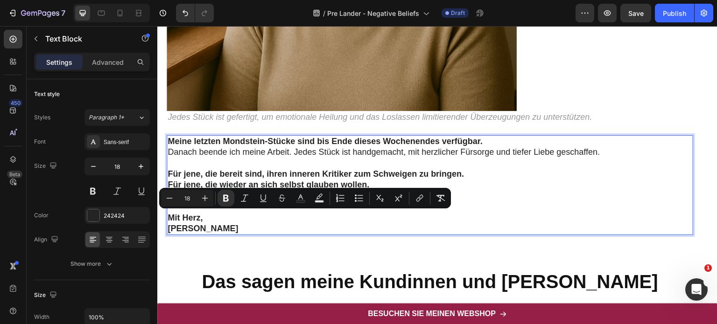
drag, startPoint x: 237, startPoint y: 226, endPoint x: 169, endPoint y: 217, distance: 68.4
click at [169, 217] on p "Mit Herz, Claudia Meissner" at bounding box center [430, 224] width 525 height 22
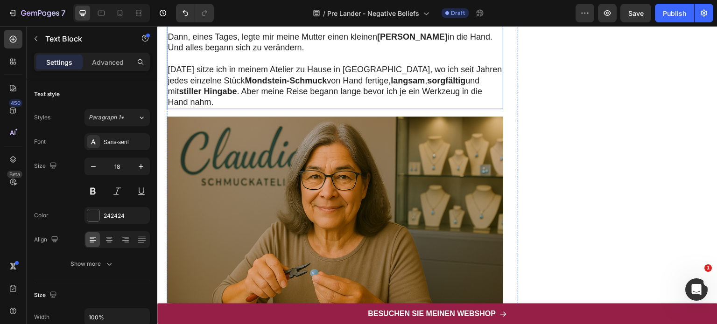
scroll to position [198, 0]
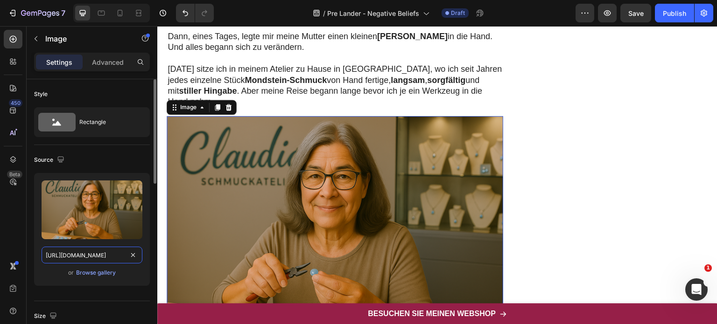
click at [70, 259] on input "[URL][DOMAIN_NAME]" at bounding box center [92, 255] width 101 height 17
paste input "558bf3e4-c9ad-4f08-8531-49a8bf534b93"
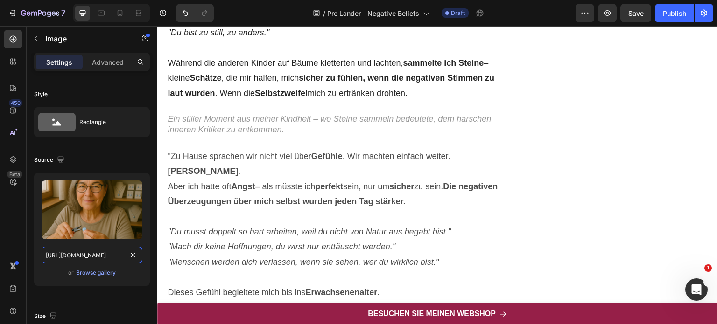
scroll to position [840, 0]
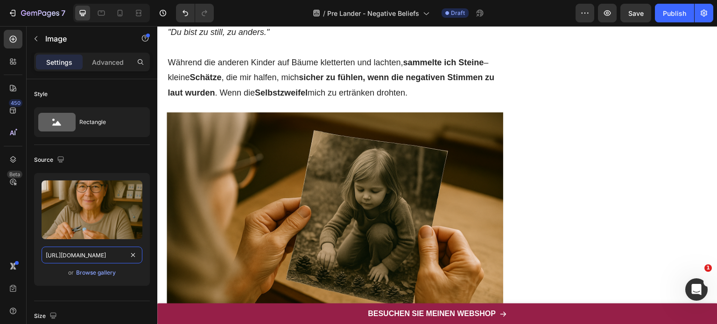
type input "[URL][DOMAIN_NAME]"
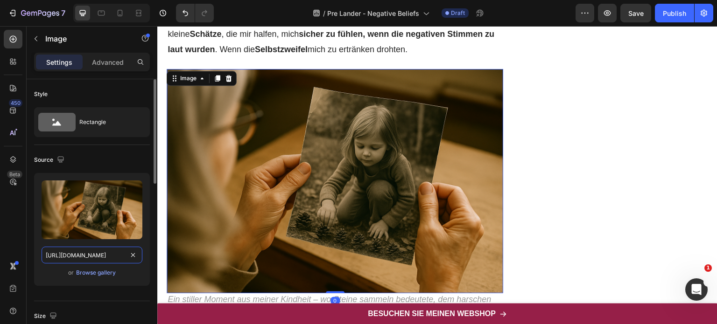
click at [93, 253] on input "[URL][DOMAIN_NAME]" at bounding box center [92, 255] width 101 height 17
paste input "[DOMAIN_NAME]"
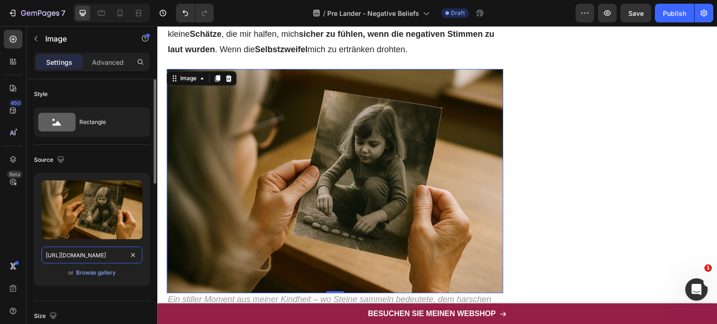
scroll to position [0, 281]
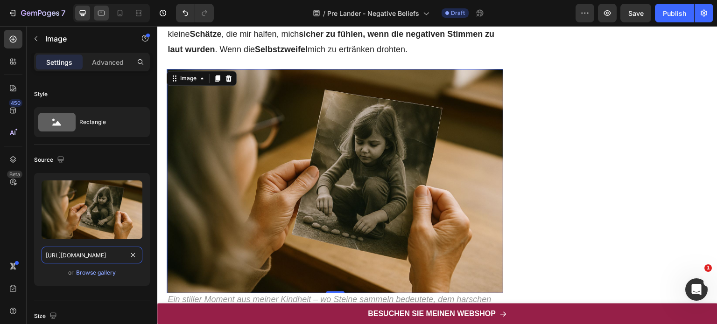
type input "[URL][DOMAIN_NAME]"
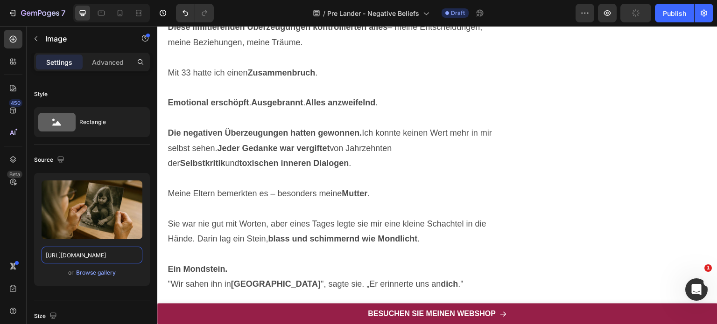
scroll to position [1841, 0]
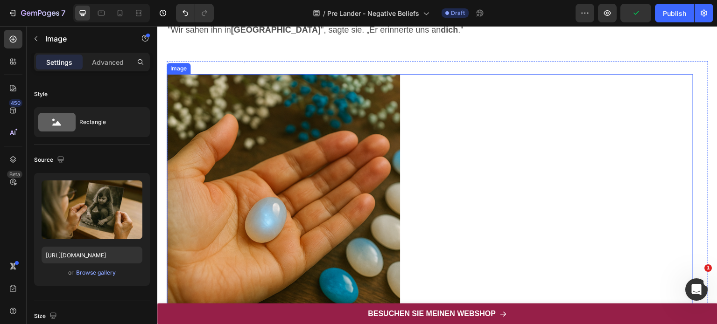
click at [235, 144] on img at bounding box center [283, 190] width 233 height 233
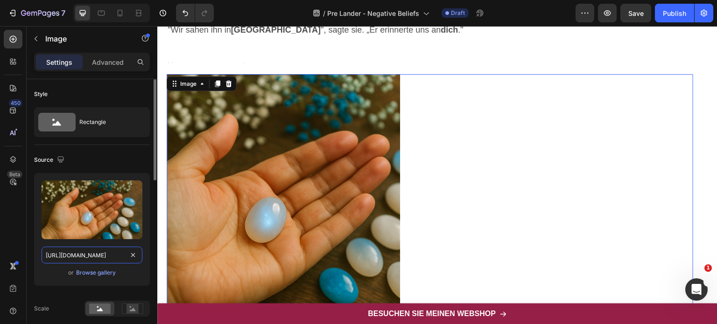
click at [103, 251] on input "[URL][DOMAIN_NAME]" at bounding box center [92, 255] width 101 height 17
paste input "[DOMAIN_NAME]"
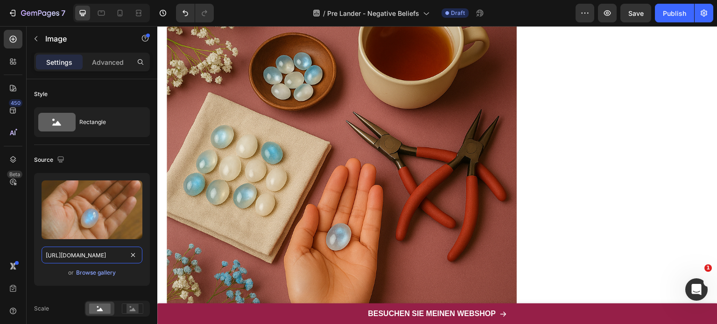
scroll to position [2768, 0]
type input "[URL][DOMAIN_NAME]"
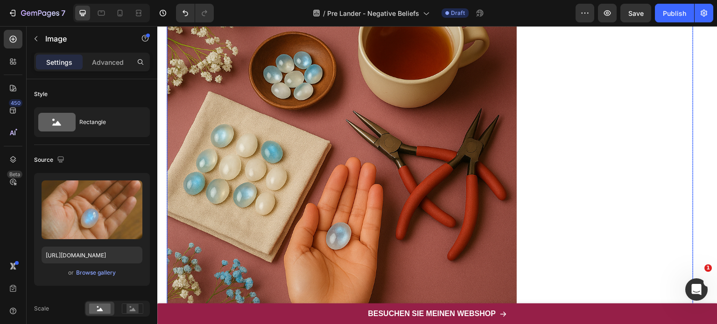
click at [362, 163] on img at bounding box center [342, 162] width 350 height 350
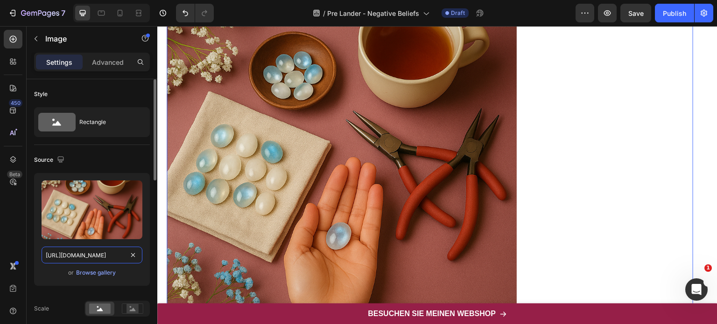
click at [91, 260] on input "[URL][DOMAIN_NAME]" at bounding box center [92, 255] width 101 height 17
paste input "[DOMAIN_NAME]"
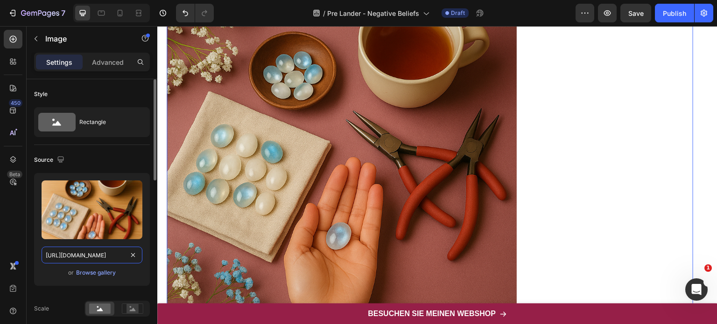
scroll to position [0, 278]
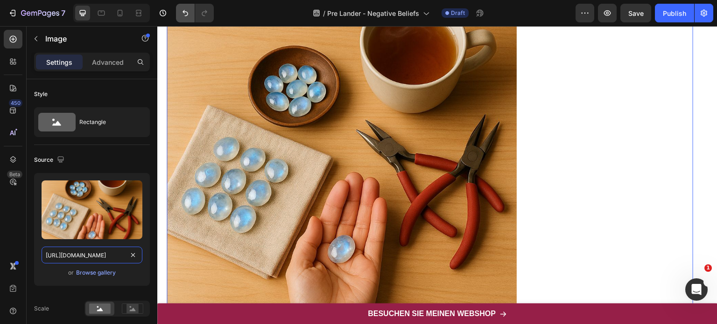
type input "[URL][DOMAIN_NAME]"
click at [122, 13] on icon at bounding box center [120, 13] width 5 height 7
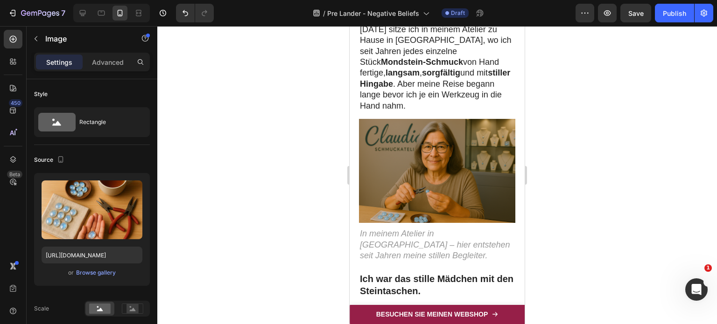
scroll to position [313, 0]
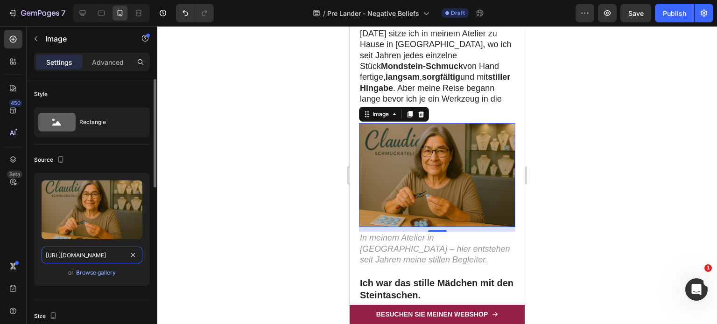
click at [76, 253] on input "[URL][DOMAIN_NAME]" at bounding box center [92, 255] width 101 height 17
paste input "db10800b-1a4a-4566-9bb8-b2c3bba0e77c"
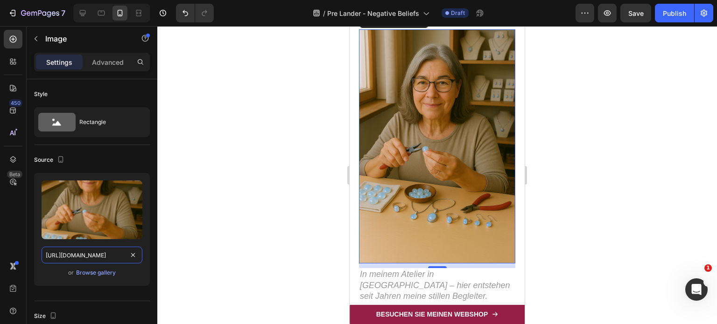
scroll to position [405, 0]
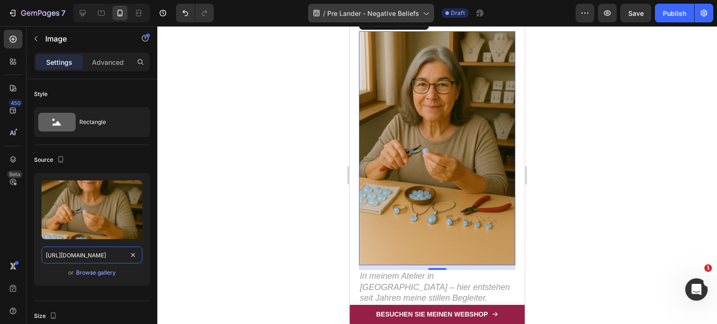
type input "[URL][DOMAIN_NAME]"
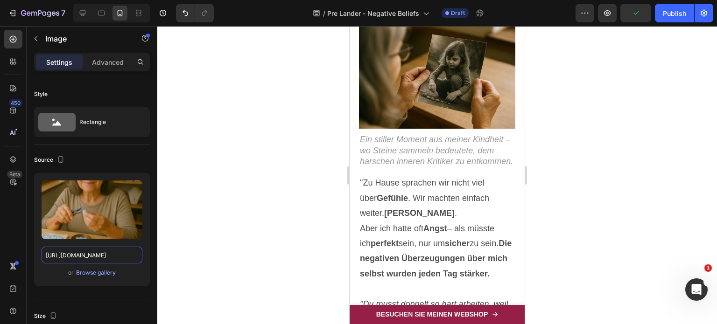
scroll to position [1142, 0]
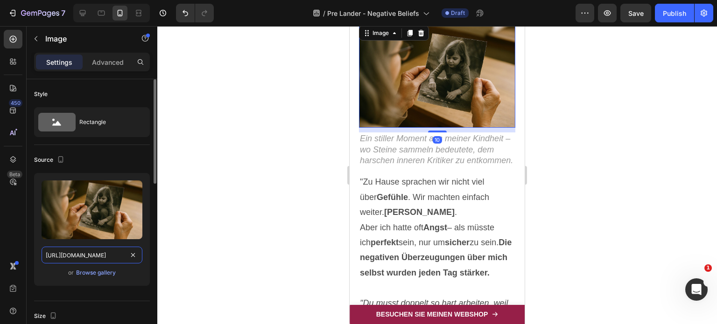
click at [87, 259] on input "[URL][DOMAIN_NAME]" at bounding box center [92, 255] width 101 height 17
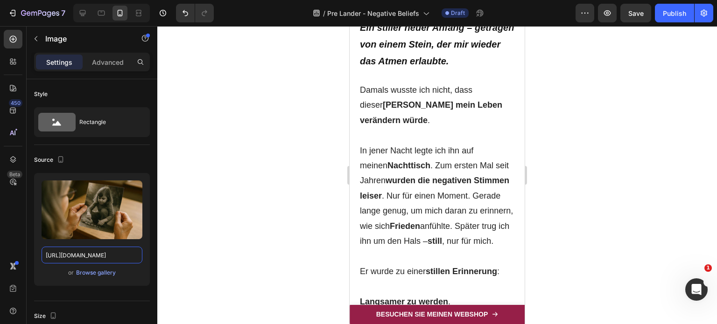
scroll to position [2432, 0]
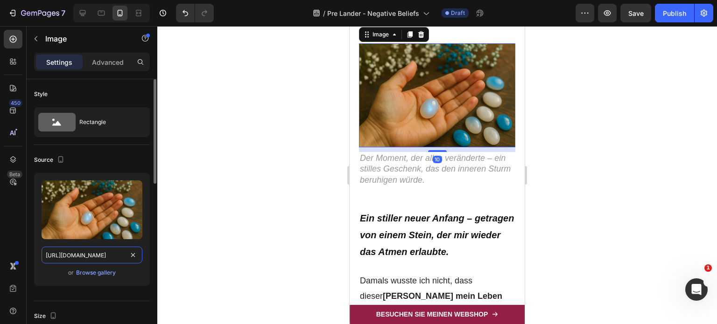
click at [95, 257] on input "[URL][DOMAIN_NAME]" at bounding box center [92, 255] width 101 height 17
paste input "9125a255-ae9a-43b0-8338-59d98f7d21e9"
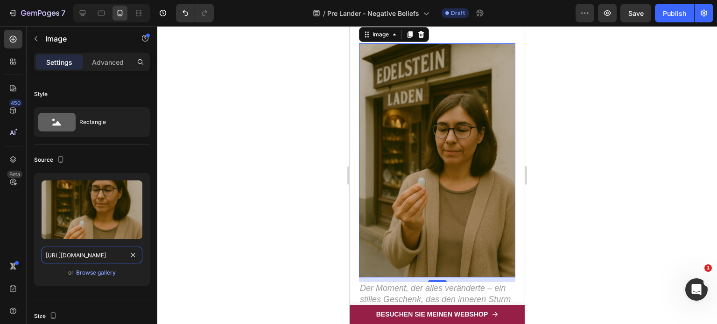
type input "[URL][DOMAIN_NAME]"
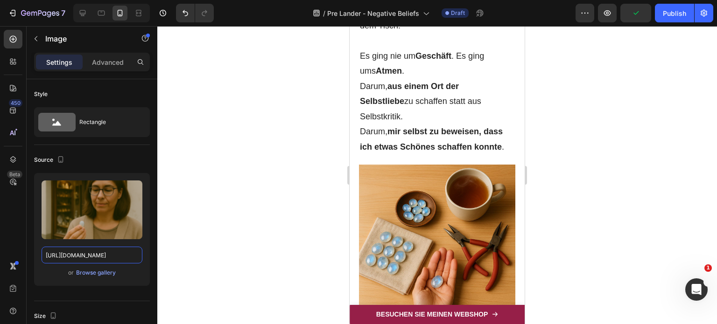
scroll to position [3950, 0]
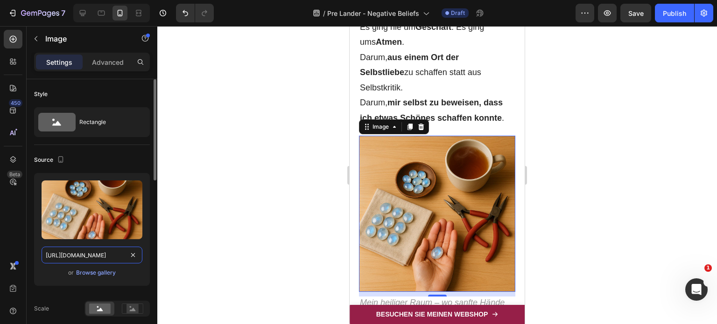
click at [101, 247] on input "[URL][DOMAIN_NAME]" at bounding box center [92, 255] width 101 height 17
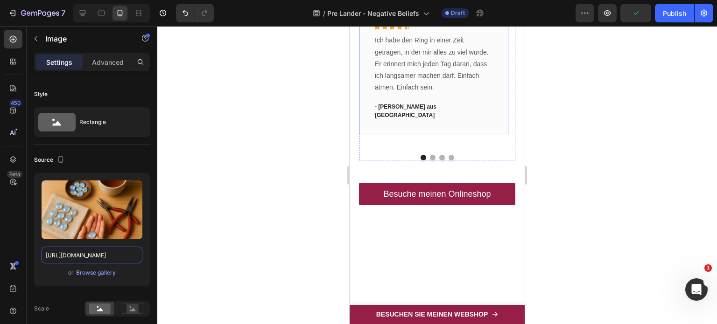
scroll to position [5840, 0]
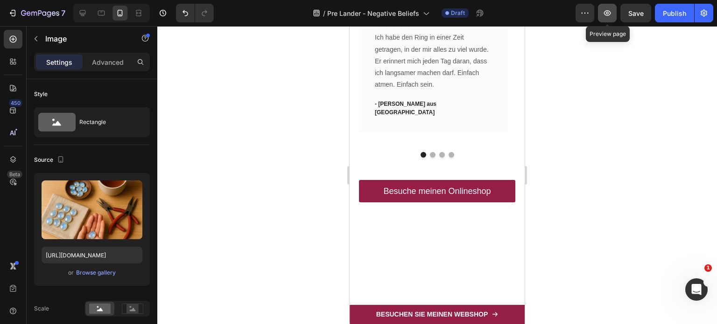
click at [610, 12] on icon "button" at bounding box center [607, 13] width 7 height 6
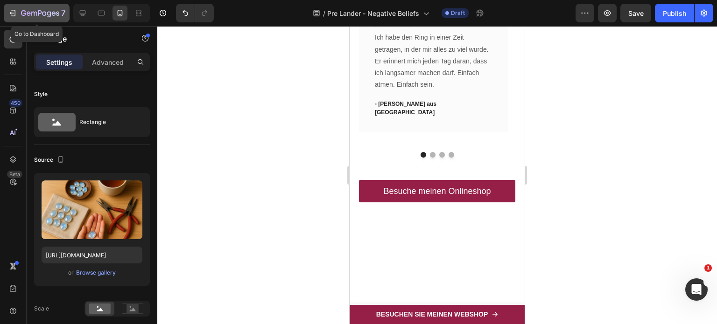
click at [13, 10] on icon "button" at bounding box center [14, 13] width 4 height 7
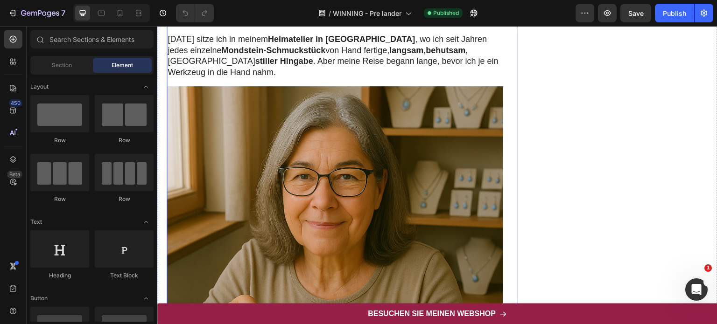
scroll to position [152, 0]
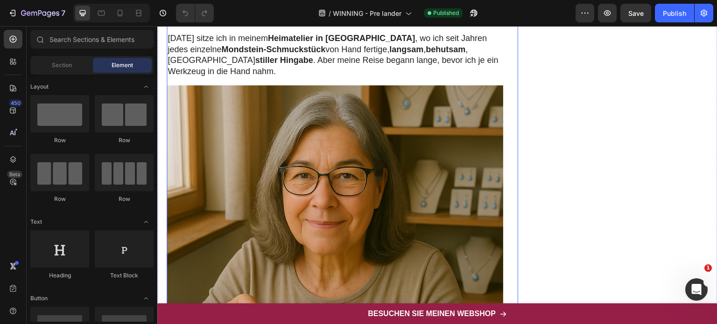
click at [331, 127] on img at bounding box center [335, 253] width 337 height 337
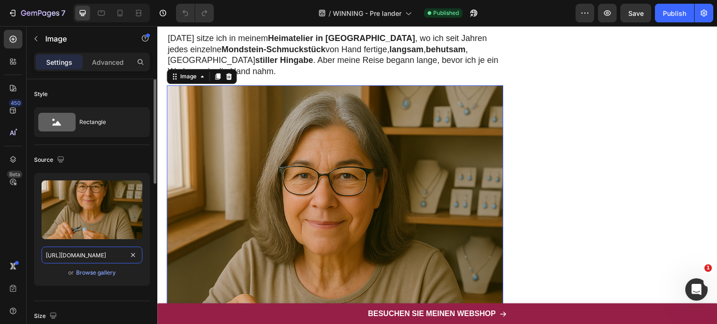
click at [78, 254] on input "[URL][DOMAIN_NAME]" at bounding box center [92, 255] width 101 height 17
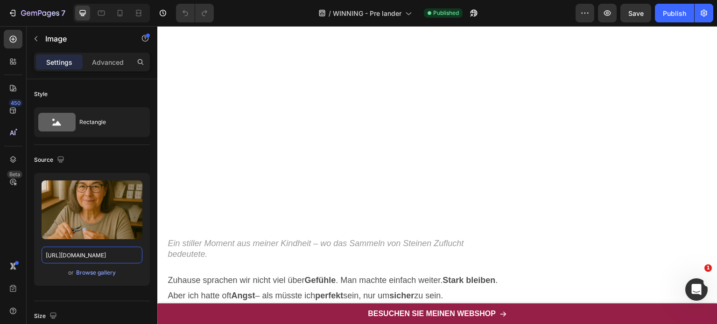
scroll to position [812, 0]
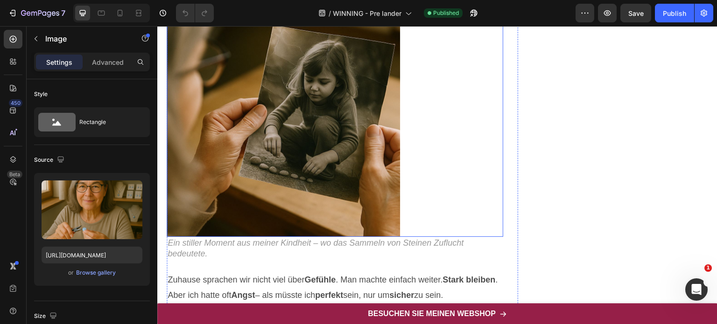
click at [245, 181] on img at bounding box center [283, 120] width 233 height 233
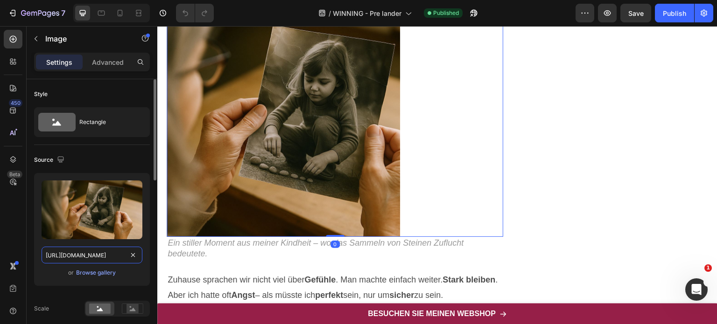
click at [93, 256] on input "[URL][DOMAIN_NAME]" at bounding box center [92, 255] width 101 height 17
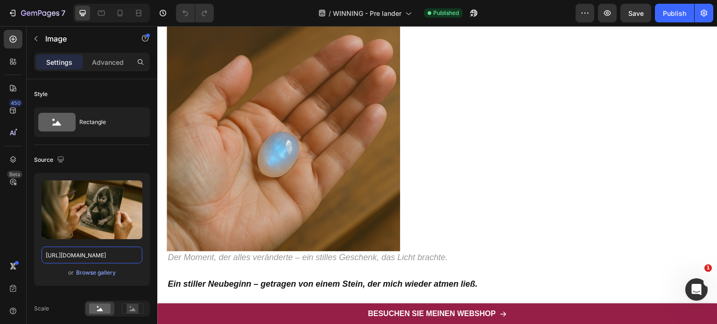
scroll to position [1425, 0]
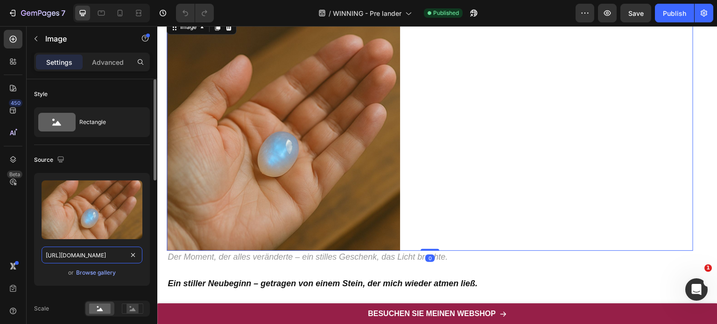
click at [113, 255] on input "[URL][DOMAIN_NAME]" at bounding box center [92, 255] width 101 height 17
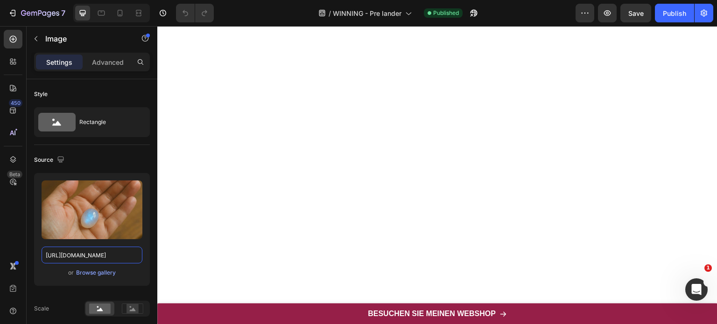
scroll to position [2112, 0]
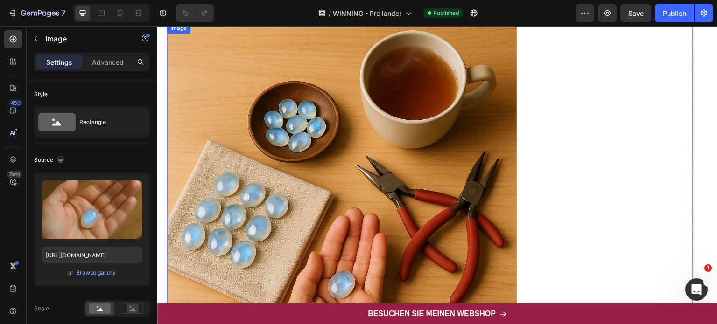
click at [282, 176] on img at bounding box center [342, 197] width 350 height 350
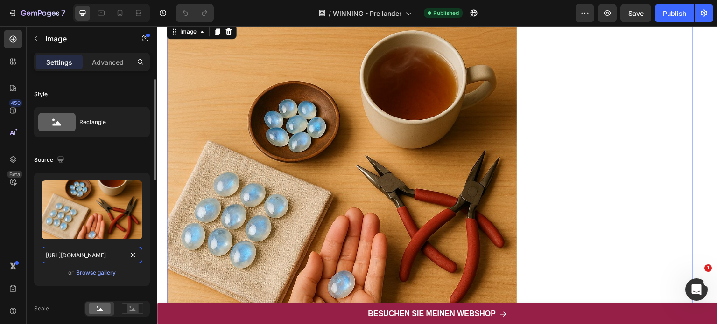
click at [107, 253] on input "[URL][DOMAIN_NAME]" at bounding box center [92, 255] width 101 height 17
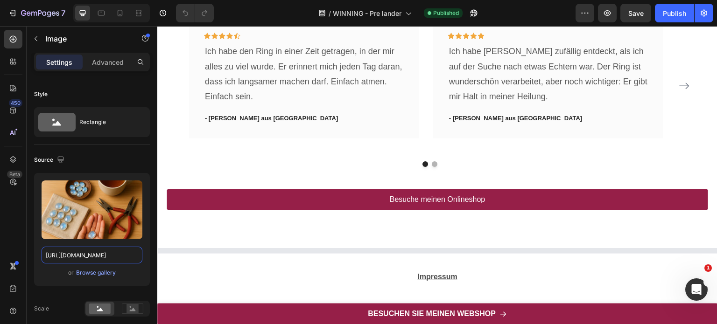
scroll to position [3542, 0]
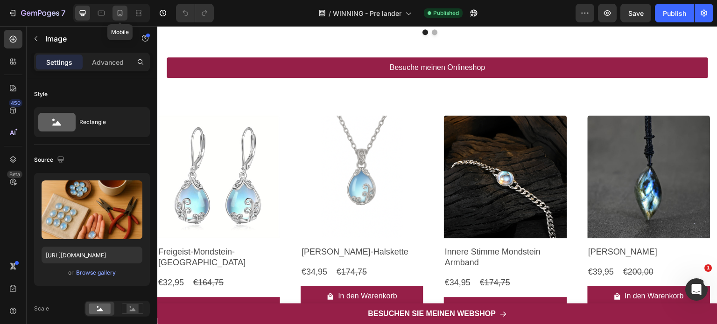
click at [118, 13] on icon at bounding box center [120, 13] width 5 height 7
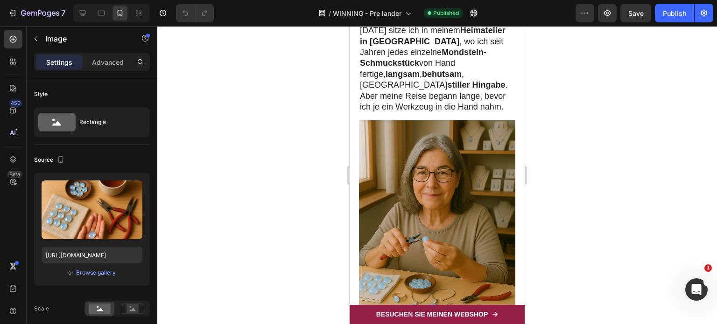
scroll to position [197, 0]
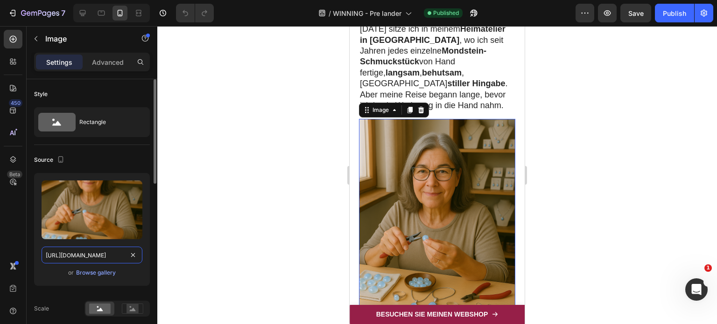
click at [95, 255] on input "[URL][DOMAIN_NAME]" at bounding box center [92, 255] width 101 height 17
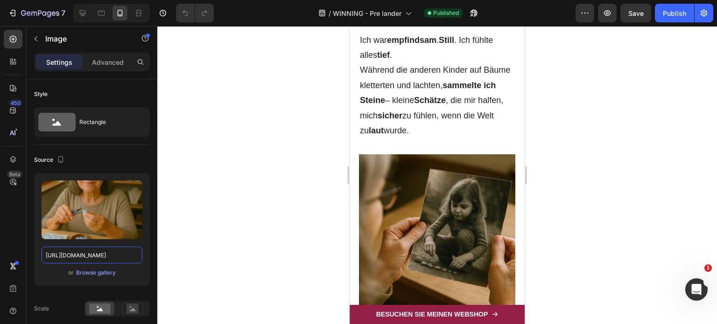
scroll to position [861, 0]
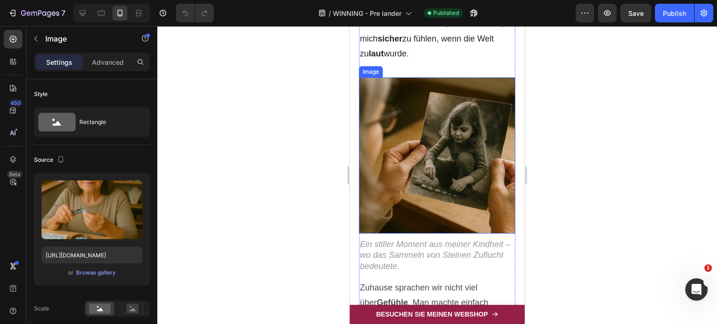
click at [439, 125] on img at bounding box center [437, 155] width 156 height 156
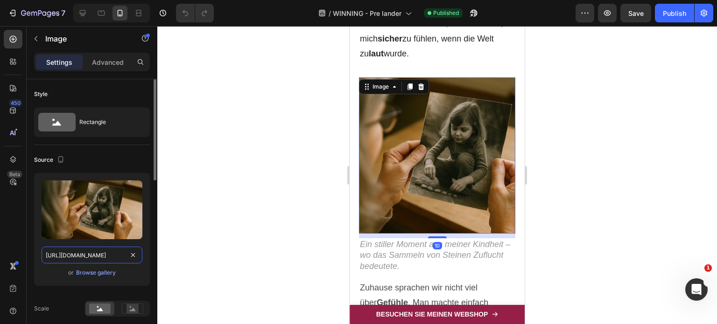
click at [90, 257] on input "[URL][DOMAIN_NAME]" at bounding box center [92, 255] width 101 height 17
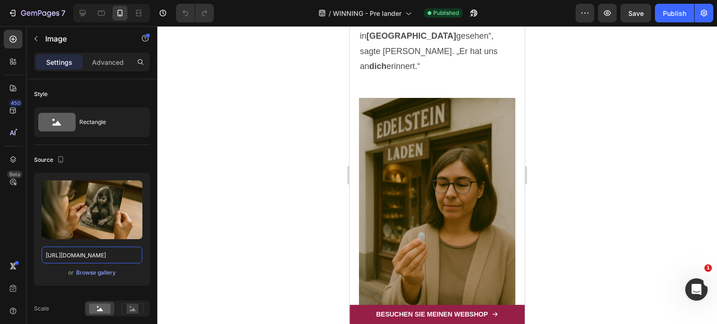
scroll to position [1675, 0]
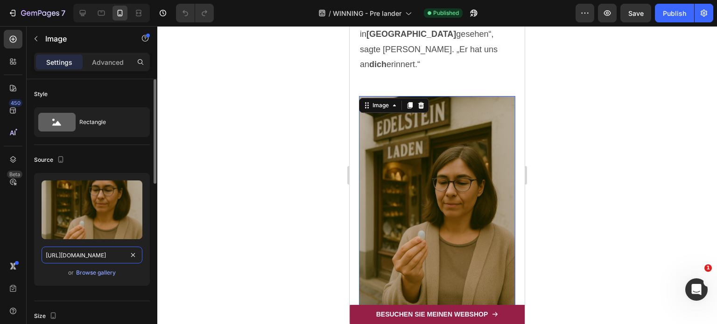
click at [82, 258] on input "[URL][DOMAIN_NAME]" at bounding box center [92, 255] width 101 height 17
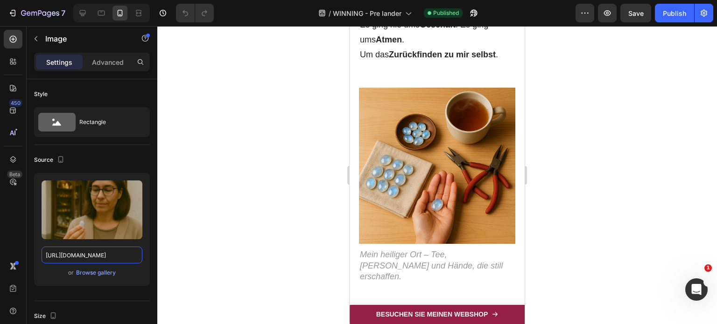
scroll to position [2633, 0]
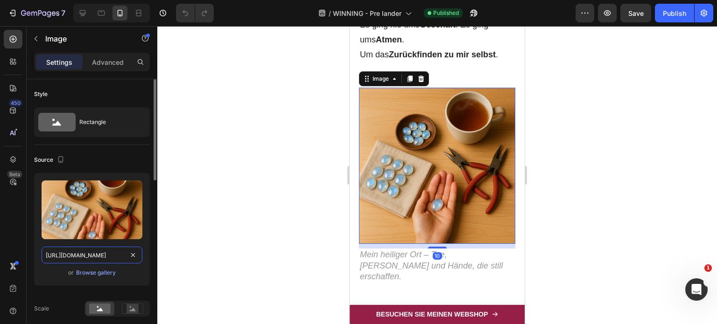
click at [86, 254] on input "[URL][DOMAIN_NAME]" at bounding box center [92, 255] width 101 height 17
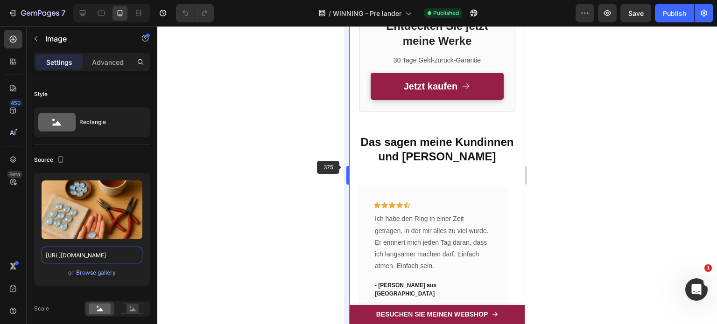
scroll to position [3965, 0]
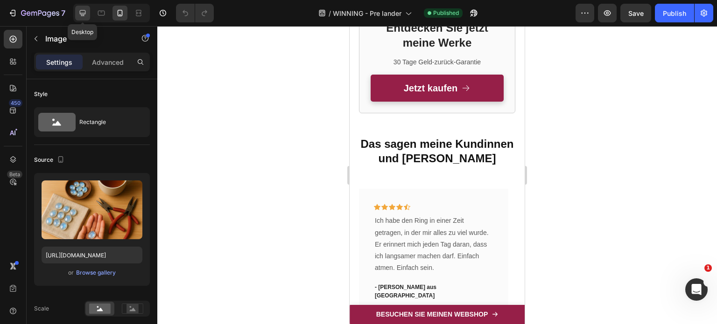
drag, startPoint x: 80, startPoint y: 9, endPoint x: 233, endPoint y: 122, distance: 190.2
click at [80, 9] on icon at bounding box center [82, 12] width 9 height 9
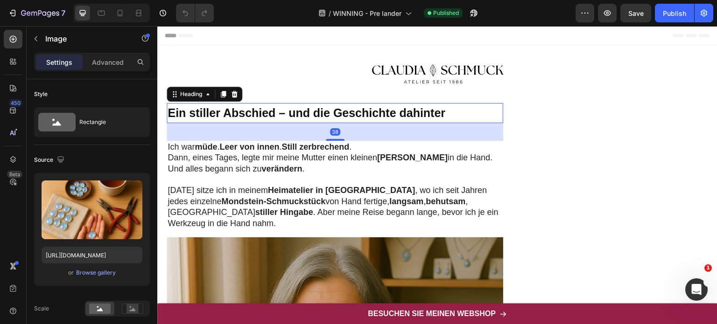
click at [341, 118] on strong "Ein stiller Abschied – und die Geschichte dahinter" at bounding box center [307, 112] width 278 height 13
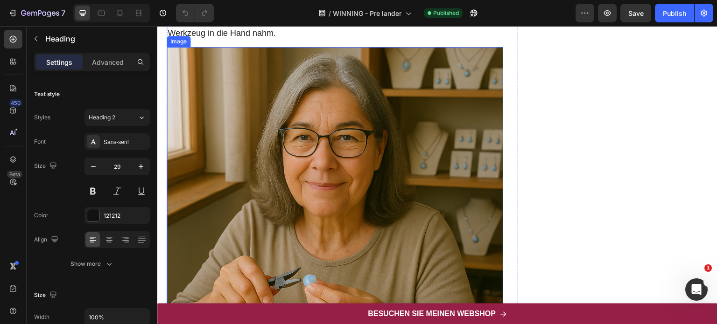
scroll to position [193, 0]
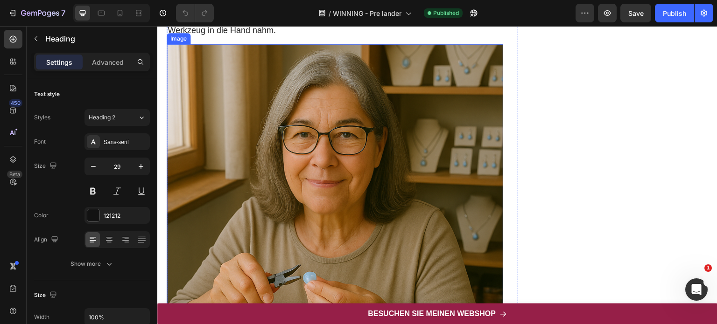
click at [320, 242] on img at bounding box center [335, 212] width 337 height 337
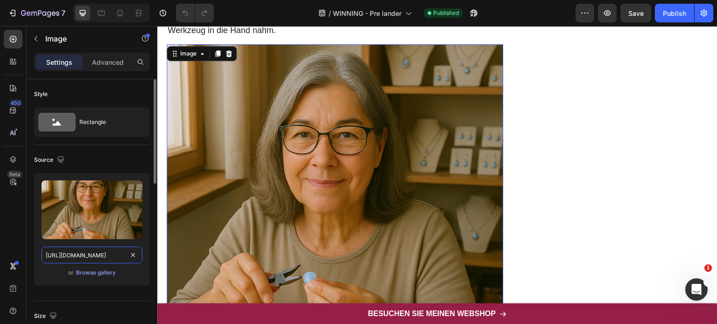
click at [83, 261] on input "[URL][DOMAIN_NAME]" at bounding box center [92, 255] width 101 height 17
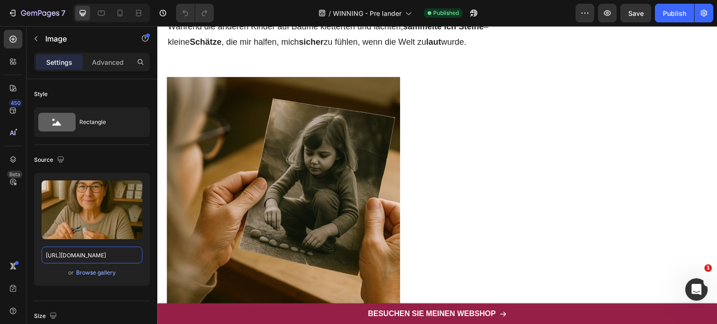
scroll to position [739, 0]
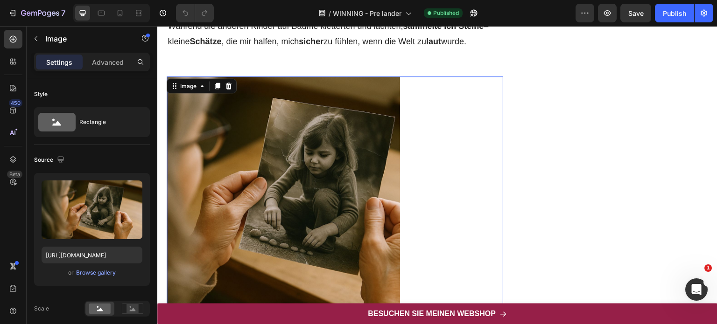
click at [250, 182] on img at bounding box center [283, 193] width 233 height 233
click at [95, 254] on input "[URL][DOMAIN_NAME]" at bounding box center [92, 255] width 101 height 17
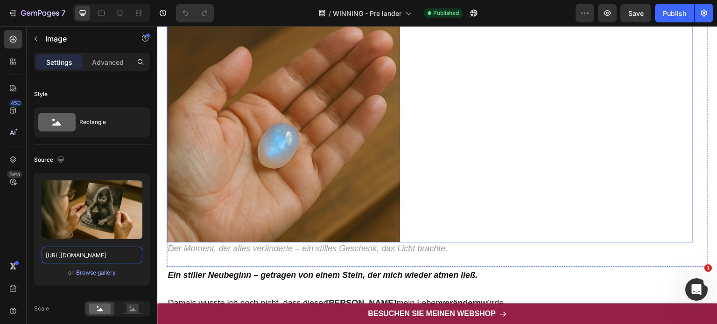
scroll to position [1430, 0]
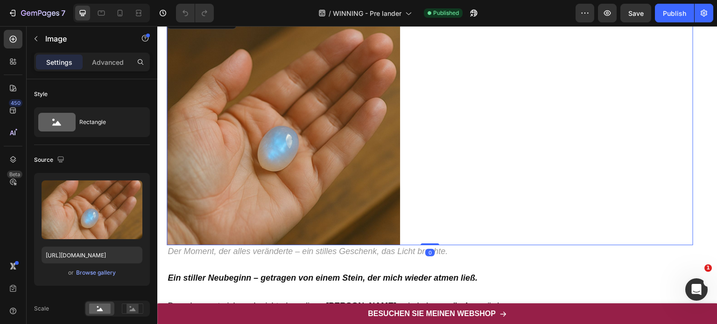
click at [294, 170] on img at bounding box center [283, 128] width 233 height 233
click at [84, 257] on input "[URL][DOMAIN_NAME]" at bounding box center [92, 255] width 101 height 17
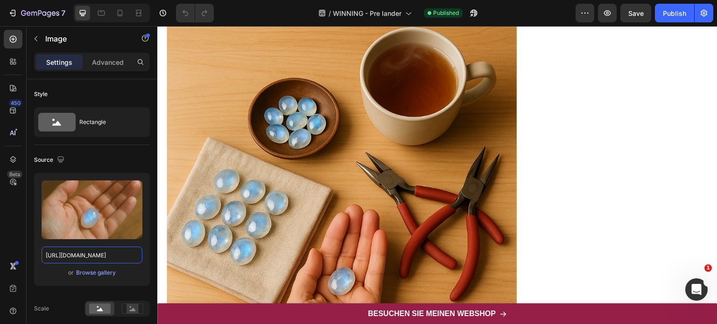
scroll to position [2116, 0]
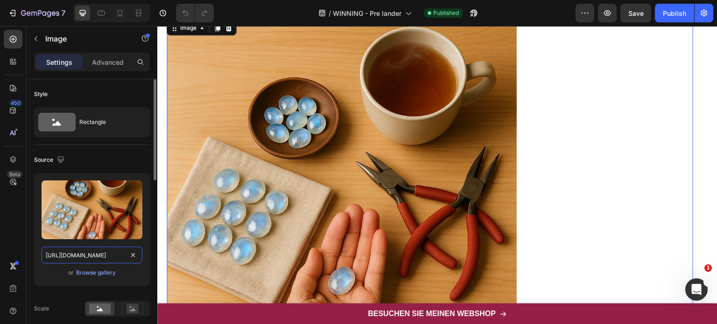
click at [81, 248] on input "[URL][DOMAIN_NAME]" at bounding box center [92, 255] width 101 height 17
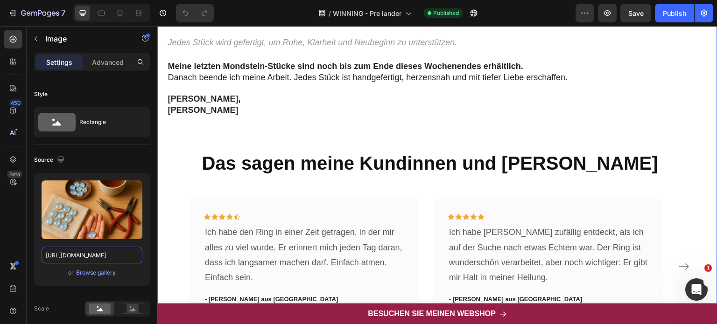
scroll to position [3467, 0]
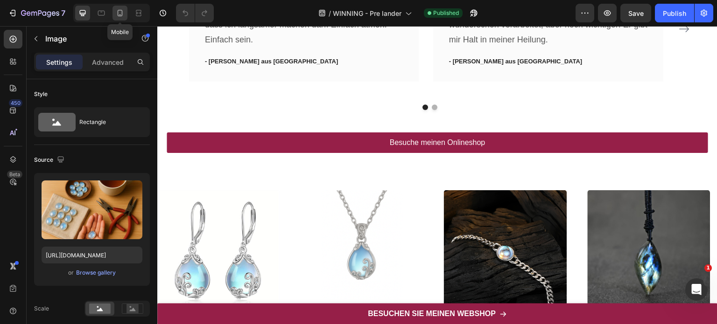
drag, startPoint x: 120, startPoint y: 13, endPoint x: 14, endPoint y: 106, distance: 141.6
click at [120, 13] on icon at bounding box center [119, 12] width 9 height 9
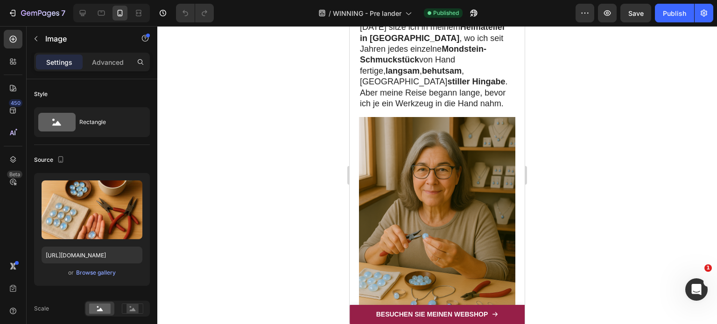
scroll to position [200, 0]
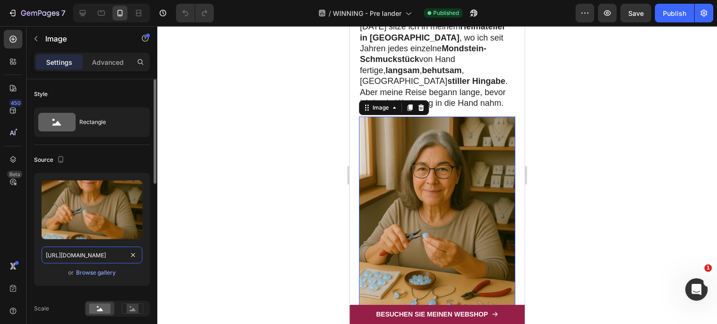
click at [99, 253] on input "[URL][DOMAIN_NAME]" at bounding box center [92, 255] width 101 height 17
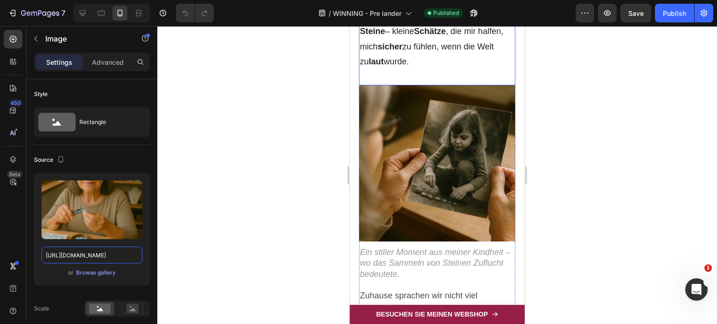
scroll to position [853, 0]
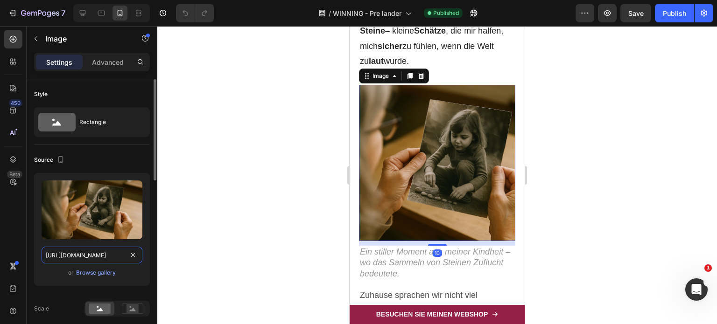
click at [96, 263] on input "[URL][DOMAIN_NAME]" at bounding box center [92, 255] width 101 height 17
click at [281, 168] on div at bounding box center [437, 175] width 560 height 298
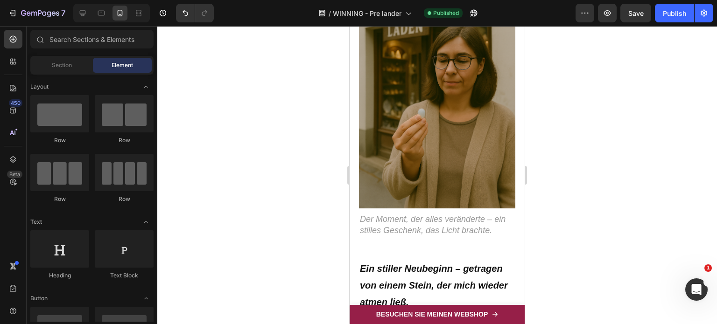
scroll to position [1754, 0]
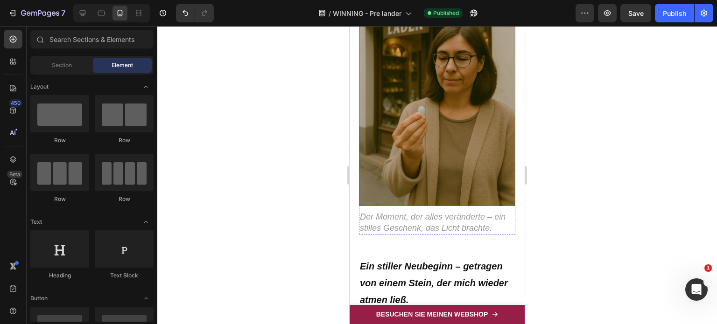
click at [444, 100] on img at bounding box center [437, 89] width 156 height 235
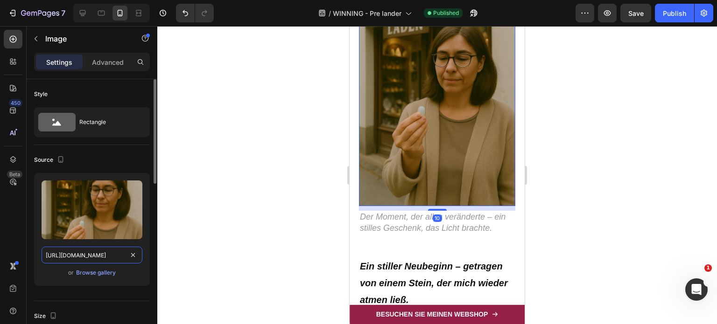
click at [98, 253] on input "[URL][DOMAIN_NAME]" at bounding box center [92, 255] width 101 height 17
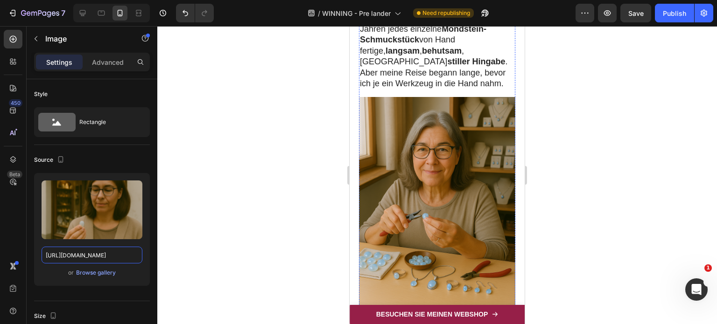
scroll to position [220, 0]
click at [425, 194] on img at bounding box center [437, 213] width 156 height 233
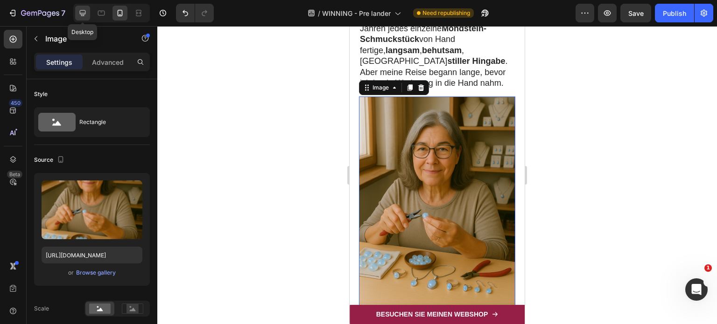
click at [83, 12] on icon at bounding box center [82, 12] width 9 height 9
type input "500"
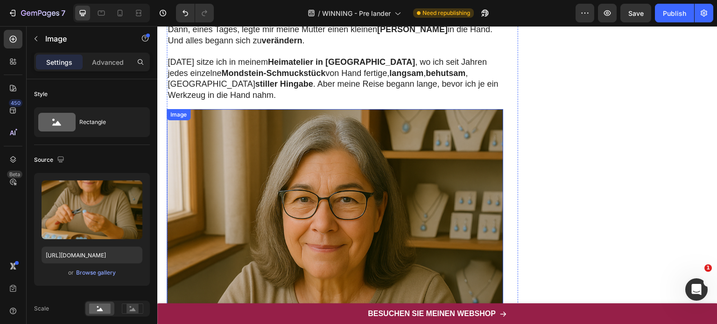
scroll to position [132, 0]
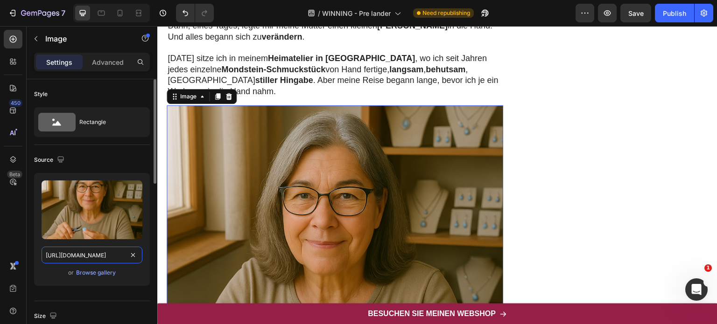
click at [110, 257] on input "[URL][DOMAIN_NAME]" at bounding box center [92, 255] width 101 height 17
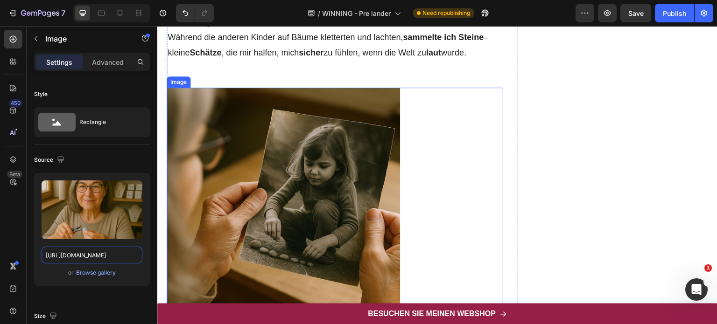
scroll to position [728, 0]
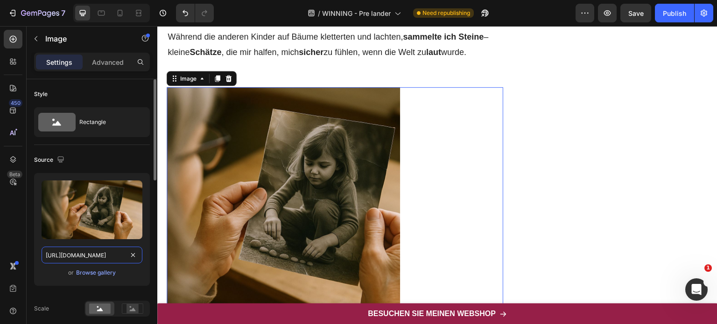
click at [85, 257] on input "[URL][DOMAIN_NAME]" at bounding box center [92, 255] width 101 height 17
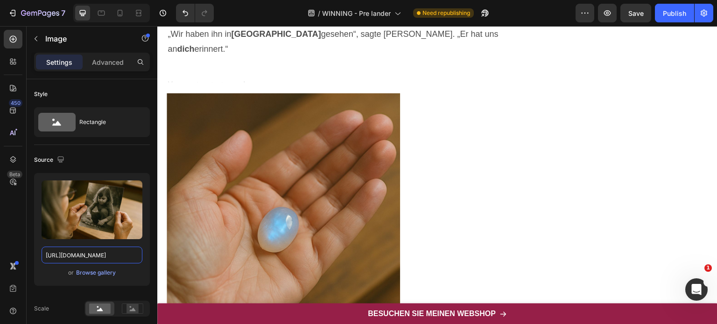
scroll to position [1404, 0]
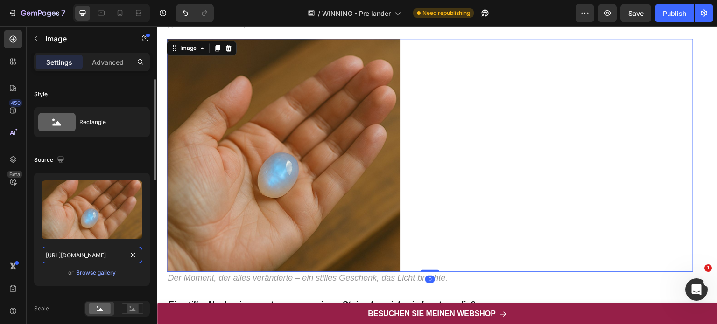
click at [94, 255] on input "[URL][DOMAIN_NAME]" at bounding box center [92, 255] width 101 height 17
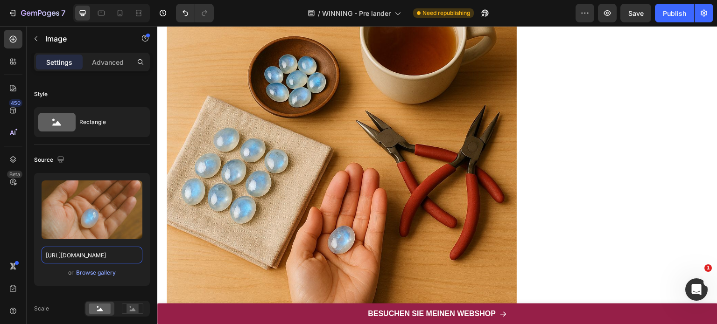
scroll to position [2165, 0]
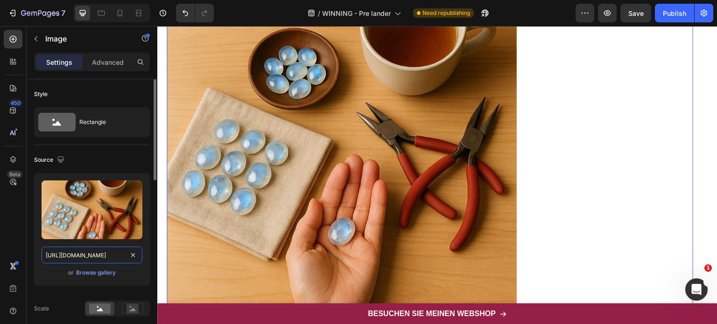
click at [74, 255] on input "[URL][DOMAIN_NAME]" at bounding box center [92, 255] width 101 height 17
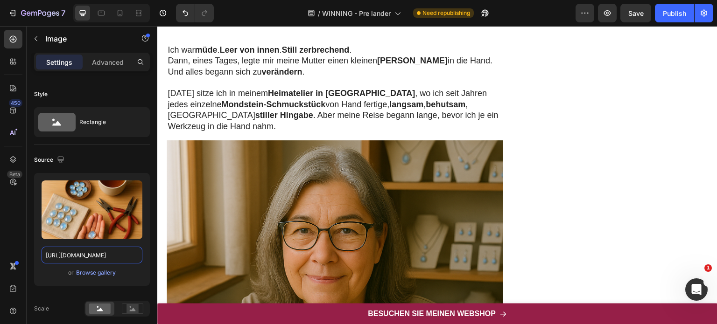
scroll to position [0, 0]
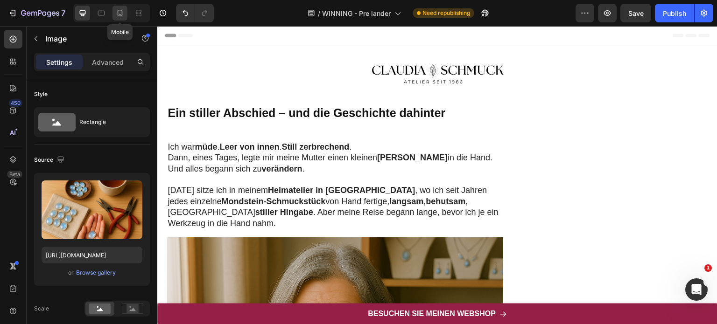
click at [118, 15] on icon at bounding box center [120, 13] width 5 height 7
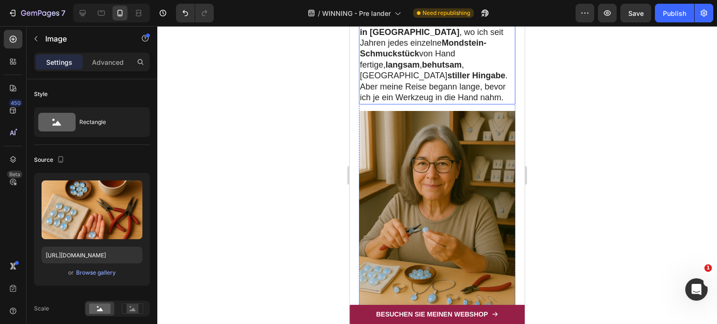
scroll to position [205, 0]
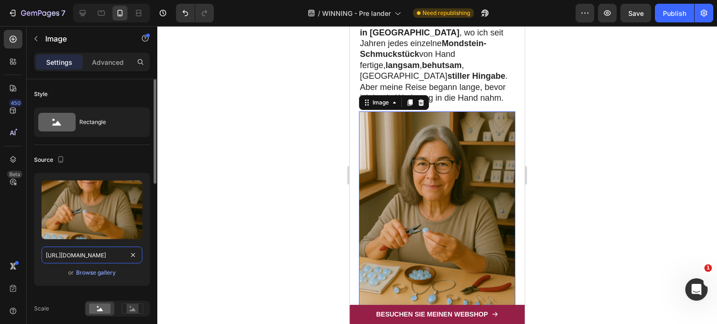
click at [72, 256] on input "[URL][DOMAIN_NAME]" at bounding box center [92, 255] width 101 height 17
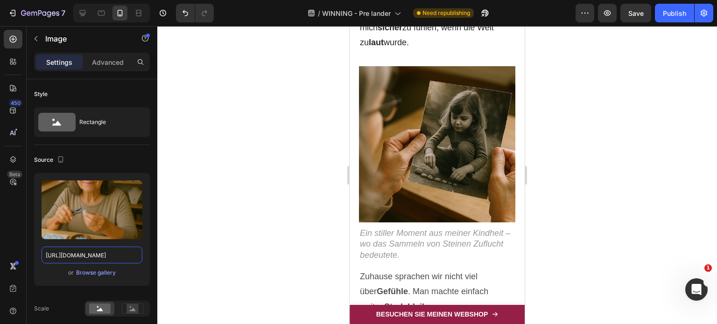
scroll to position [870, 0]
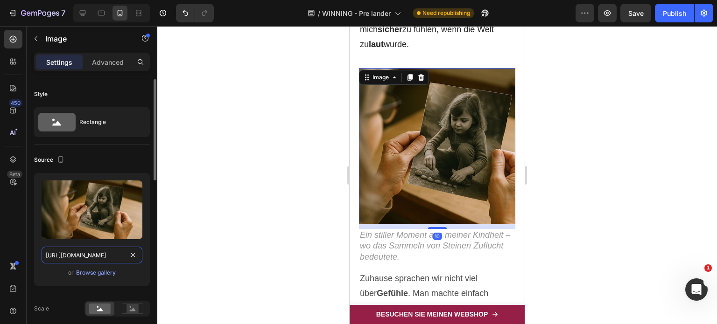
click at [80, 255] on input "[URL][DOMAIN_NAME]" at bounding box center [92, 255] width 101 height 17
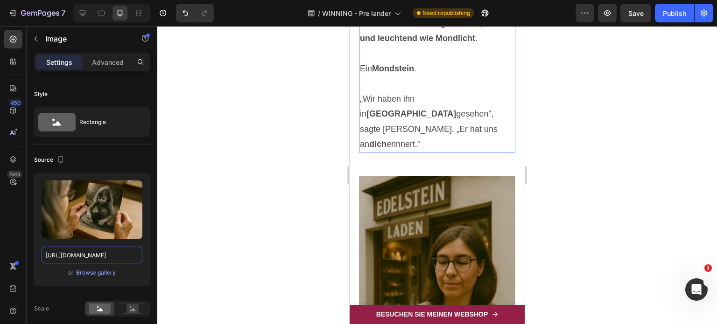
scroll to position [1596, 0]
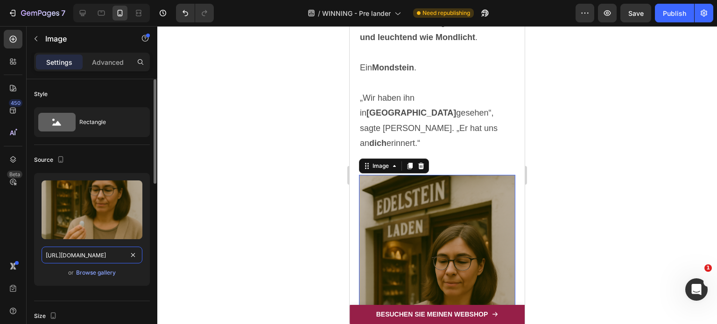
click at [94, 252] on input "[URL][DOMAIN_NAME]" at bounding box center [92, 255] width 101 height 17
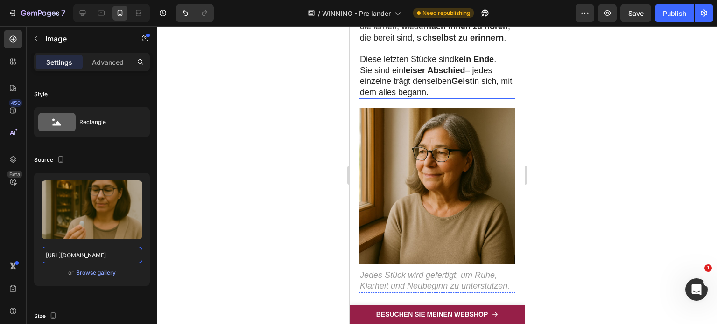
scroll to position [3544, 0]
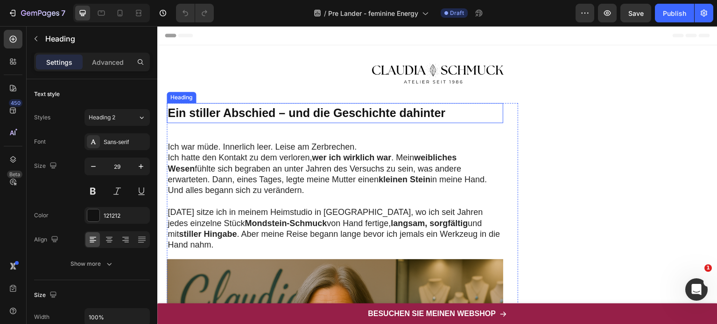
click at [256, 110] on strong "Ein stiller Abschied – und die Geschichte dahinter" at bounding box center [307, 112] width 278 height 13
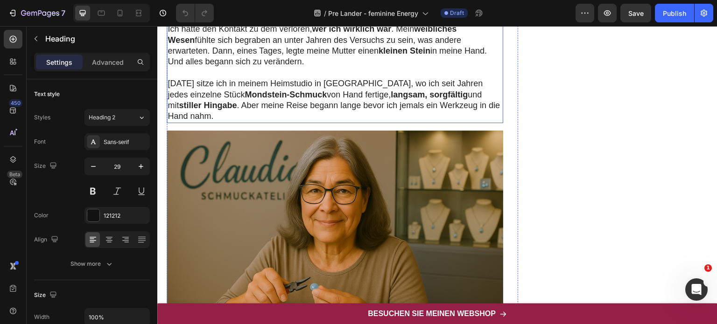
scroll to position [136, 0]
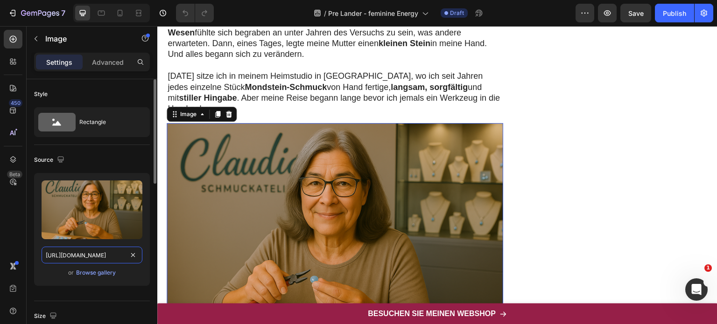
click at [75, 255] on input "[URL][DOMAIN_NAME]" at bounding box center [92, 255] width 101 height 17
paste input "558bf3e4-c9ad-4f08-8531-49a8bf534b93"
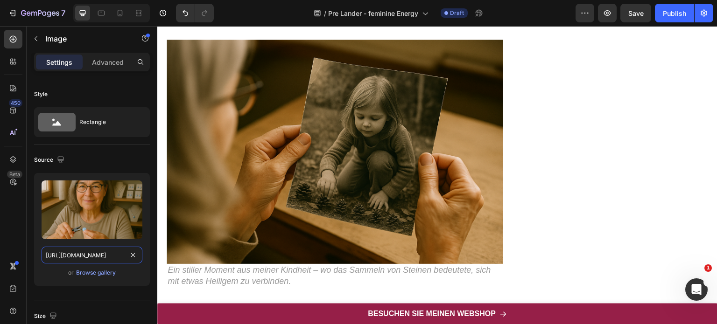
scroll to position [873, 0]
type input "[URL][DOMAIN_NAME]"
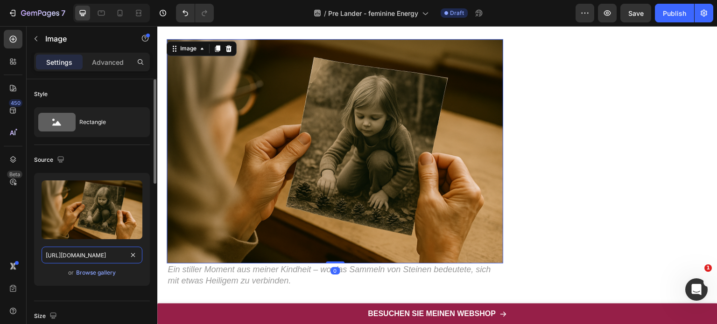
click at [80, 254] on input "[URL][DOMAIN_NAME]" at bounding box center [92, 255] width 101 height 17
paste input "[DOMAIN_NAME]"
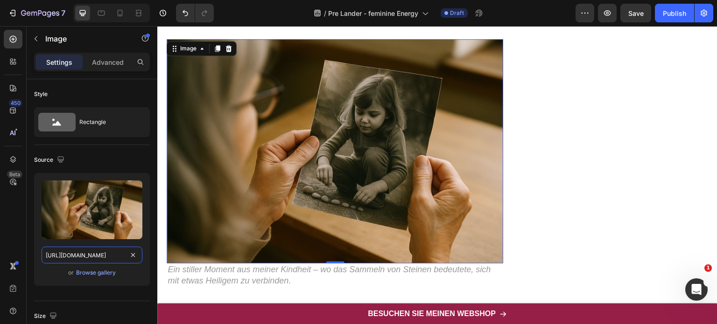
type input "[URL][DOMAIN_NAME]"
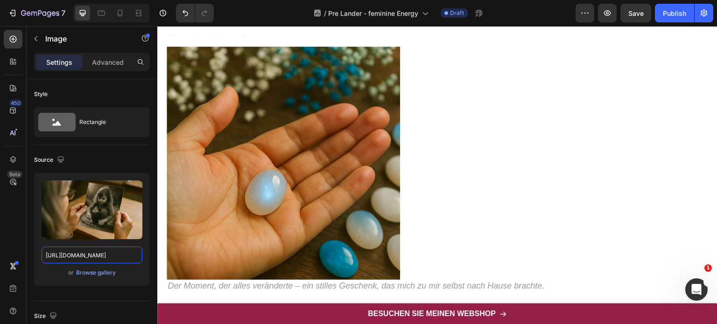
scroll to position [1651, 0]
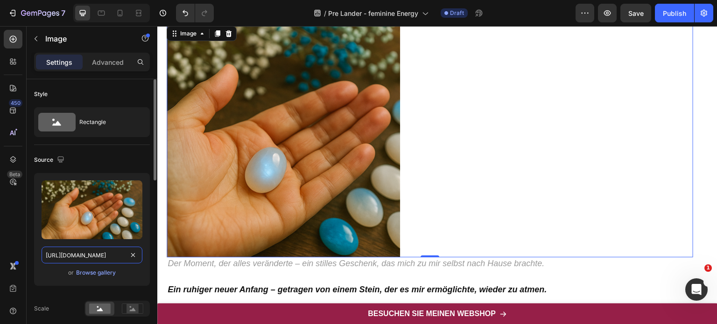
click at [93, 254] on input "[URL][DOMAIN_NAME]" at bounding box center [92, 255] width 101 height 17
paste input "[DOMAIN_NAME]"
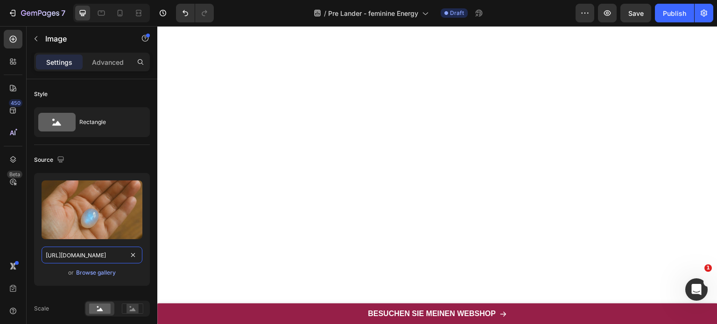
scroll to position [2575, 0]
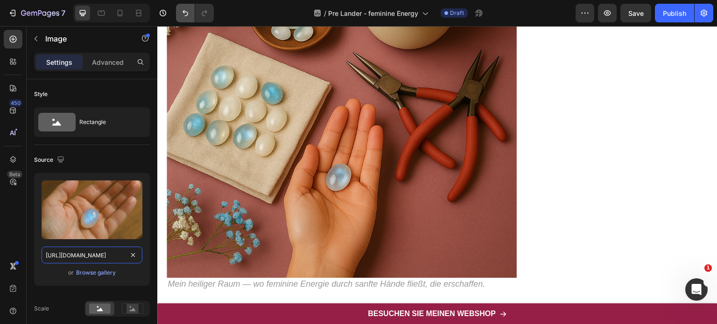
type input "[URL][DOMAIN_NAME]"
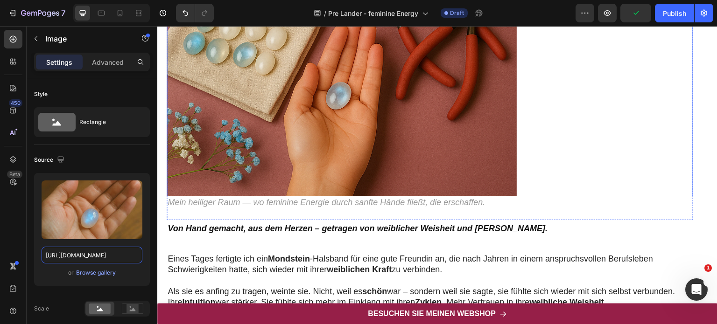
scroll to position [2657, 0]
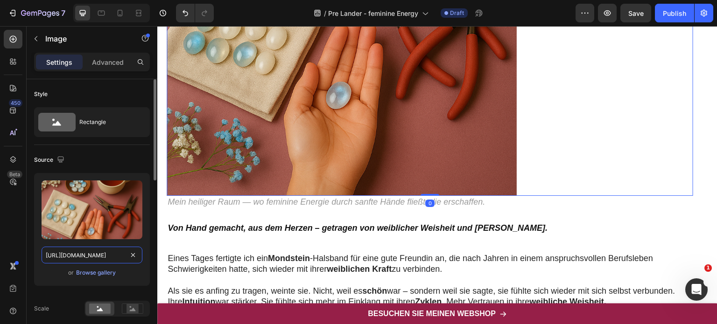
click at [92, 256] on input "[URL][DOMAIN_NAME]" at bounding box center [92, 255] width 101 height 17
paste input "[DOMAIN_NAME]"
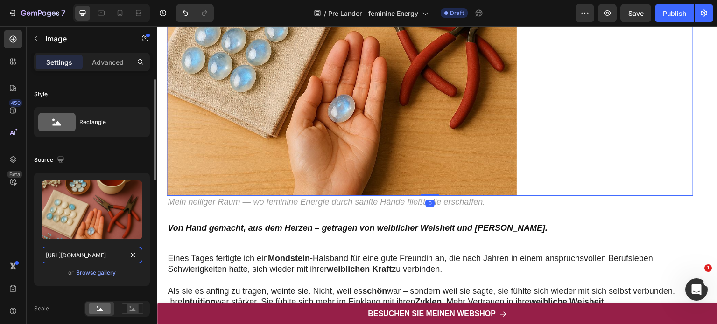
scroll to position [0, 278]
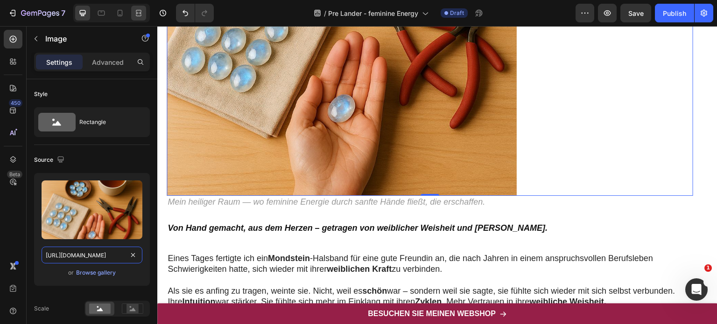
type input "[URL][DOMAIN_NAME]"
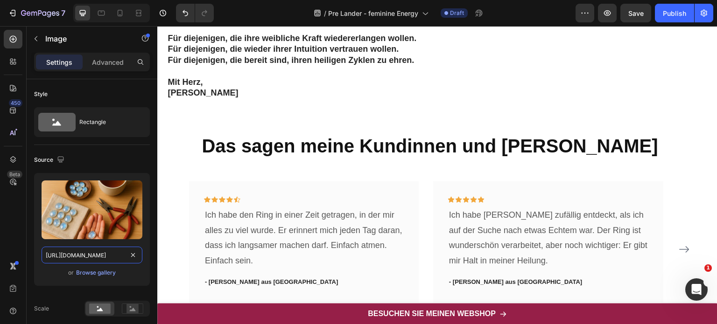
scroll to position [4037, 0]
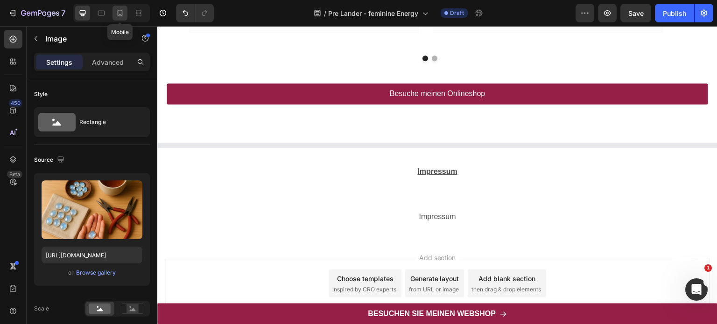
click at [116, 13] on icon at bounding box center [119, 12] width 9 height 9
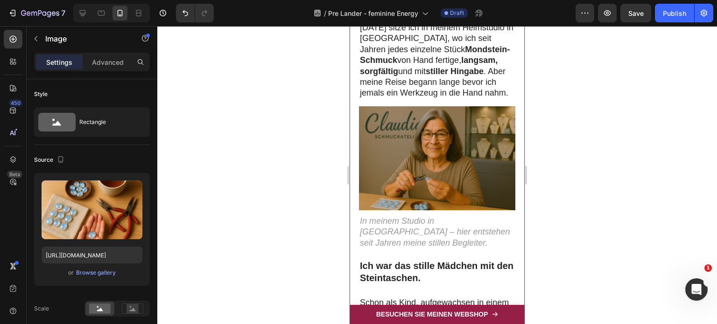
scroll to position [243, 0]
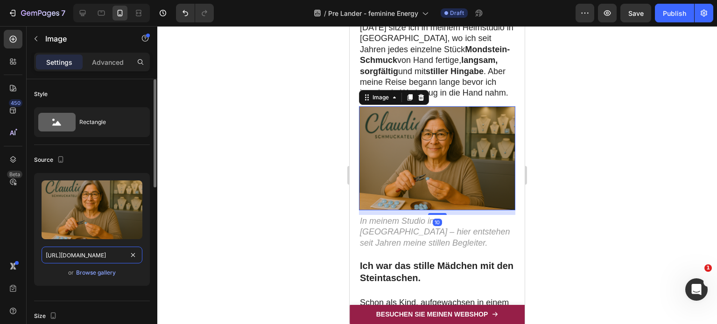
click at [91, 257] on input "[URL][DOMAIN_NAME]" at bounding box center [92, 255] width 101 height 17
paste input "db10800b-1a4a-4566-9bb8-b2c3bba0e77c"
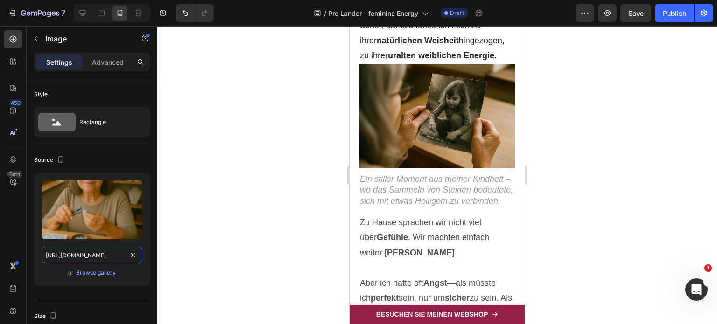
scroll to position [1015, 0]
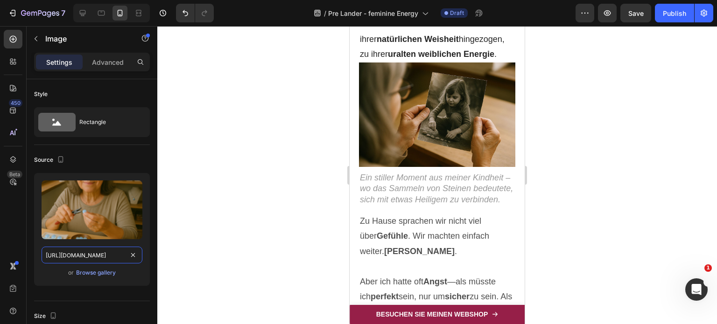
type input "[URL][DOMAIN_NAME]"
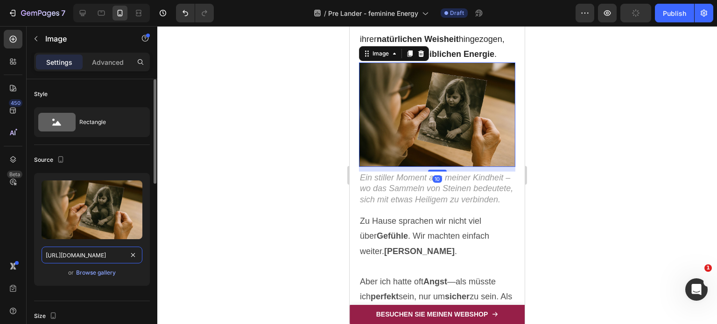
click at [73, 255] on input "[URL][DOMAIN_NAME]" at bounding box center [92, 255] width 101 height 17
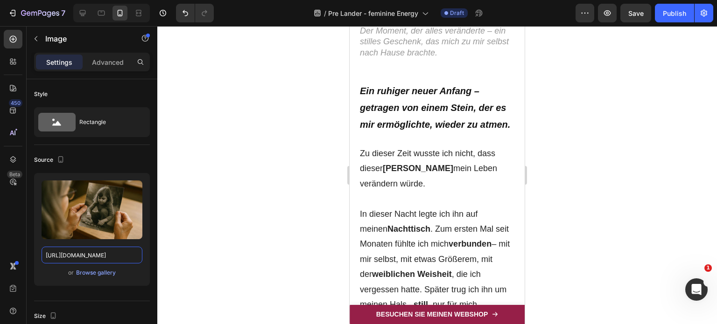
scroll to position [2047, 0]
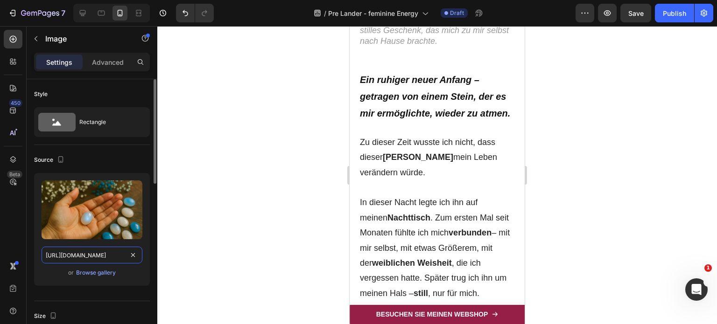
click at [95, 257] on input "[URL][DOMAIN_NAME]" at bounding box center [92, 255] width 101 height 17
paste input "9125a255-ae9a-43b0-8338-59d98f7d21e9"
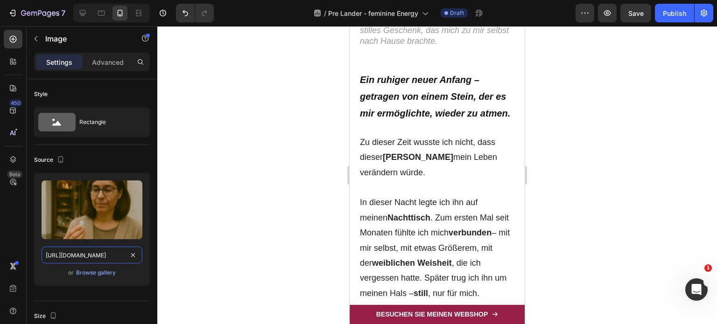
type input "[URL][DOMAIN_NAME]"
click at [270, 232] on div at bounding box center [437, 175] width 560 height 298
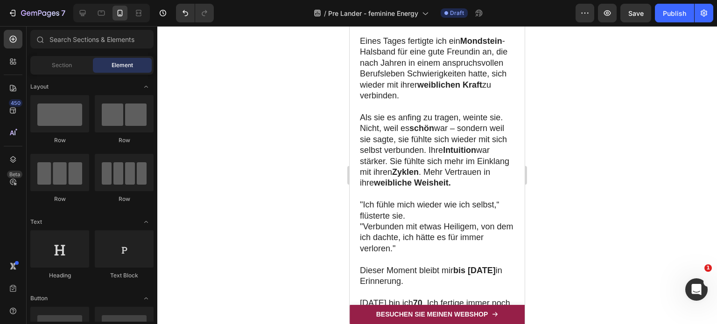
scroll to position [3548, 0]
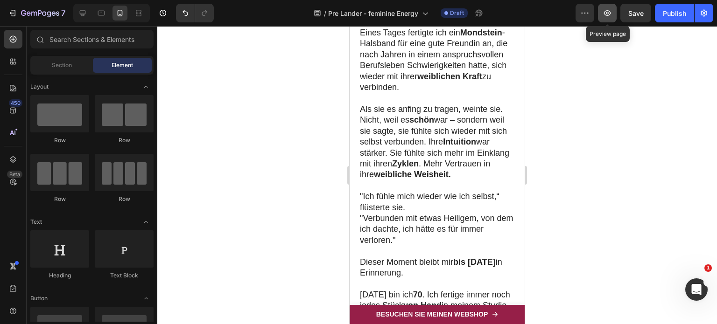
click at [609, 9] on icon "button" at bounding box center [607, 12] width 9 height 9
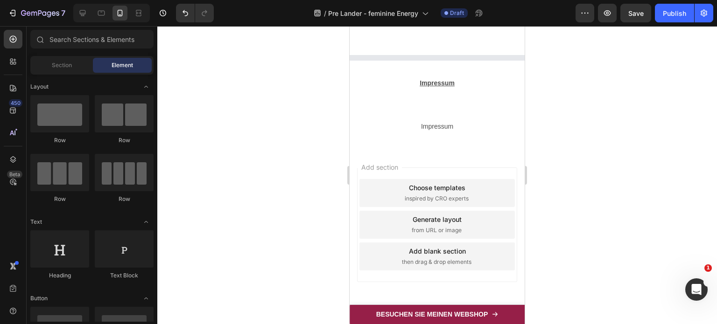
scroll to position [5686, 0]
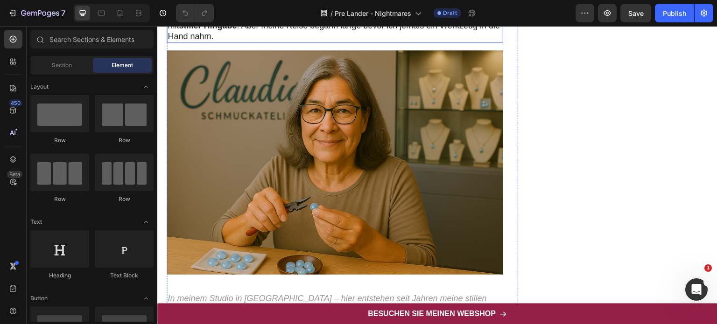
scroll to position [205, 0]
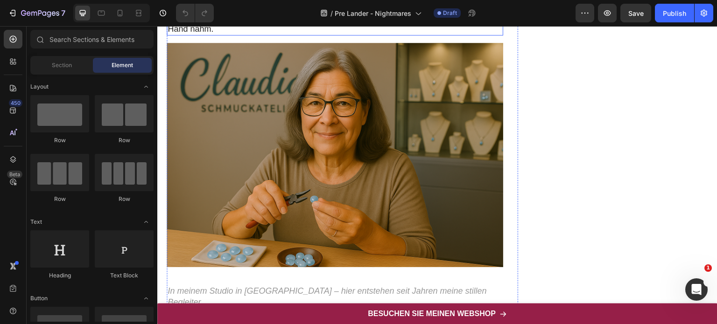
click at [301, 153] on img at bounding box center [335, 155] width 337 height 225
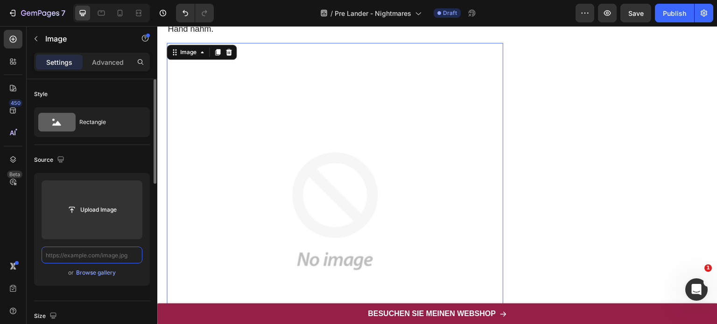
scroll to position [0, 0]
paste input "[URL][DOMAIN_NAME]"
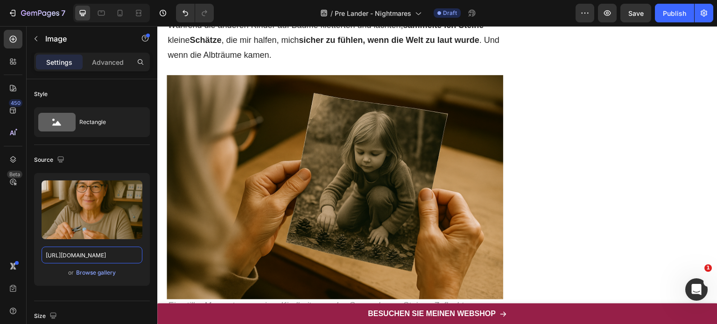
scroll to position [881, 0]
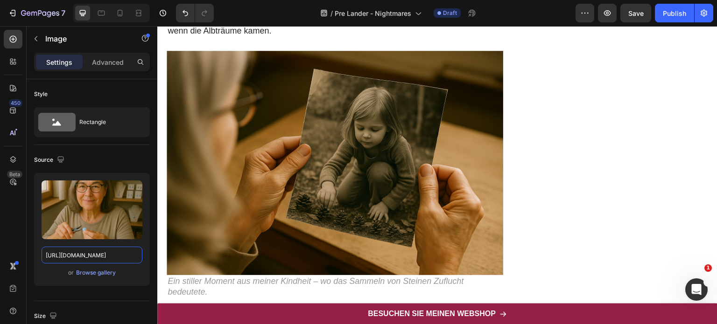
type input "[URL][DOMAIN_NAME]"
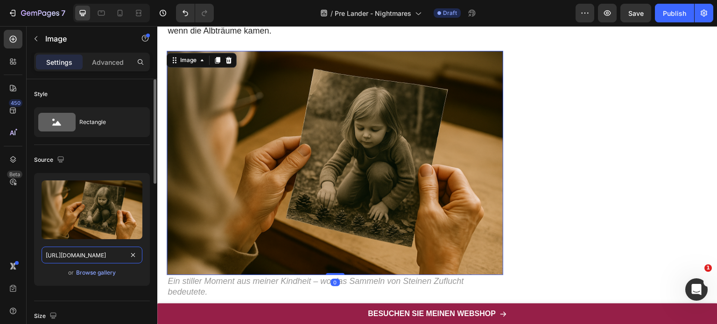
click at [95, 256] on input "[URL][DOMAIN_NAME]" at bounding box center [92, 255] width 101 height 17
paste input "[DOMAIN_NAME]"
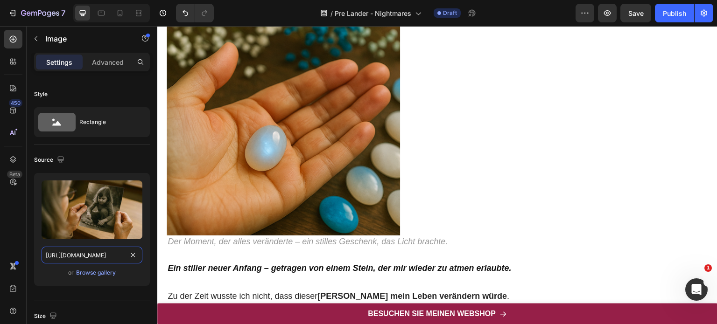
scroll to position [1617, 0]
type input "[URL][DOMAIN_NAME]"
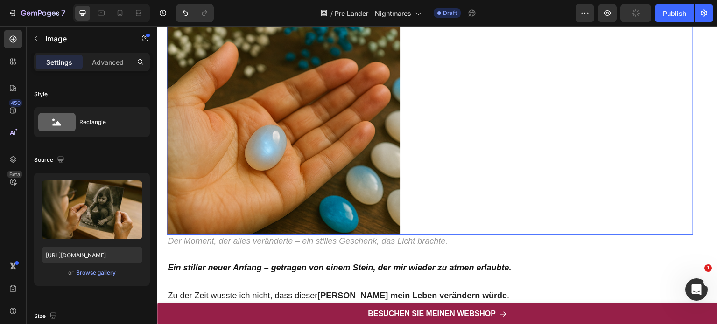
click at [355, 179] on img at bounding box center [283, 118] width 233 height 233
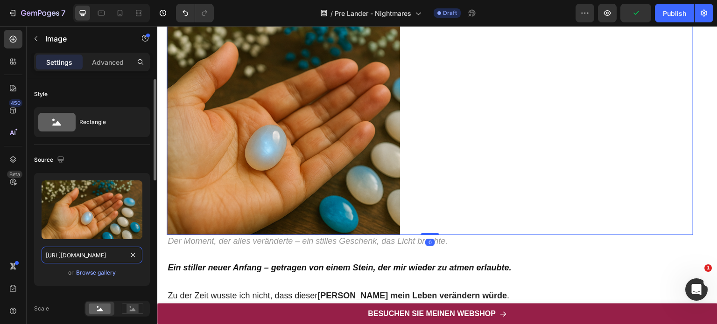
click at [101, 253] on input "[URL][DOMAIN_NAME]" at bounding box center [92, 255] width 101 height 17
paste input "[DOMAIN_NAME]"
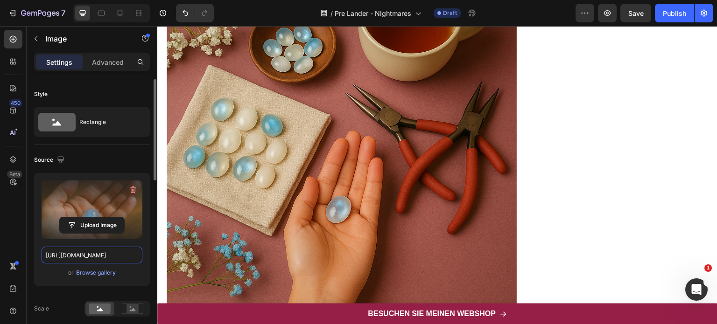
paste input "1e19ba5f-5219-4ad8-a887-70da6fab2d4d"
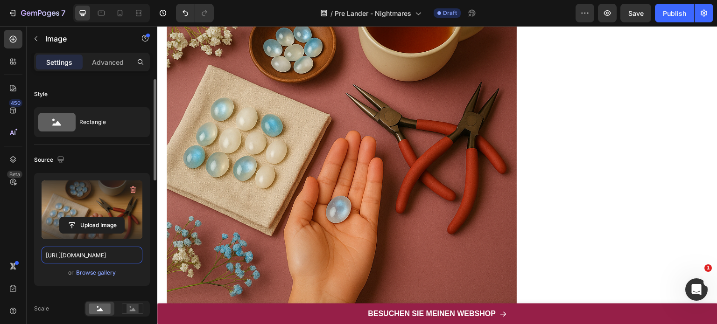
scroll to position [0, 278]
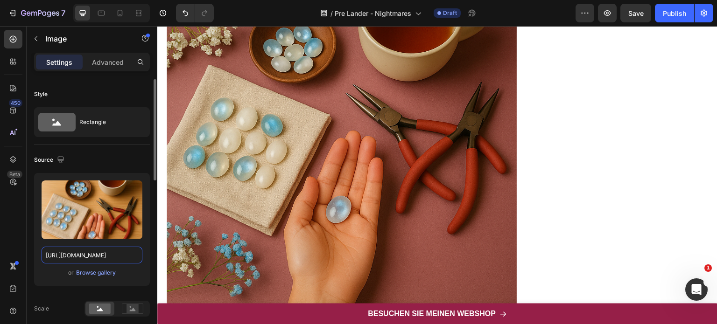
type input "[URL][DOMAIN_NAME]"
click at [127, 162] on div "Source" at bounding box center [92, 160] width 116 height 15
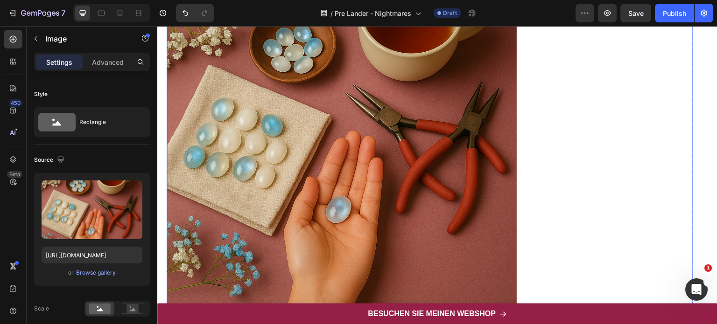
click at [333, 211] on img at bounding box center [342, 135] width 350 height 350
click at [101, 254] on input "[URL][DOMAIN_NAME]" at bounding box center [92, 255] width 101 height 17
paste input "[DOMAIN_NAME]"
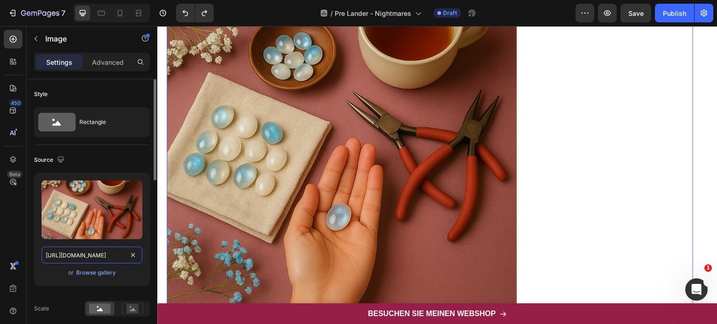
click at [82, 254] on input "[URL][DOMAIN_NAME]" at bounding box center [92, 255] width 101 height 17
paste input "[DOMAIN_NAME]"
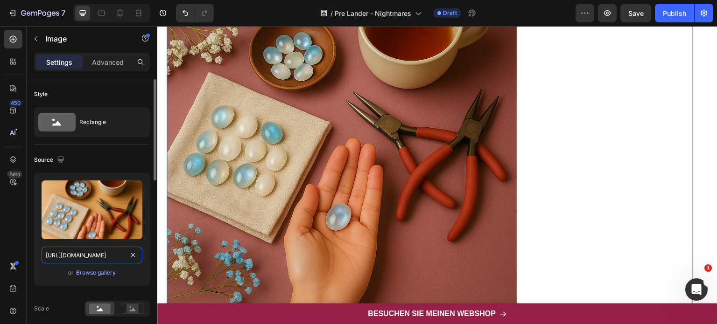
scroll to position [0, 278]
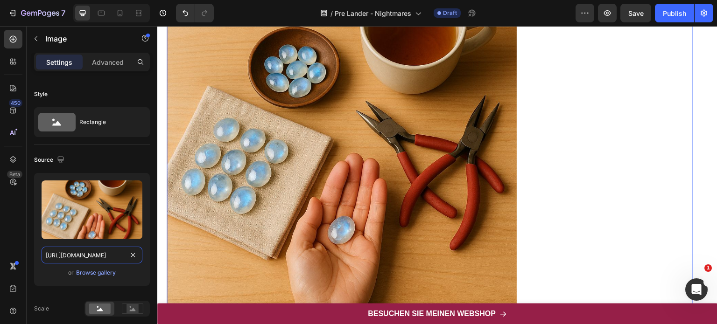
type input "[URL][DOMAIN_NAME]"
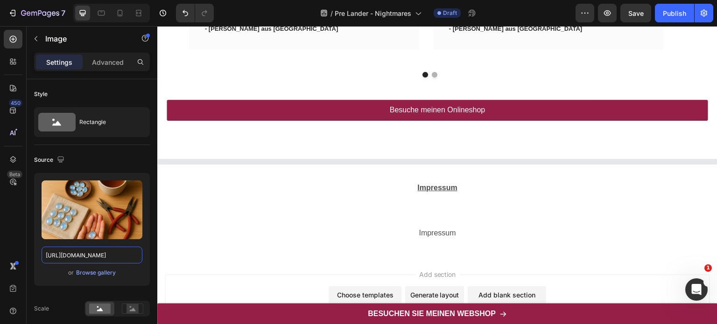
scroll to position [3779, 0]
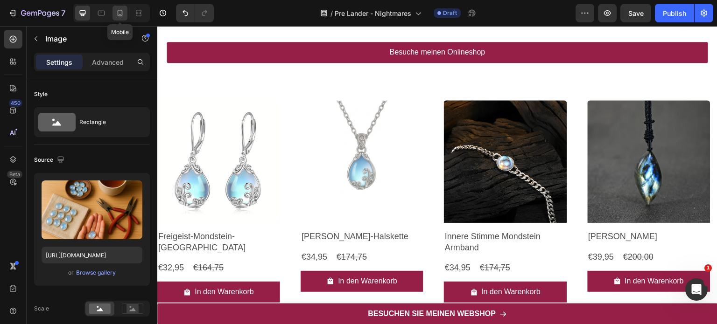
click at [121, 14] on icon at bounding box center [119, 12] width 9 height 9
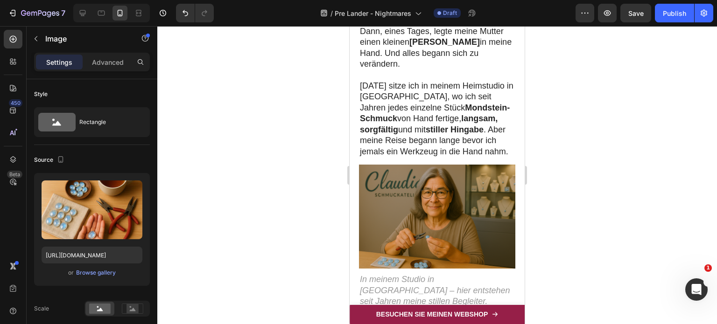
scroll to position [174, 0]
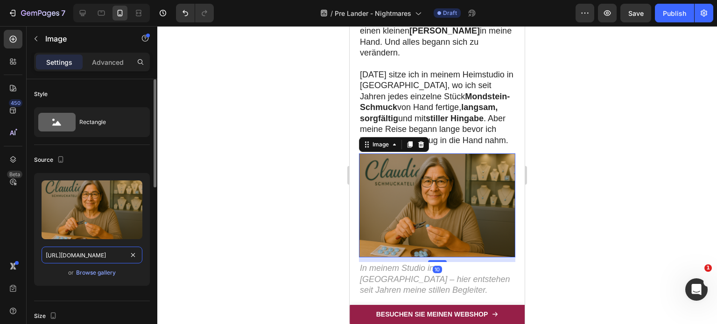
click at [80, 254] on input "[URL][DOMAIN_NAME]" at bounding box center [92, 255] width 101 height 17
paste input "db10800b-1a4a-4566-9bb8-b2c3bba0e77c"
type input "[URL][DOMAIN_NAME]"
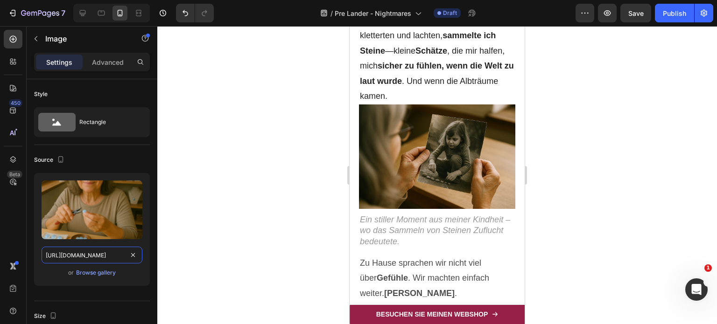
scroll to position [1035, 0]
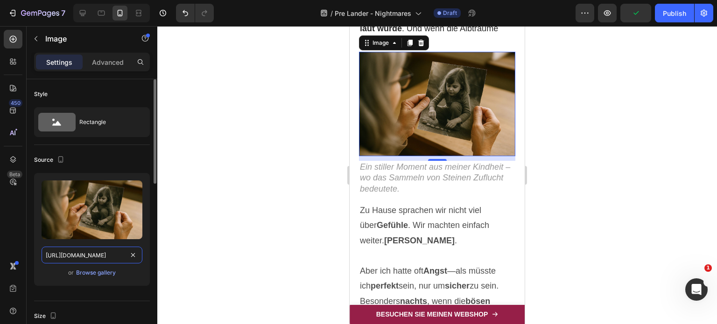
click at [85, 256] on input "[URL][DOMAIN_NAME]" at bounding box center [92, 255] width 101 height 17
click at [289, 193] on div at bounding box center [437, 175] width 560 height 298
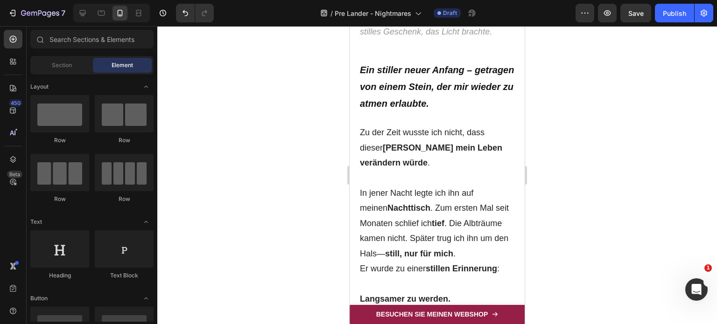
scroll to position [1940, 0]
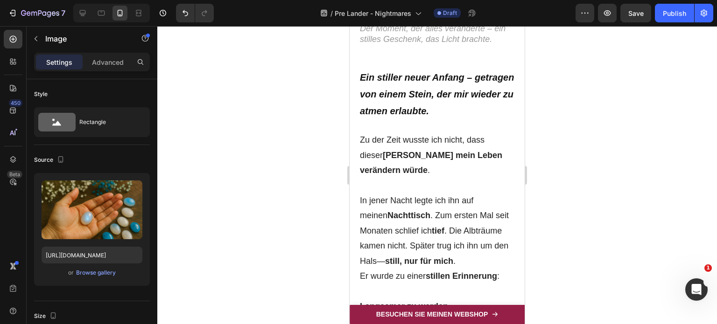
click at [427, 18] on img at bounding box center [437, 18] width 156 height 0
click at [92, 261] on input "[URL][DOMAIN_NAME]" at bounding box center [92, 255] width 101 height 17
paste input "9125a255-ae9a-43b0-8338-59d98f7d21e9"
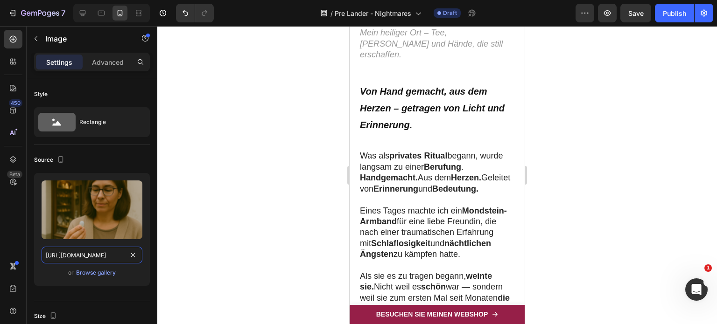
scroll to position [3124, 0]
type input "[URL][DOMAIN_NAME]"
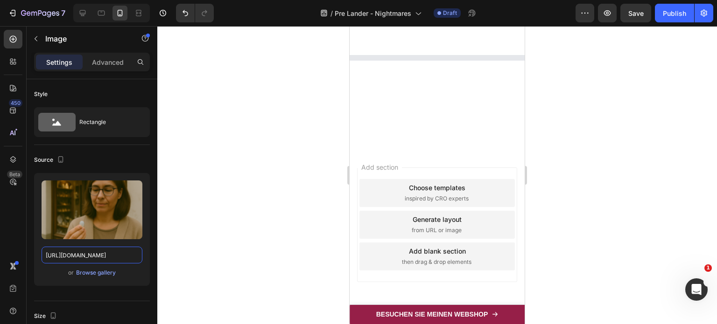
scroll to position [4928, 0]
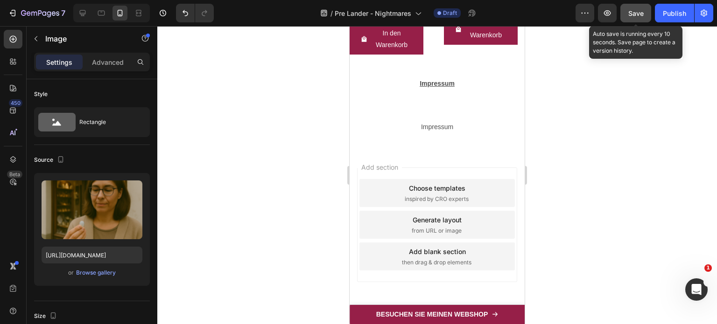
click at [627, 17] on button "Save" at bounding box center [635, 13] width 31 height 19
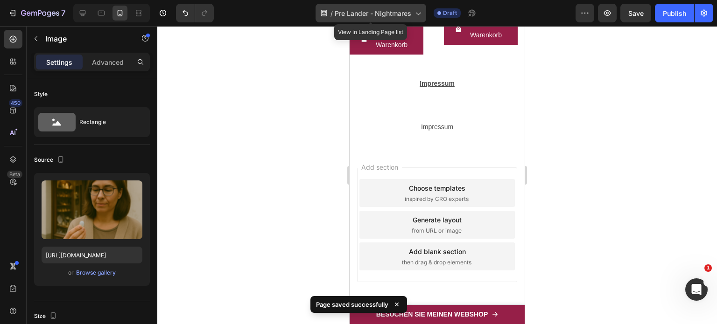
click at [338, 13] on span "Pre Lander - Nightmares" at bounding box center [373, 13] width 77 height 10
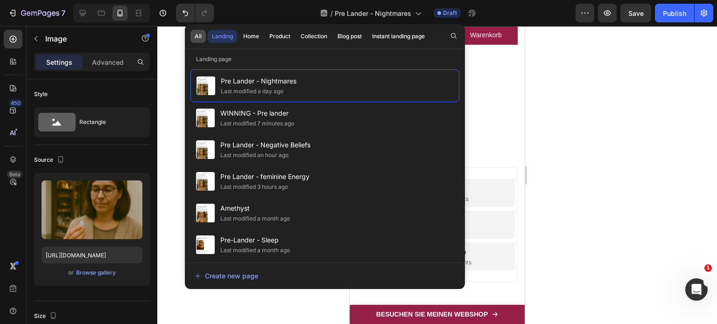
click at [200, 37] on div "All" at bounding box center [198, 36] width 7 height 8
